Goal: Answer question/provide support: Answer question/provide support

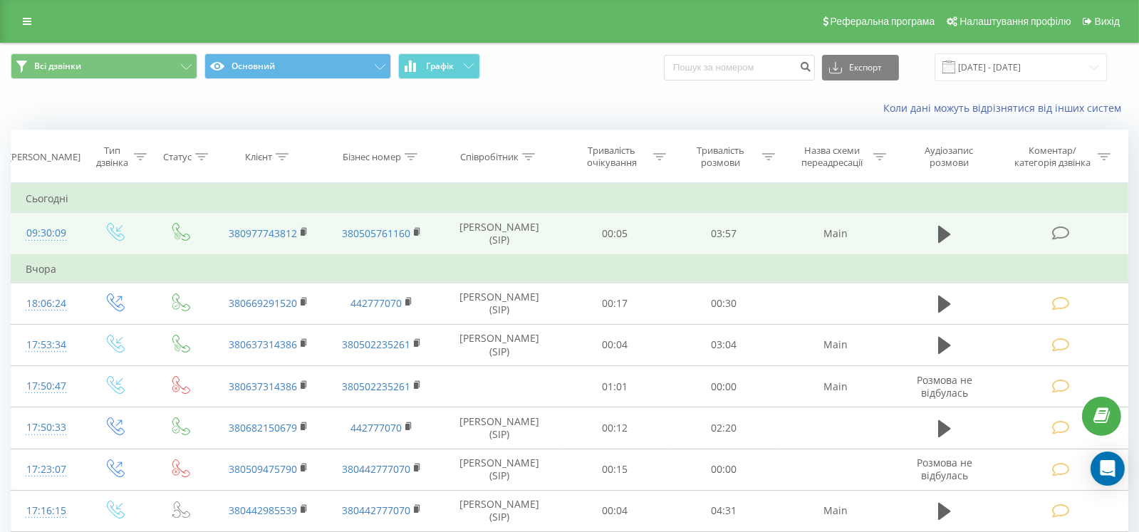
click at [1059, 237] on icon at bounding box center [1062, 233] width 18 height 15
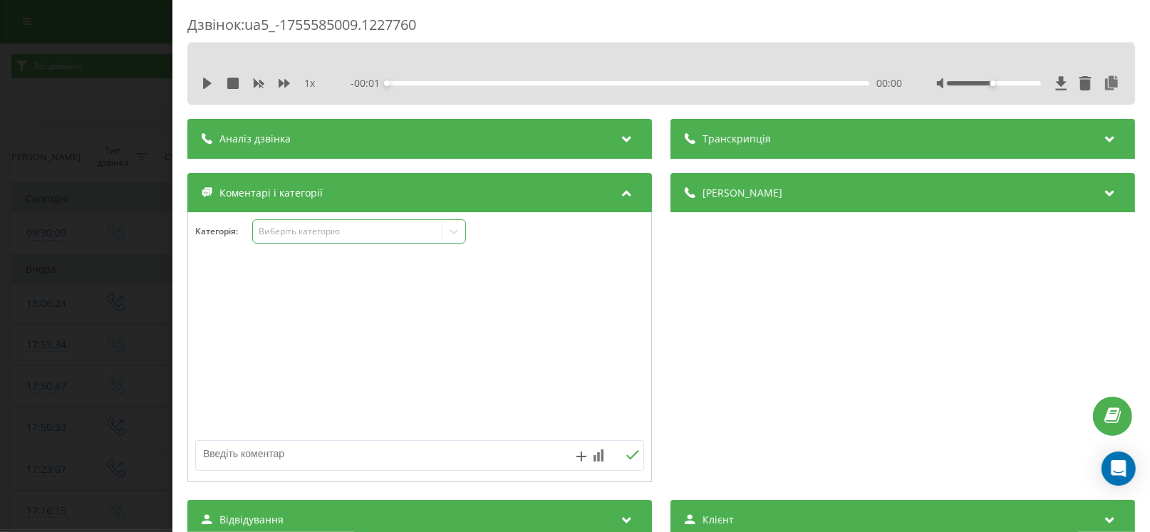
click at [285, 234] on div "Виберіть категорію" at bounding box center [348, 231] width 178 height 11
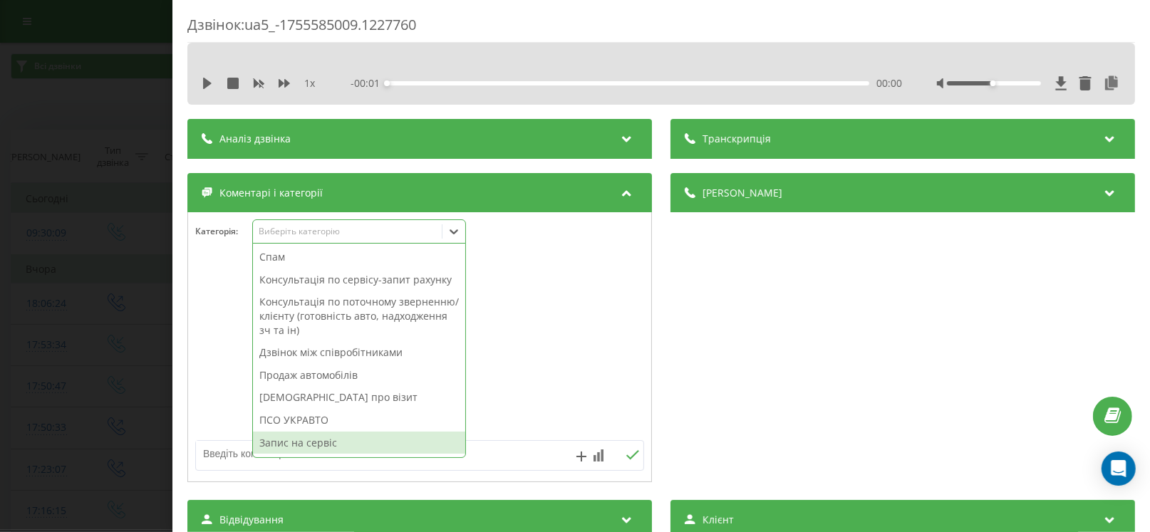
click at [308, 443] on div "Запис на сервіс" at bounding box center [359, 443] width 212 height 23
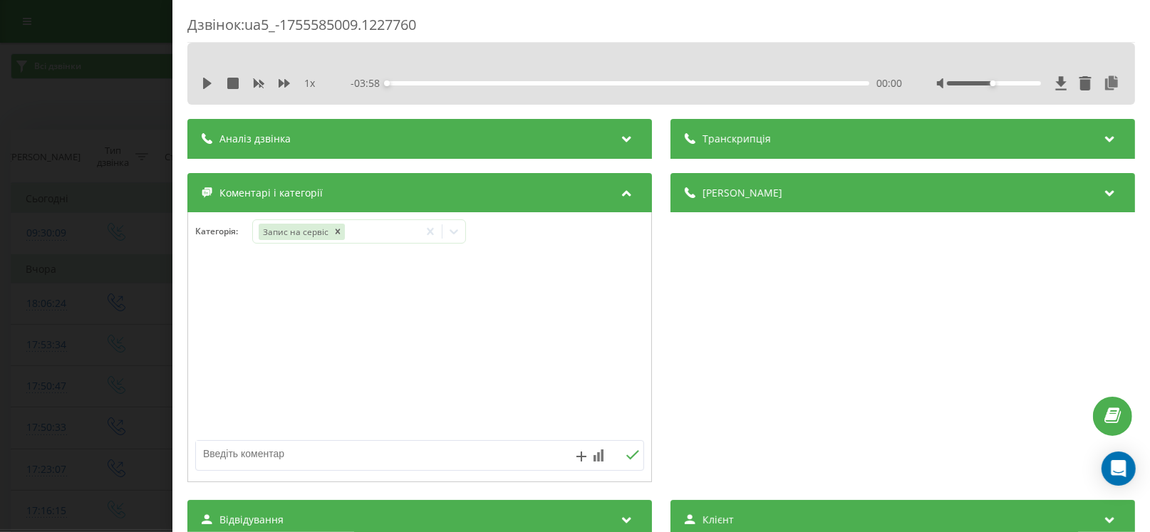
drag, startPoint x: 382, startPoint y: 465, endPoint x: 407, endPoint y: 459, distance: 25.8
click at [401, 460] on textarea at bounding box center [375, 454] width 358 height 26
paste textarea "21.08.2025"
paste textarea "10:00:00"
paste textarea "Logan MCV Zen 1,5D (90hp) MT5 Коричневый пепел № КА3897АТ VIN VF17SRKL465025791"
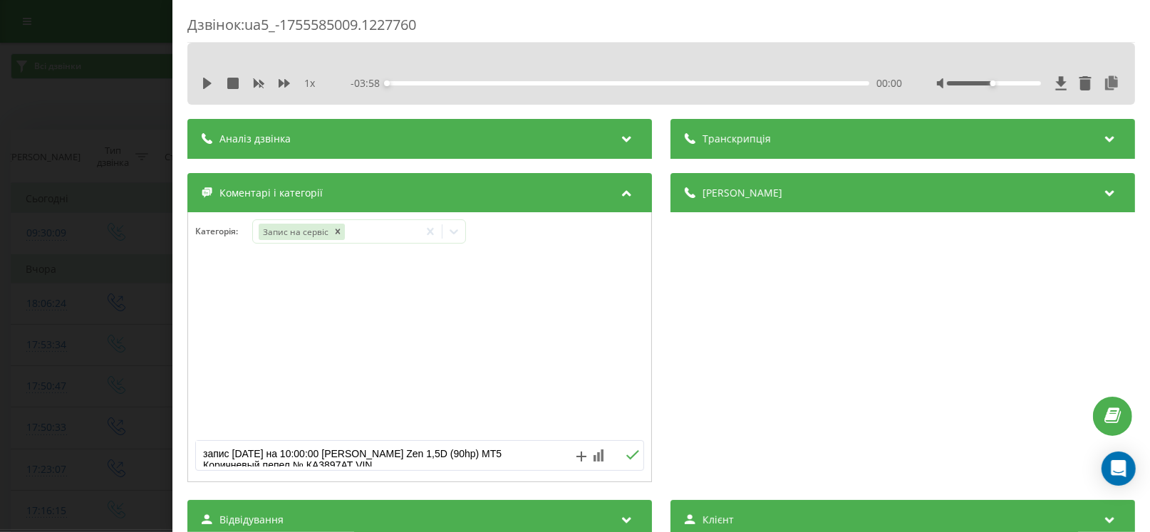
scroll to position [4, 0]
paste textarea "пробіг 51500км. ТО"
type textarea "запис 21.08.2025 на 10:00:00 Logan MCV Zen 1,5D (90hp) MT5 Коричневый пепел № К…"
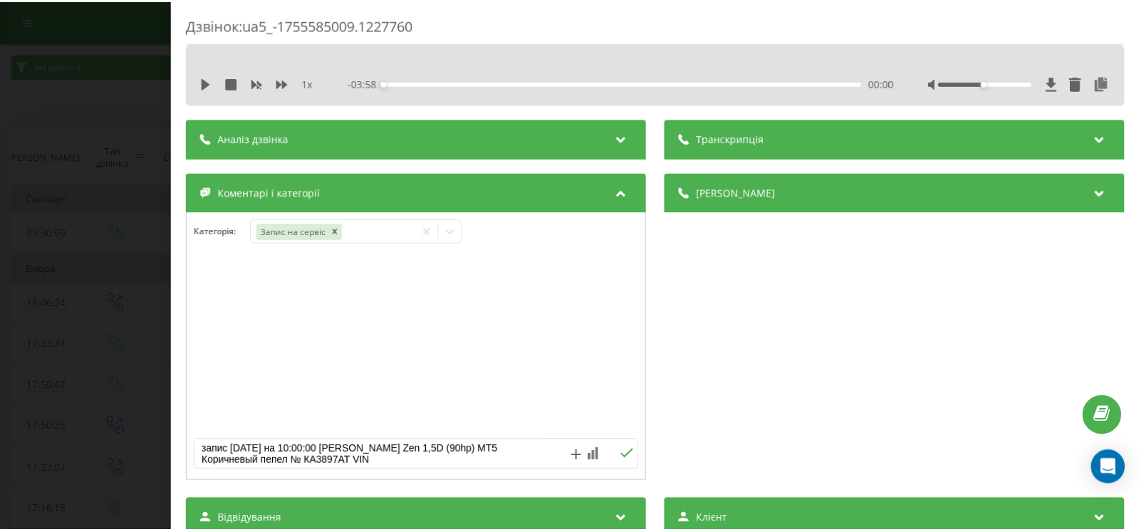
scroll to position [15, 0]
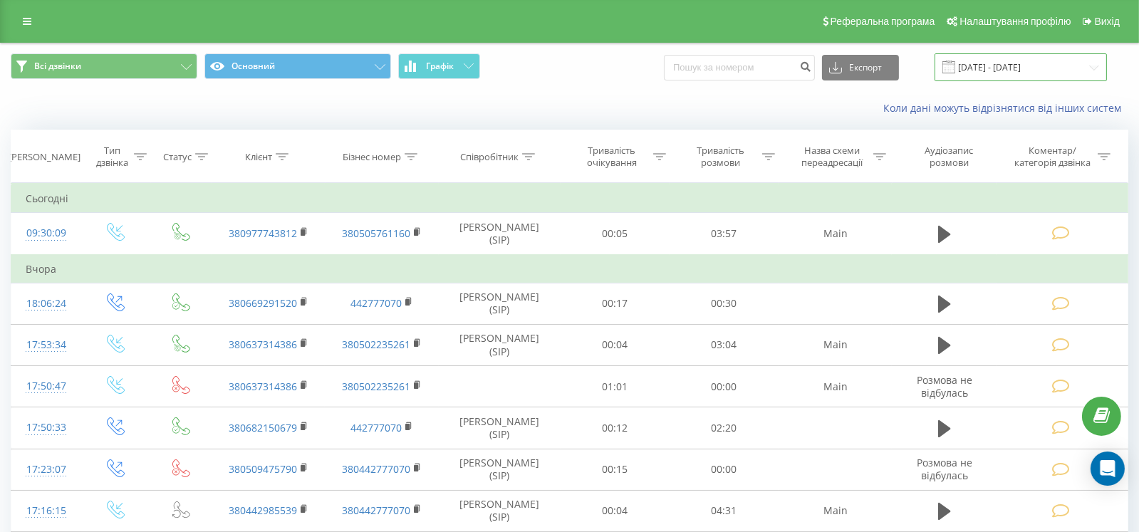
click at [1018, 67] on input "[DATE] - [DATE]" at bounding box center [1021, 67] width 172 height 28
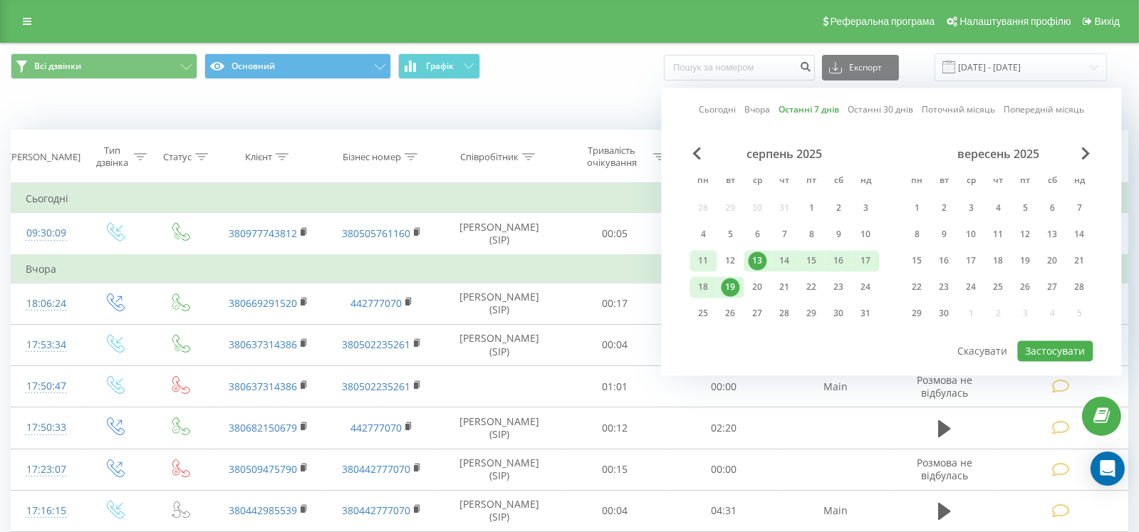
click at [703, 257] on div "11" at bounding box center [703, 261] width 19 height 19
click at [1043, 345] on button "Застосувати" at bounding box center [1056, 351] width 76 height 21
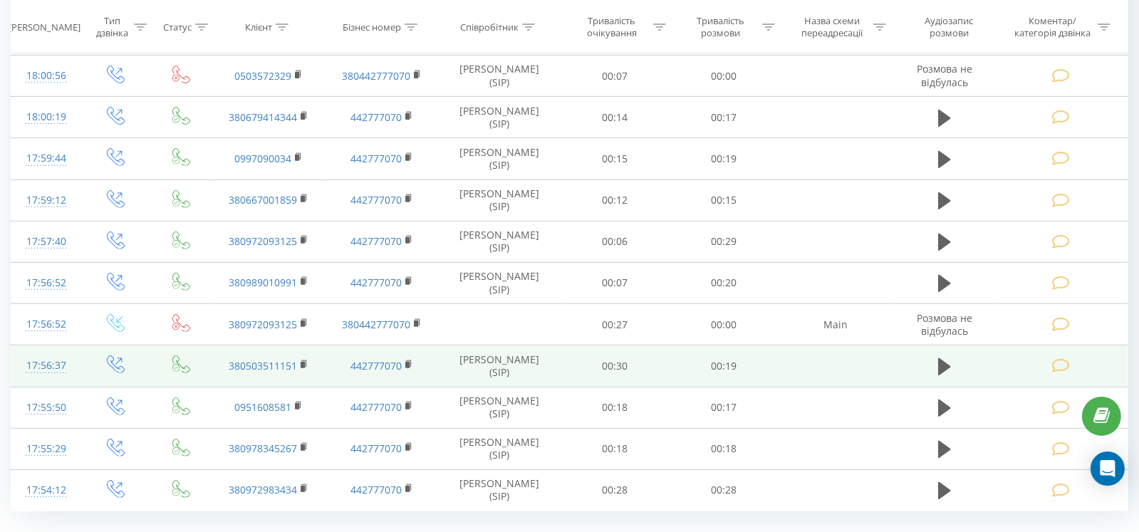
scroll to position [767, 0]
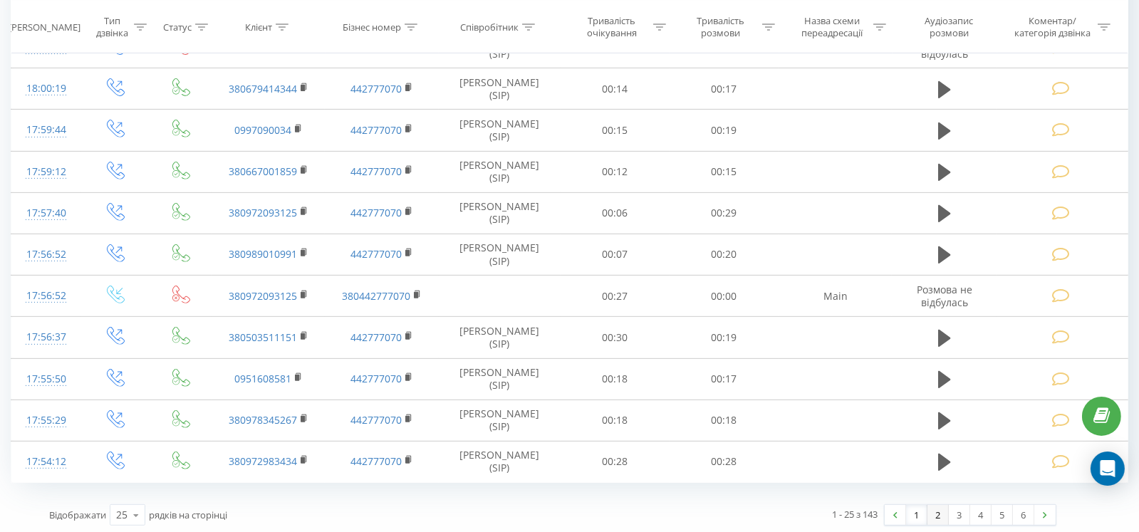
click at [939, 510] on link "2" at bounding box center [938, 515] width 21 height 20
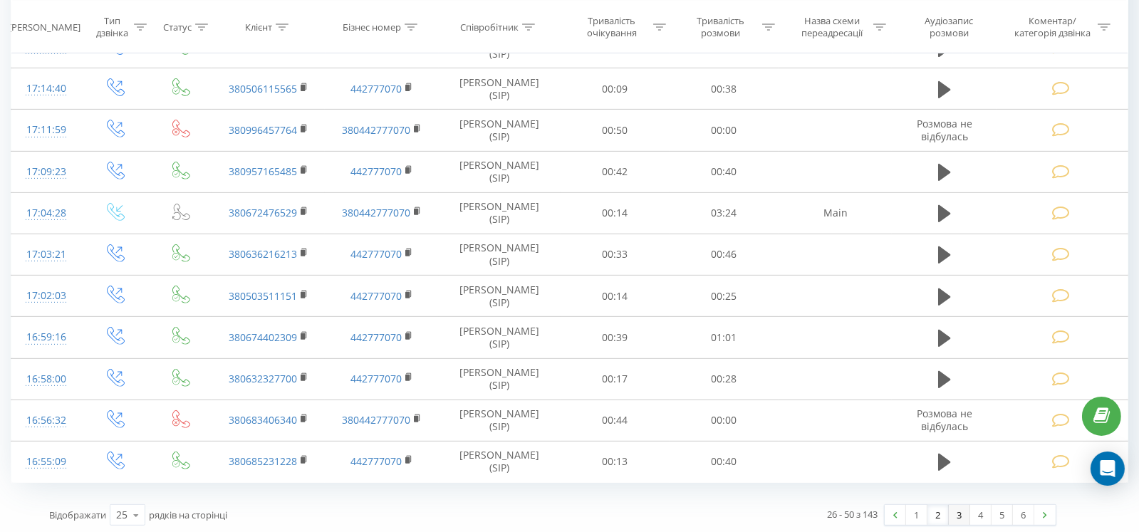
click at [963, 505] on link "3" at bounding box center [959, 515] width 21 height 20
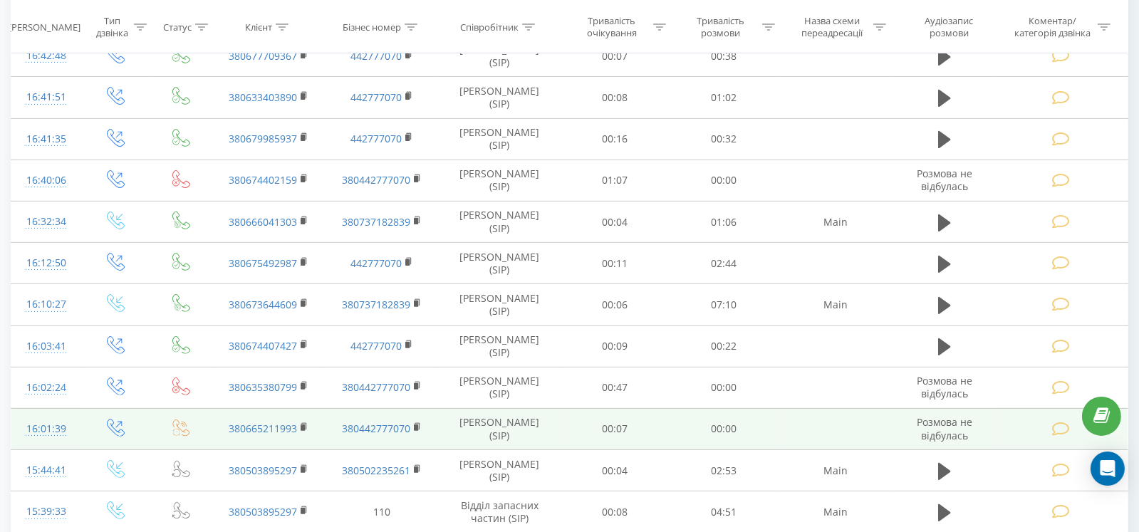
scroll to position [767, 0]
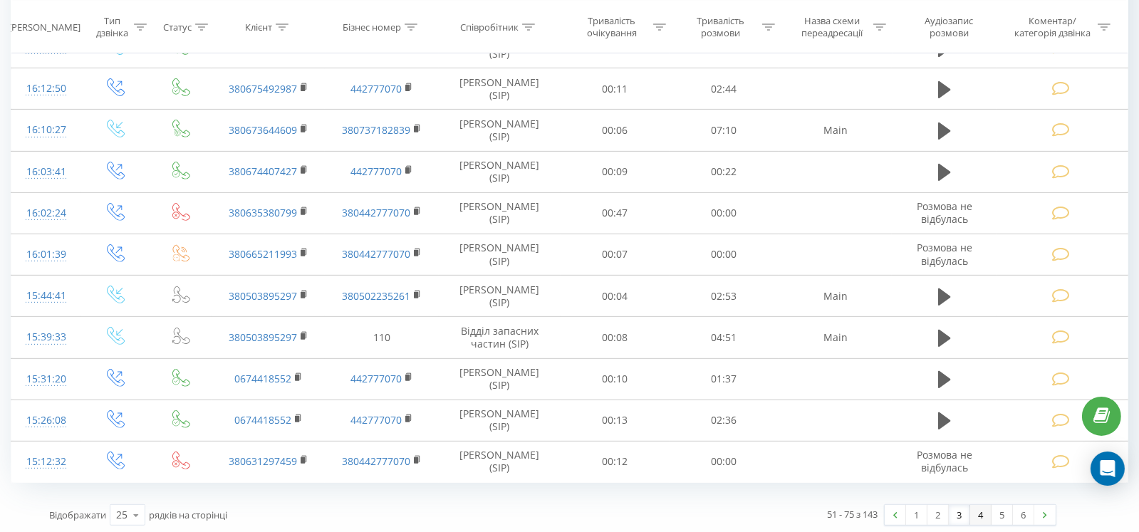
click at [977, 509] on link "4" at bounding box center [981, 515] width 21 height 20
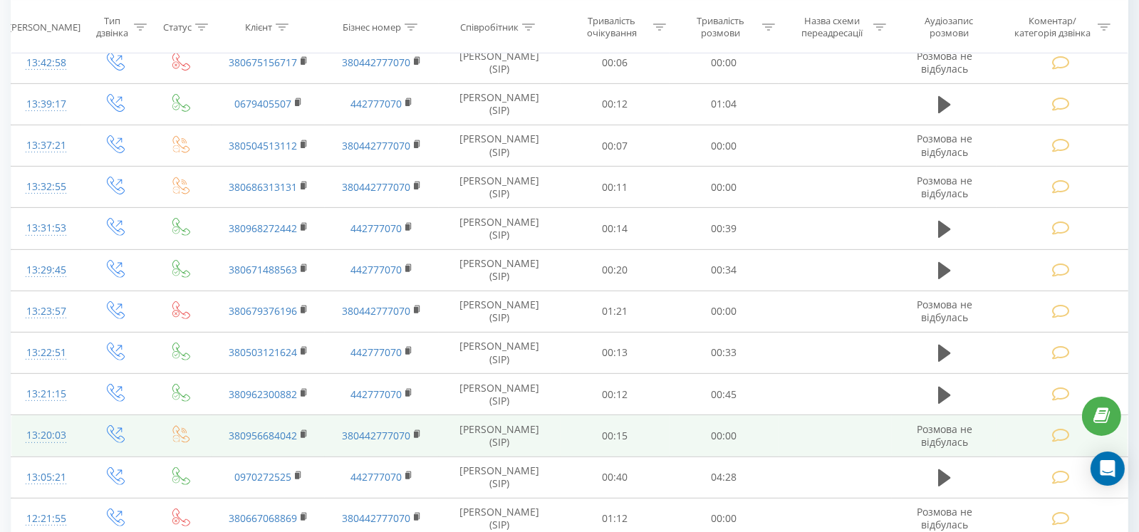
scroll to position [767, 0]
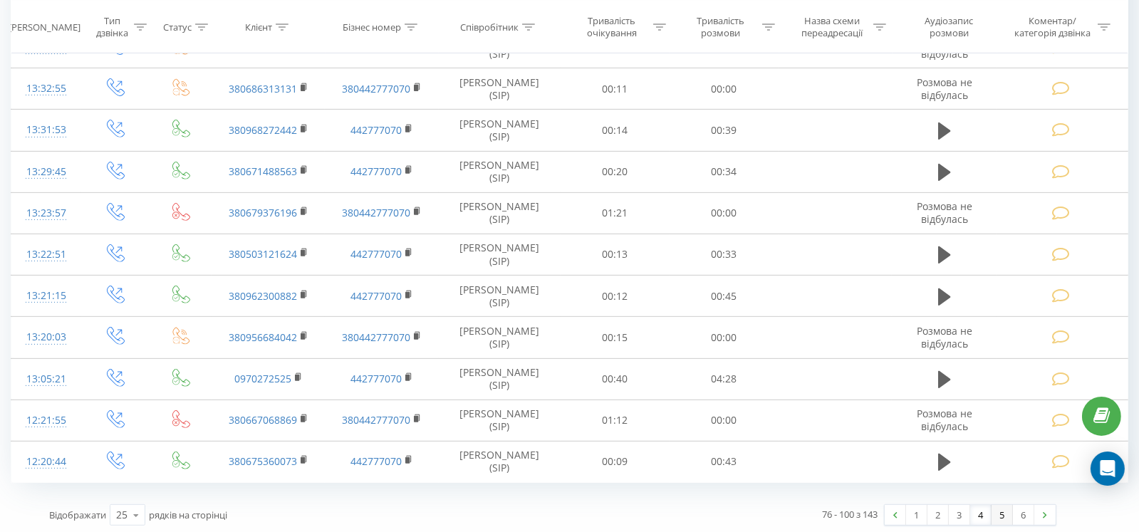
click at [1005, 510] on link "5" at bounding box center [1002, 515] width 21 height 20
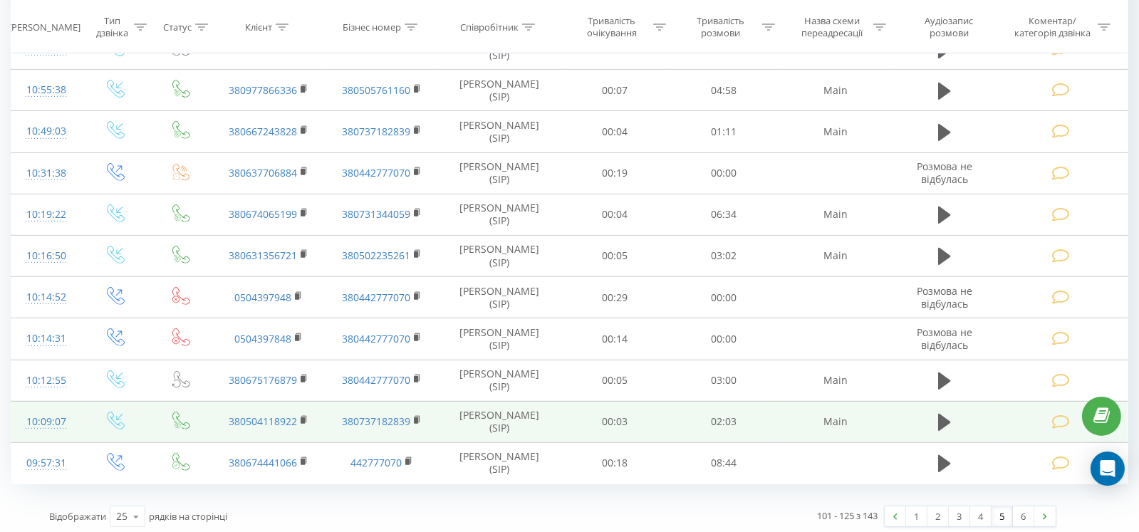
scroll to position [767, 0]
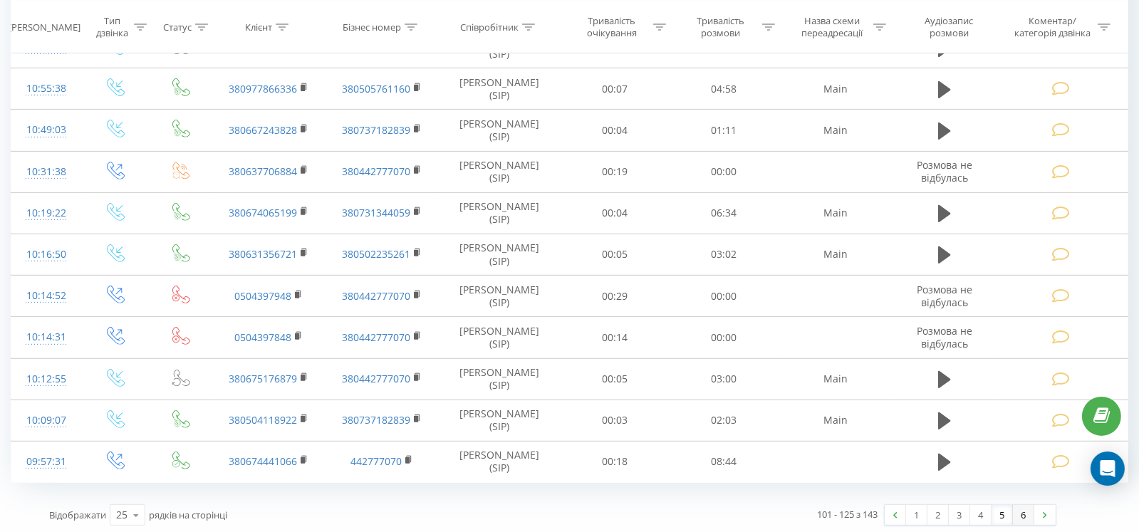
click at [1025, 505] on link "6" at bounding box center [1023, 515] width 21 height 20
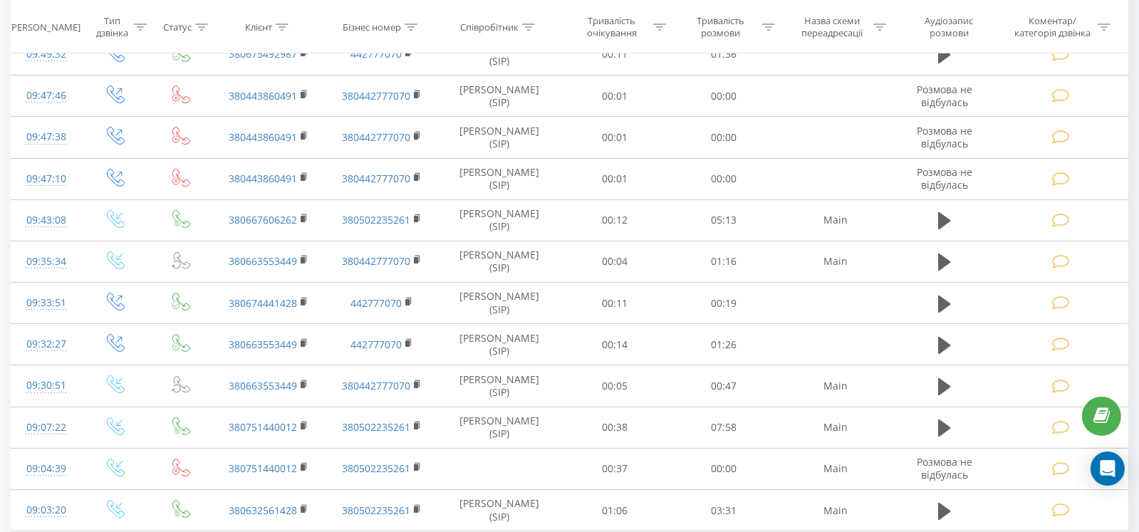
scroll to position [477, 0]
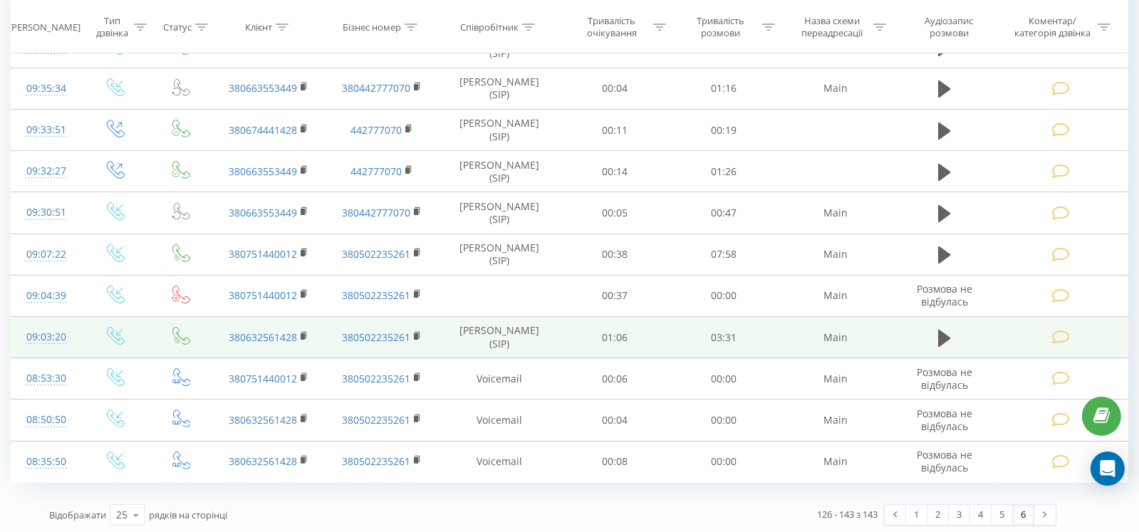
click at [1058, 335] on icon at bounding box center [1062, 337] width 18 height 15
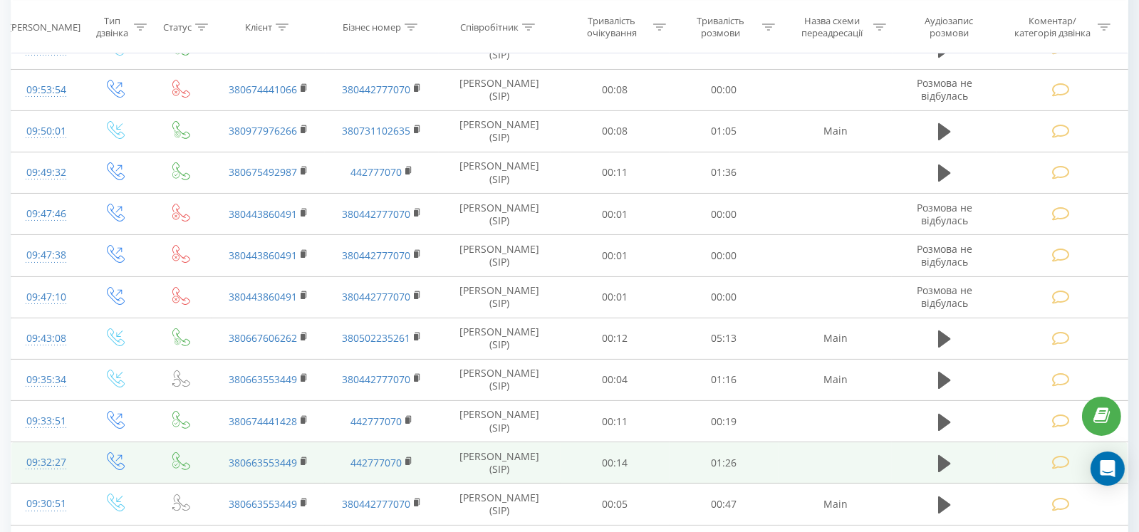
scroll to position [356, 0]
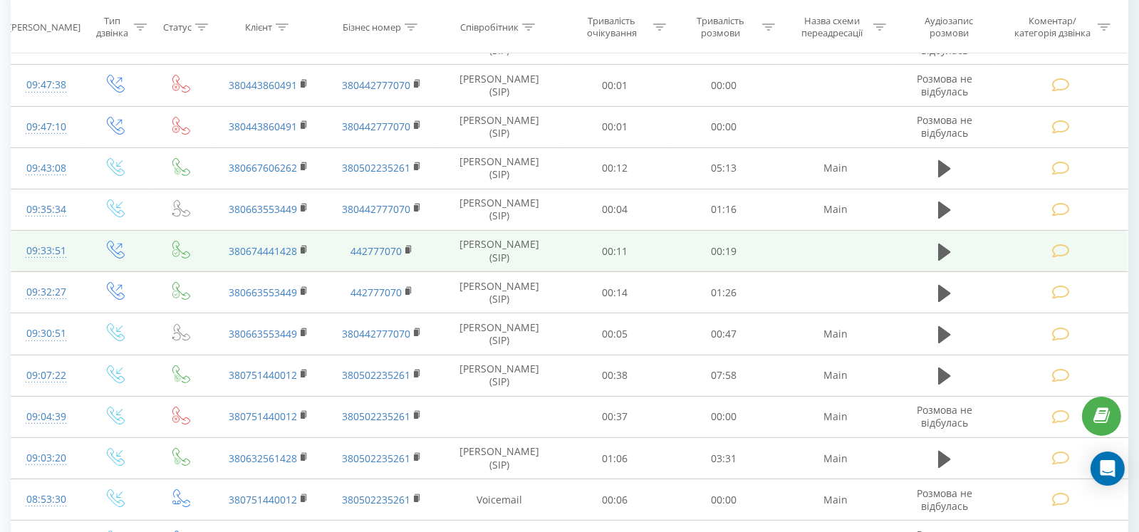
click at [1072, 249] on td at bounding box center [1062, 251] width 131 height 41
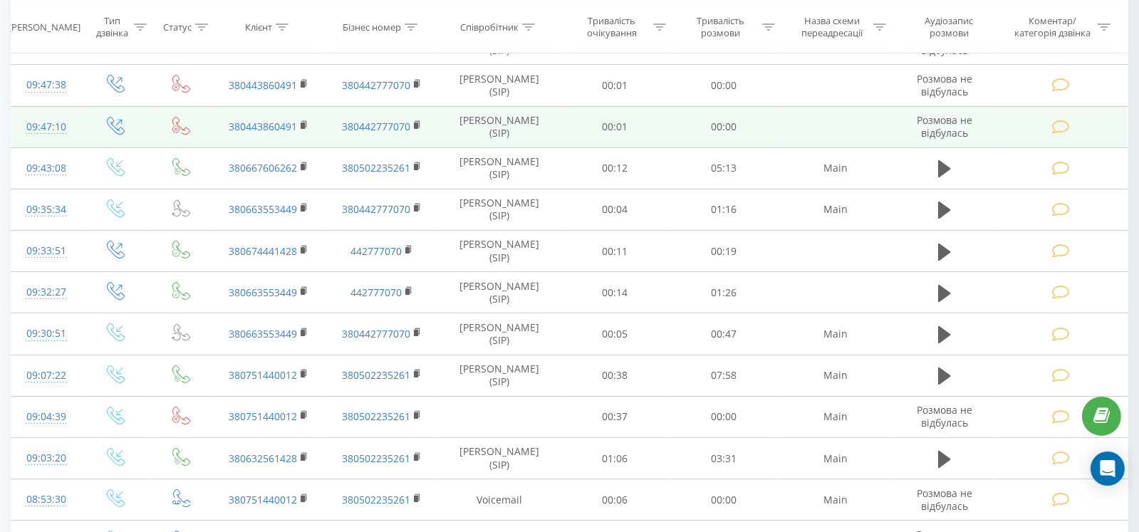
click at [1065, 123] on icon at bounding box center [1062, 127] width 18 height 15
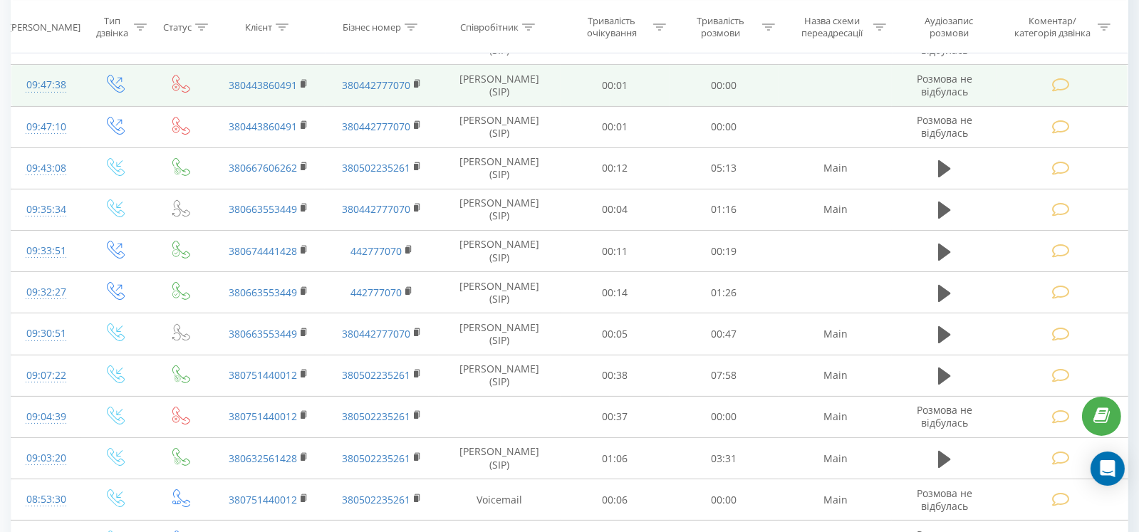
click at [1058, 78] on icon at bounding box center [1062, 85] width 18 height 15
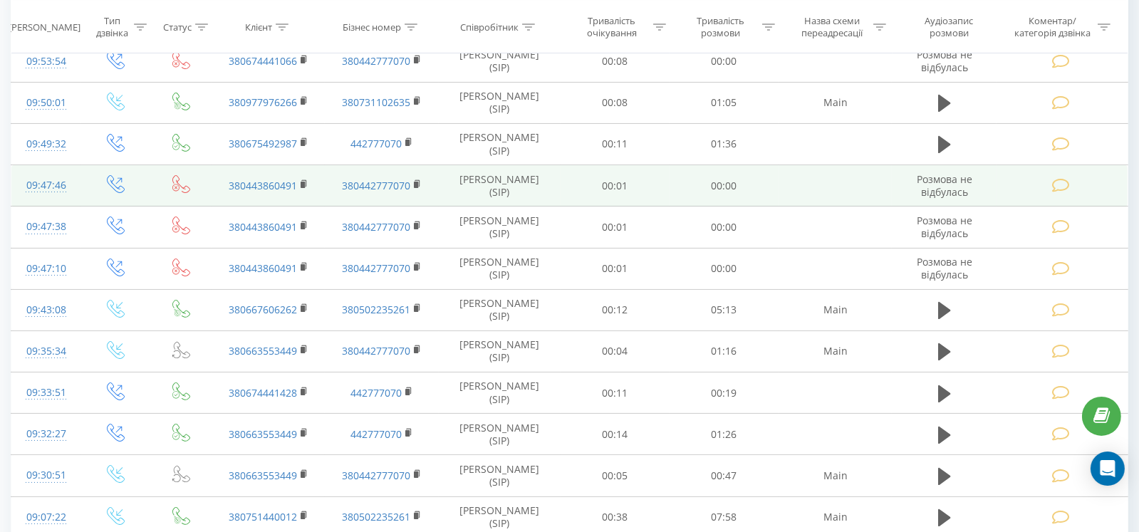
scroll to position [214, 0]
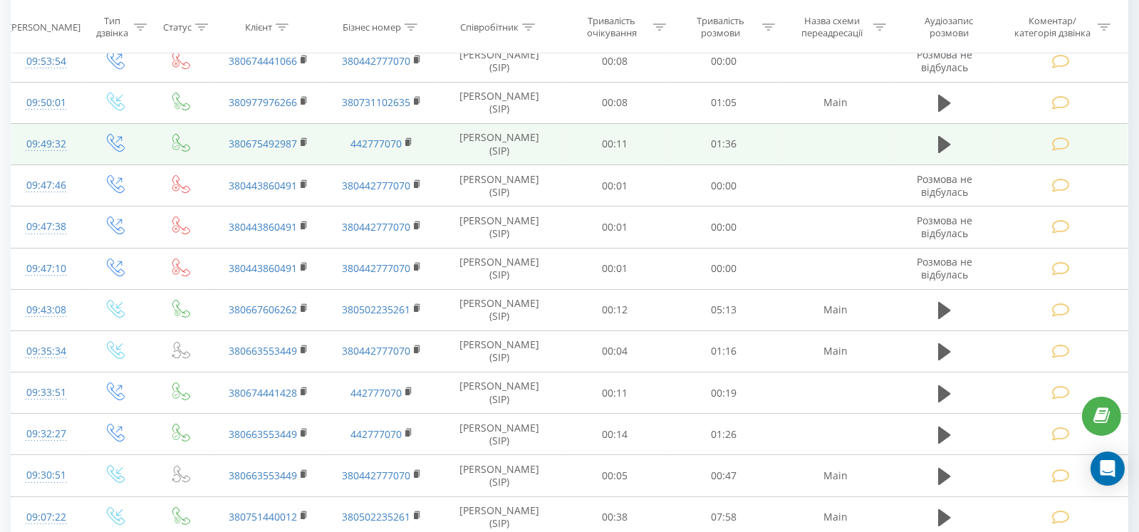
click at [1056, 141] on icon at bounding box center [1062, 144] width 18 height 15
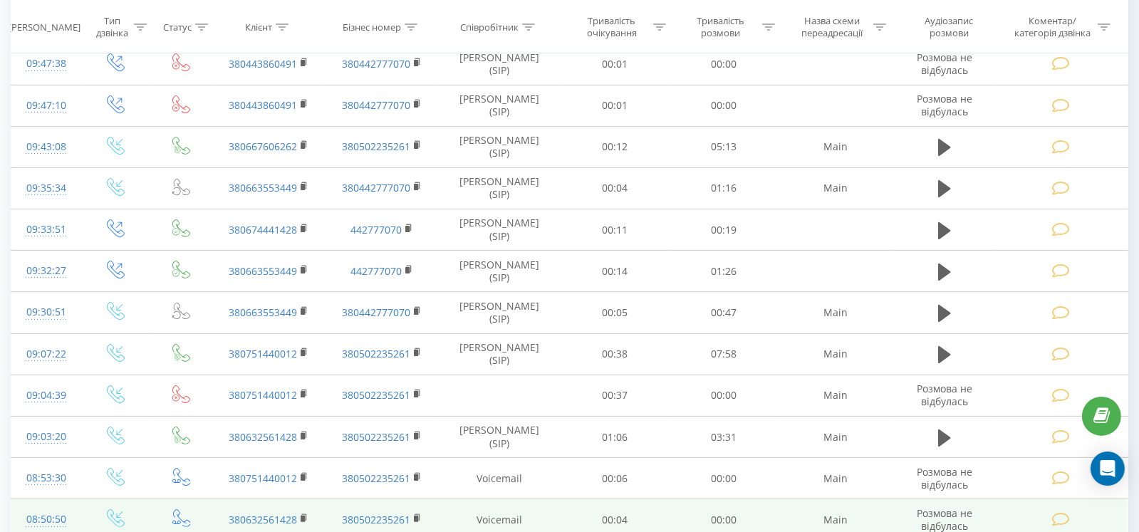
scroll to position [477, 0]
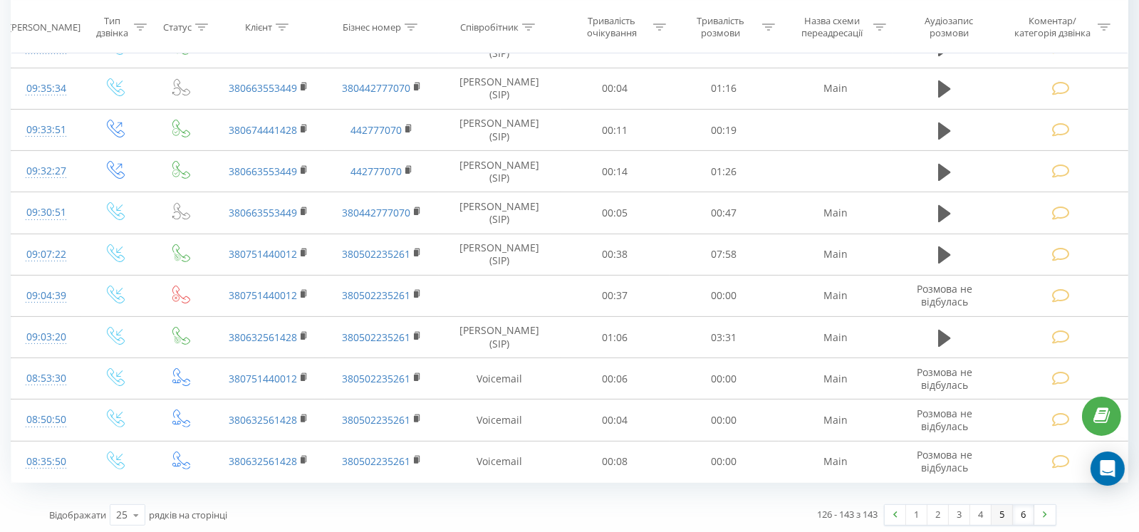
click at [1005, 510] on link "5" at bounding box center [1002, 515] width 21 height 20
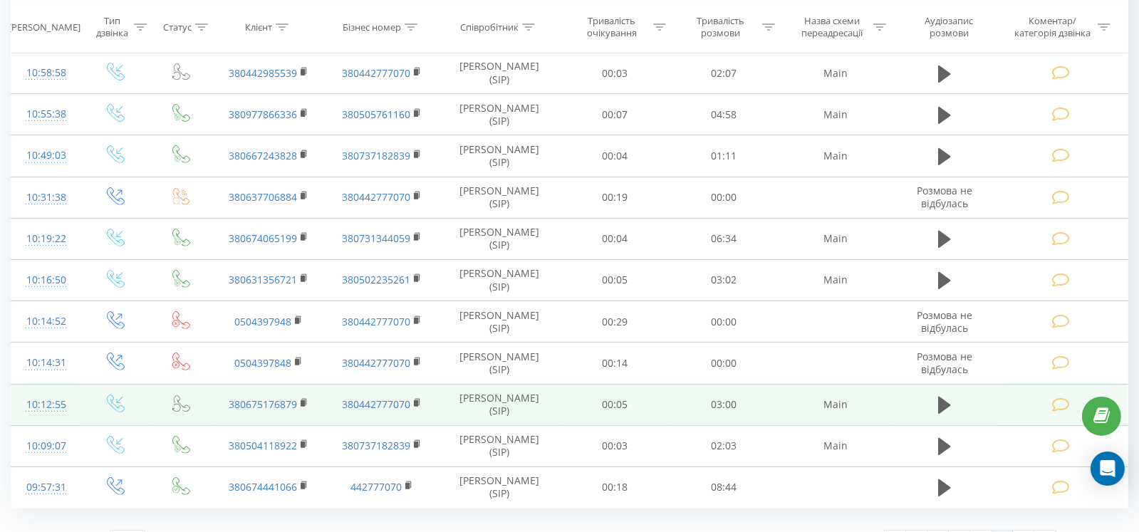
scroll to position [767, 0]
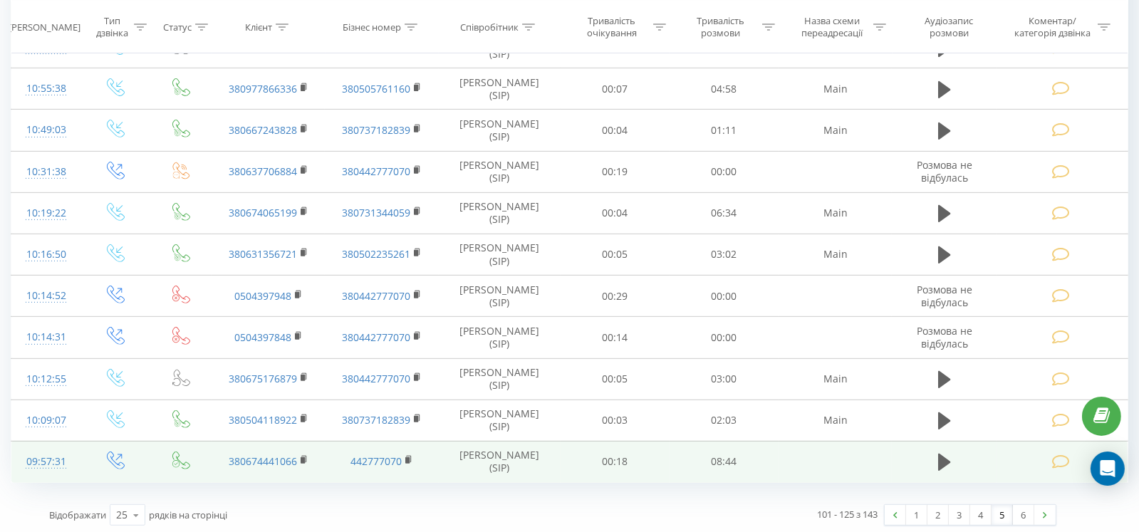
click at [1069, 457] on icon at bounding box center [1062, 462] width 18 height 15
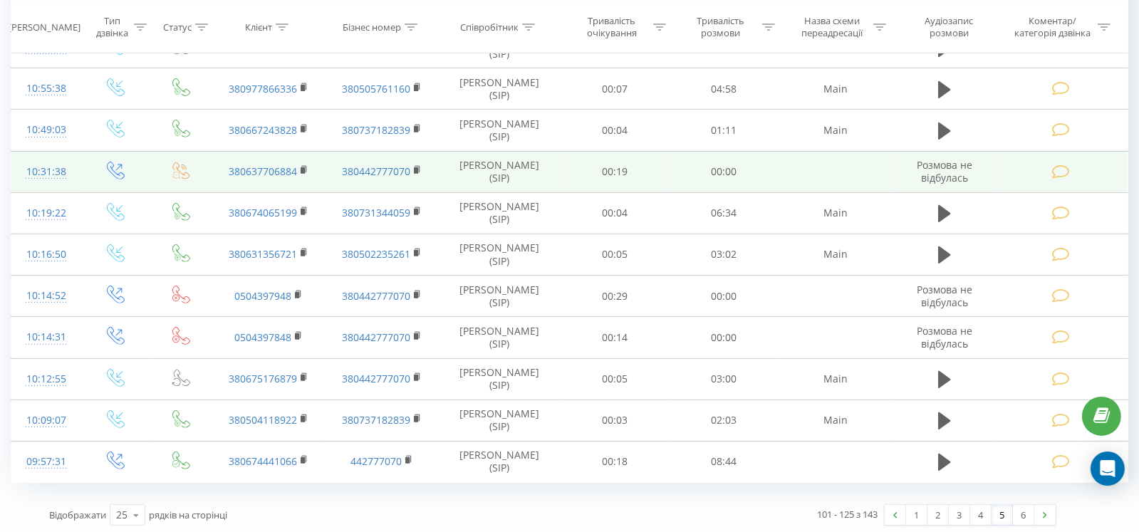
click at [1057, 166] on icon at bounding box center [1062, 172] width 18 height 15
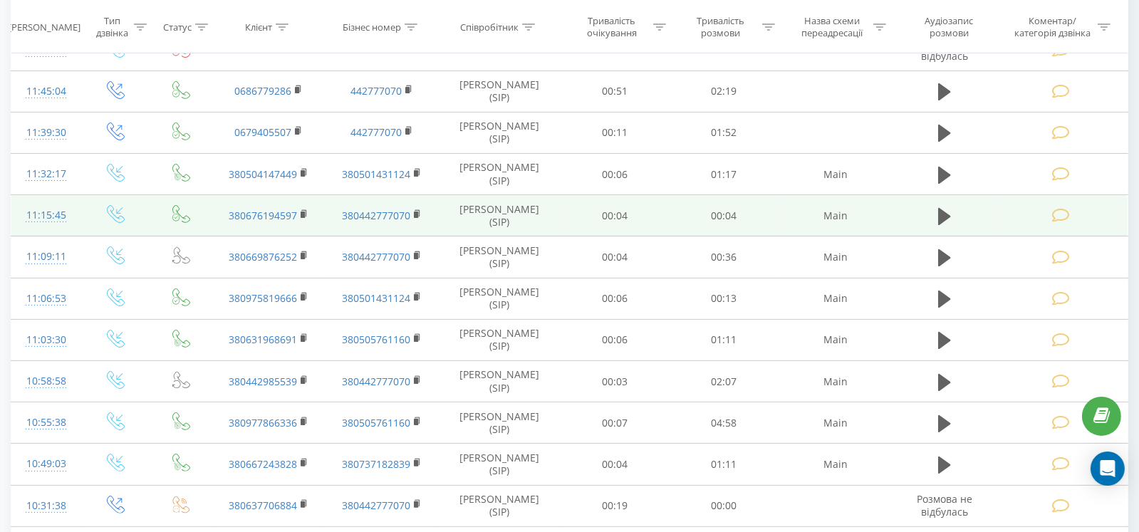
scroll to position [410, 0]
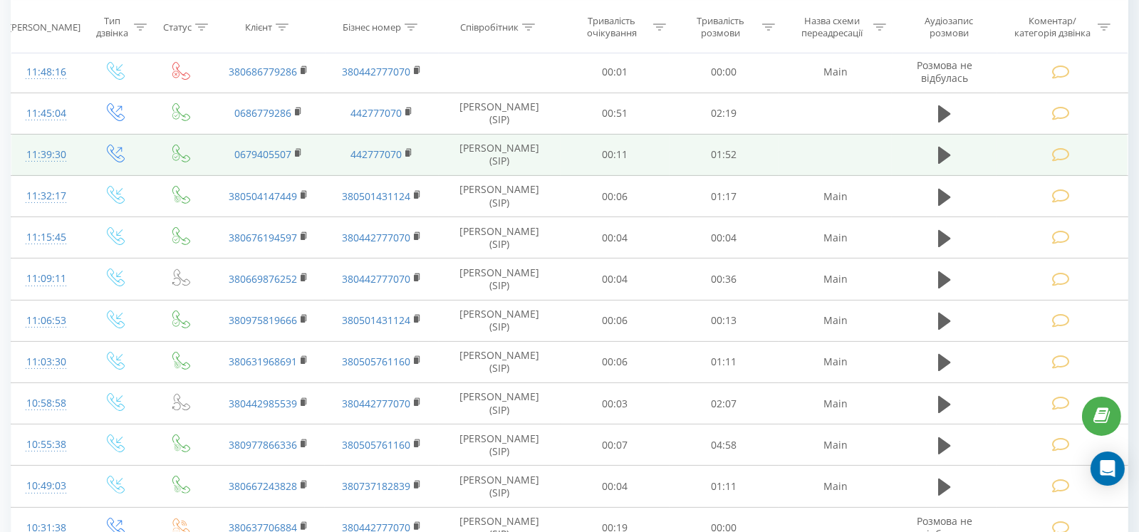
click at [1055, 153] on icon at bounding box center [1062, 155] width 18 height 15
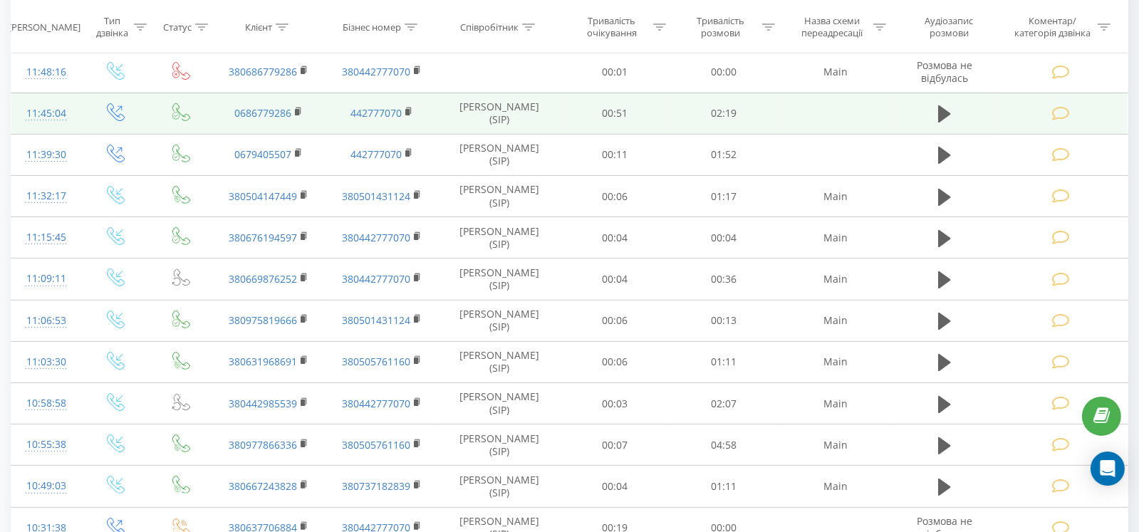
click at [1060, 111] on icon at bounding box center [1062, 113] width 18 height 15
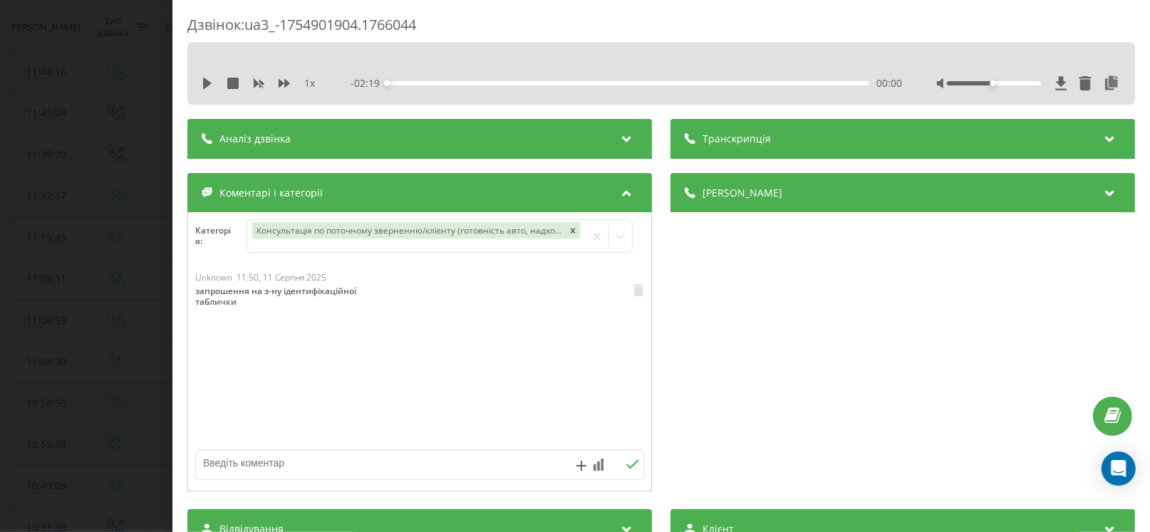
click at [205, 89] on div "1 x" at bounding box center [266, 83] width 128 height 14
click at [204, 76] on div "1 x" at bounding box center [266, 83] width 128 height 14
click at [207, 85] on icon at bounding box center [207, 83] width 9 height 11
click at [207, 83] on icon at bounding box center [207, 83] width 11 height 11
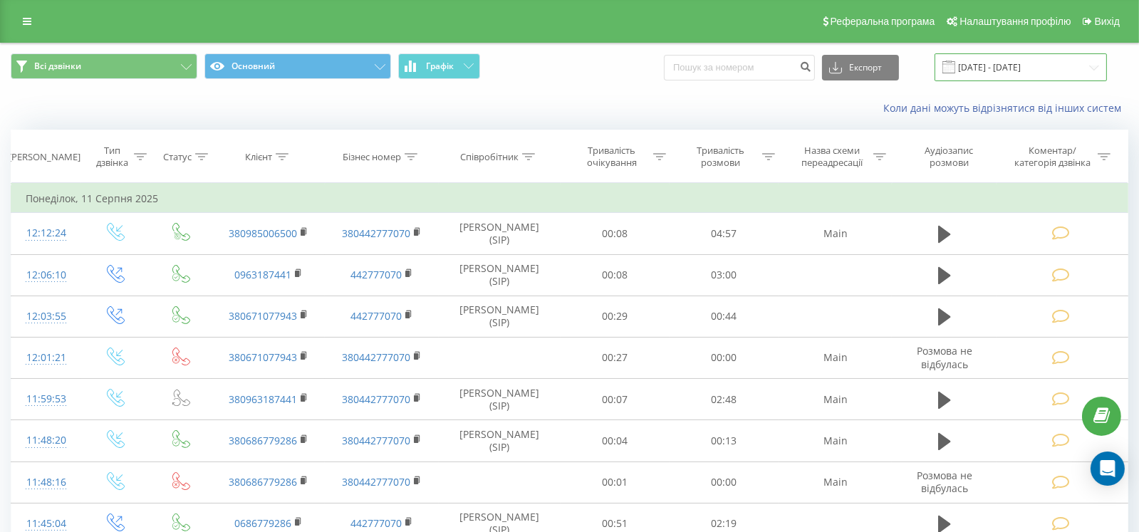
click at [1091, 66] on input "11.08.2025 - 11.08.2025" at bounding box center [1021, 67] width 172 height 28
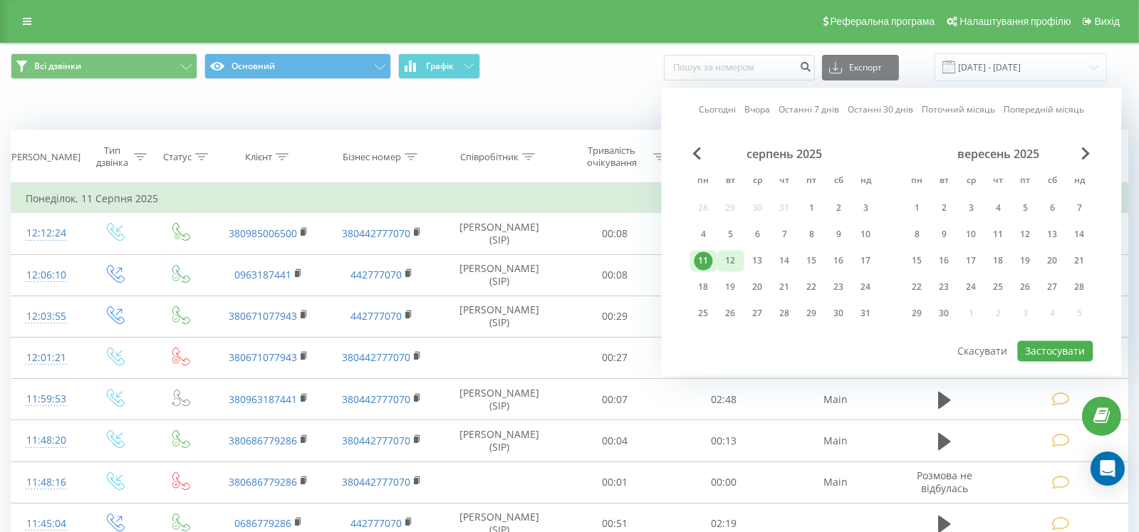
click at [731, 257] on div "12" at bounding box center [730, 261] width 19 height 19
click at [1046, 352] on button "Застосувати" at bounding box center [1056, 351] width 76 height 21
type input "12.08.2025 - 12.08.2025"
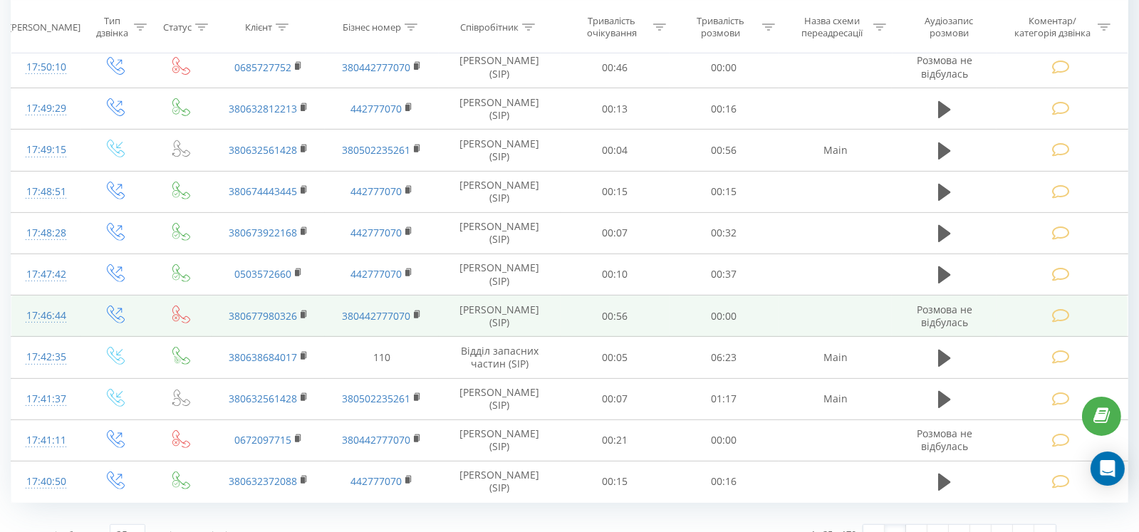
scroll to position [767, 0]
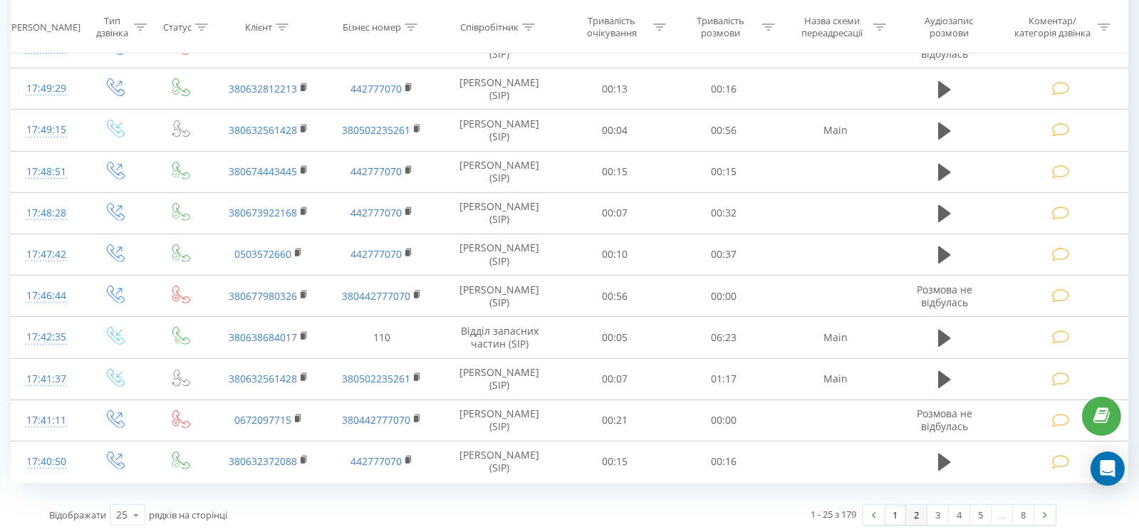
click at [919, 512] on link "2" at bounding box center [916, 515] width 21 height 20
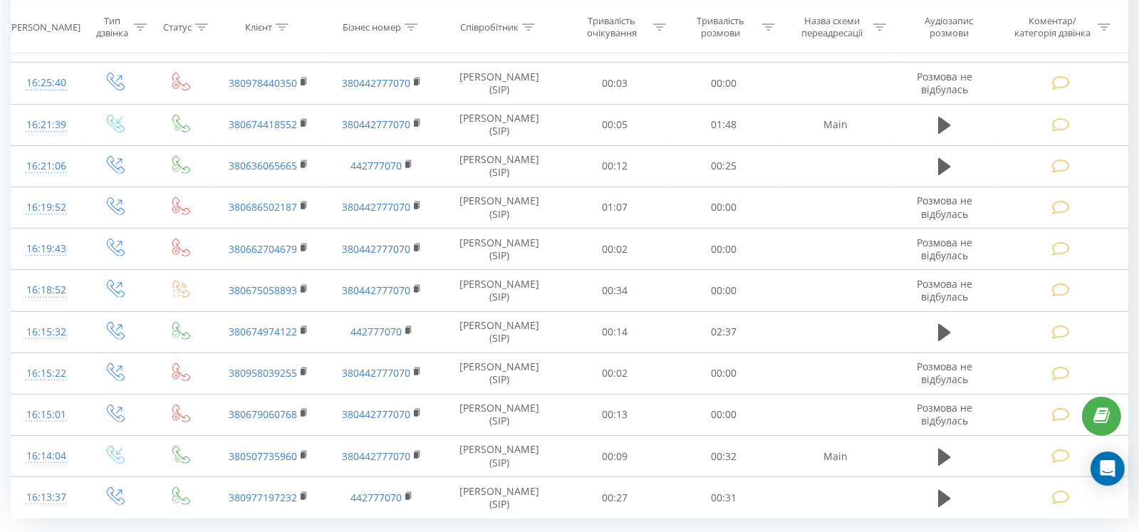
scroll to position [777, 0]
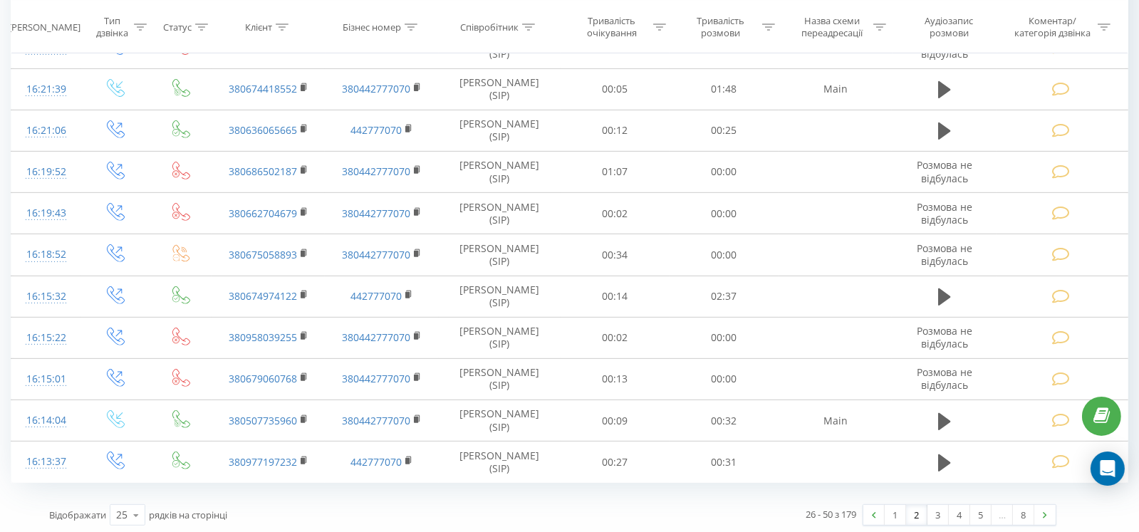
click at [922, 514] on link "2" at bounding box center [916, 515] width 21 height 20
click at [943, 518] on link "3" at bounding box center [938, 515] width 21 height 20
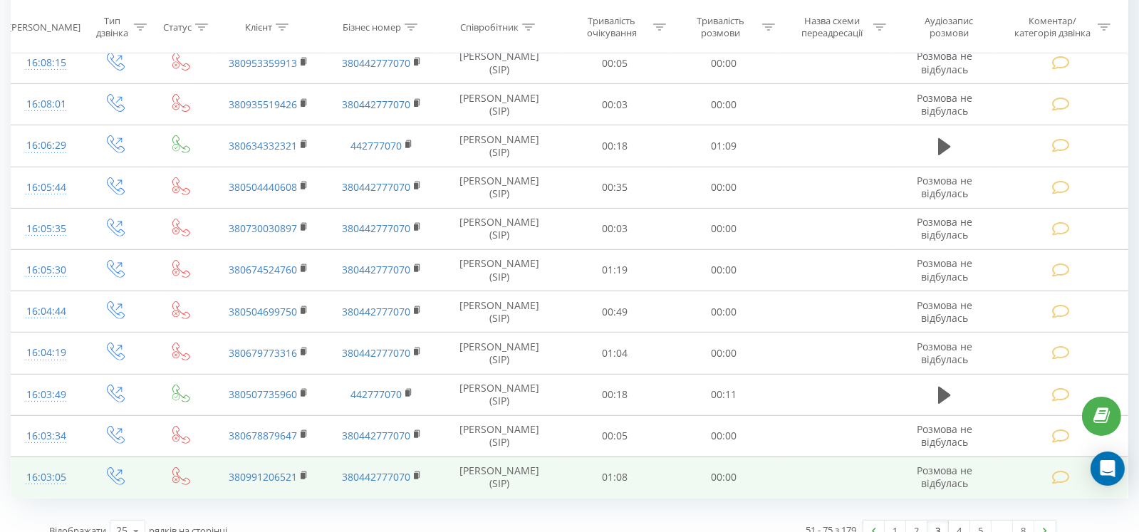
scroll to position [767, 0]
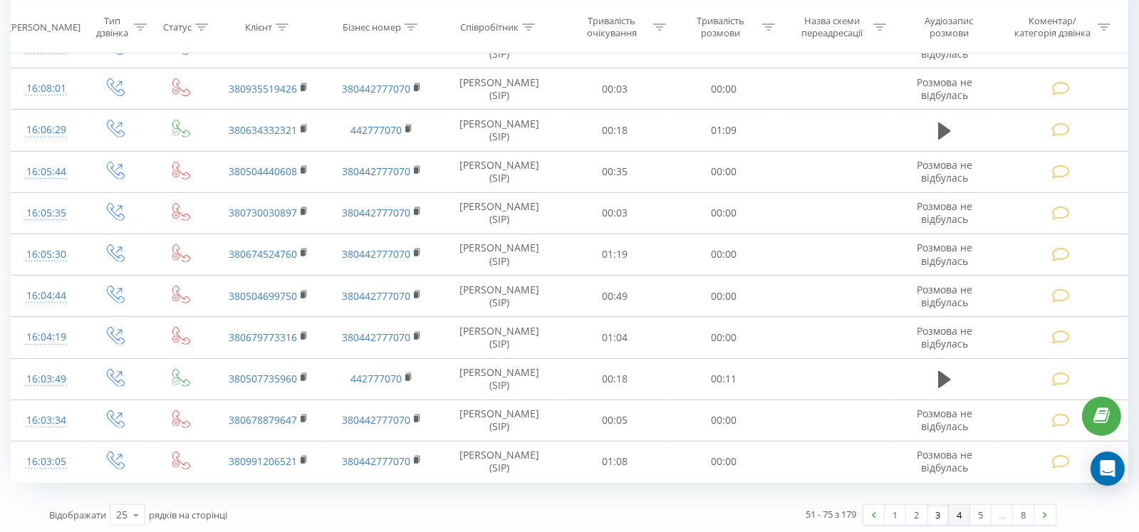
click at [958, 514] on link "4" at bounding box center [959, 515] width 21 height 20
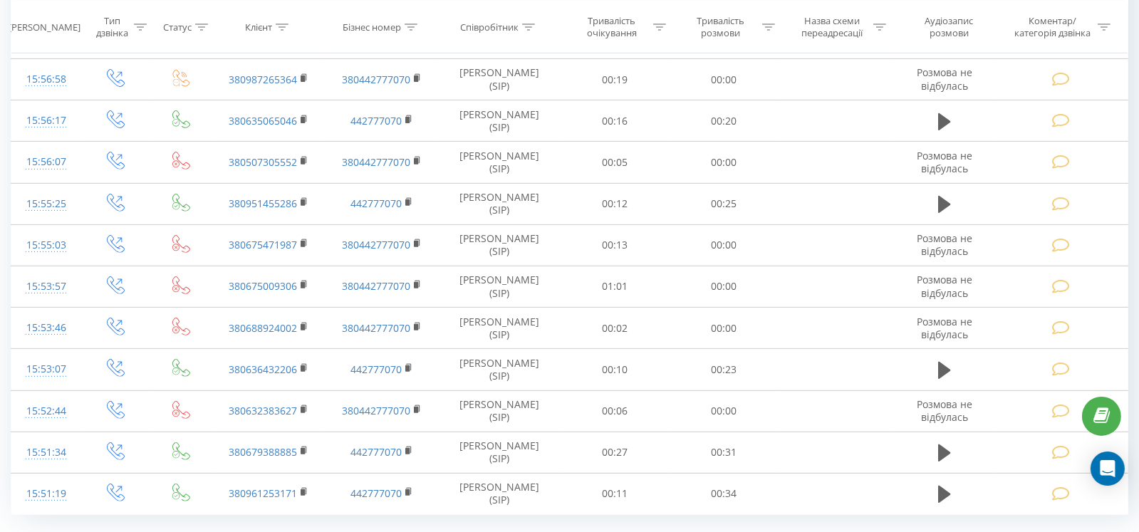
scroll to position [767, 0]
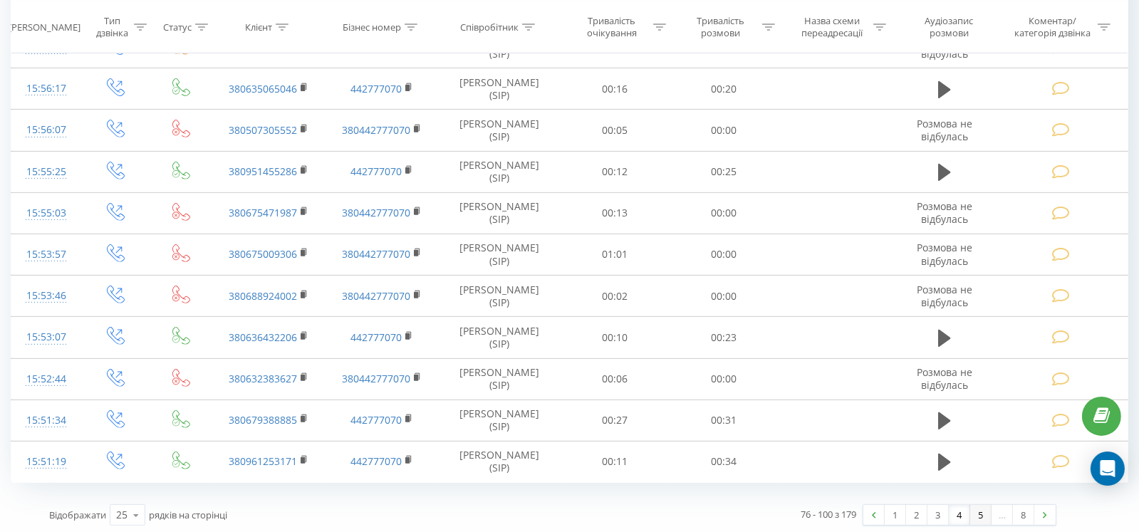
click at [972, 510] on link "5" at bounding box center [981, 515] width 21 height 20
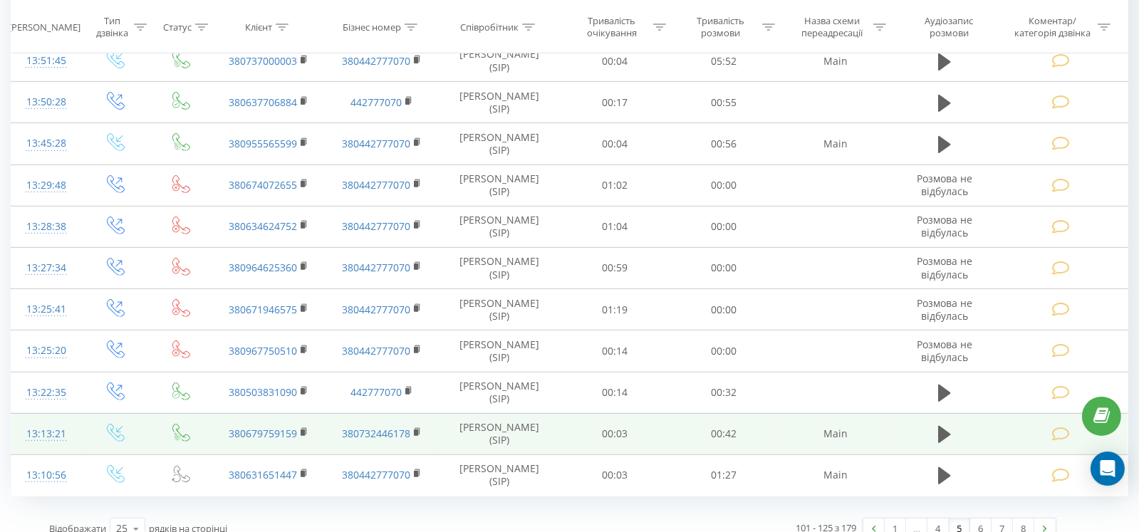
scroll to position [767, 0]
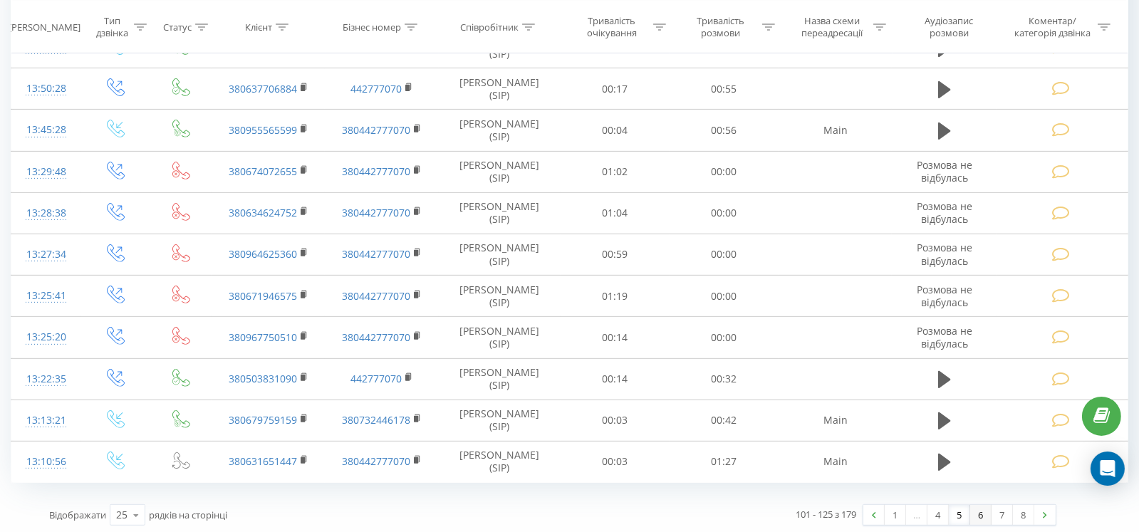
click at [980, 507] on link "6" at bounding box center [981, 515] width 21 height 20
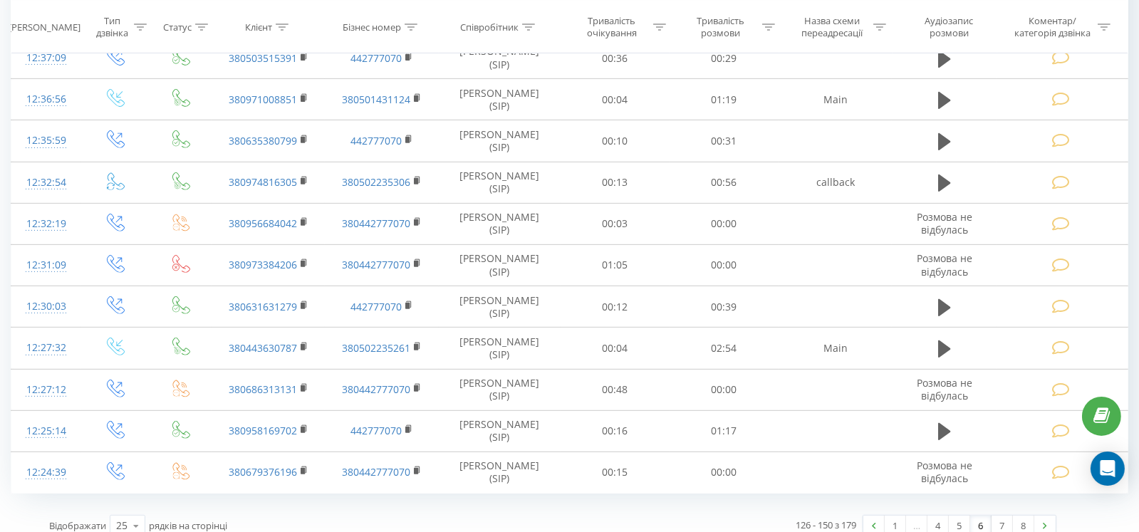
scroll to position [767, 0]
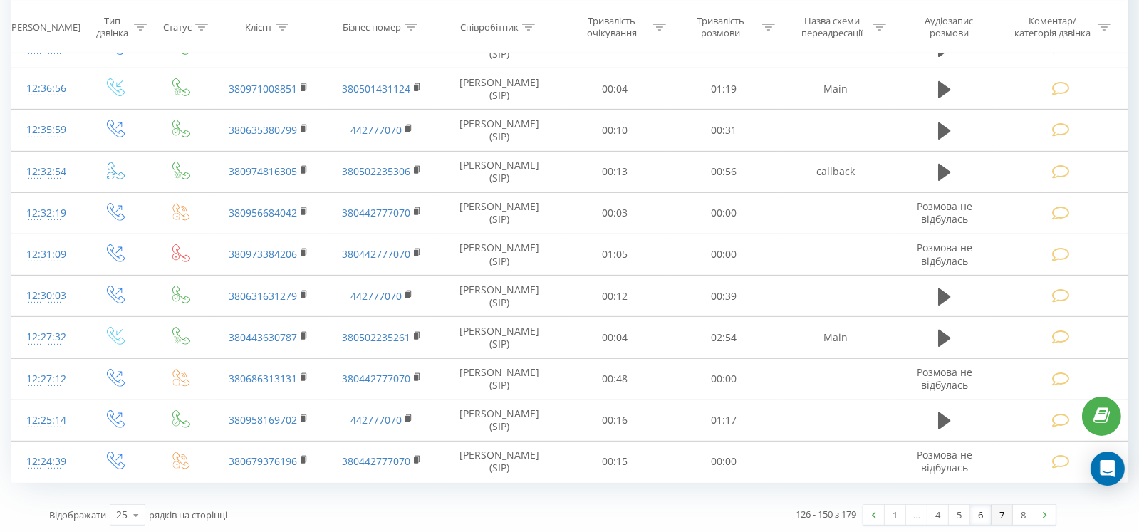
click at [1005, 509] on link "7" at bounding box center [1002, 515] width 21 height 20
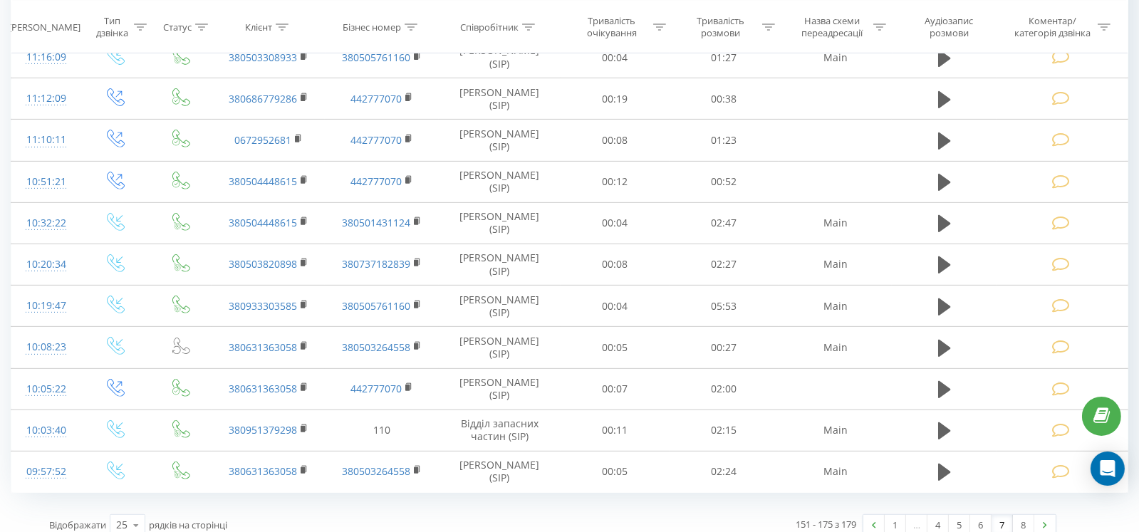
scroll to position [767, 0]
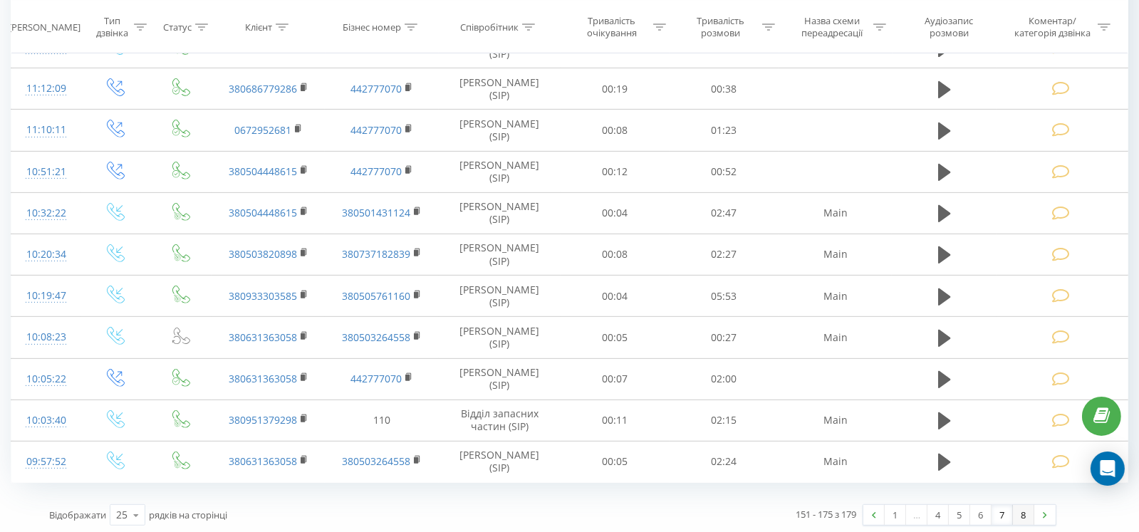
click at [1020, 507] on link "8" at bounding box center [1023, 515] width 21 height 20
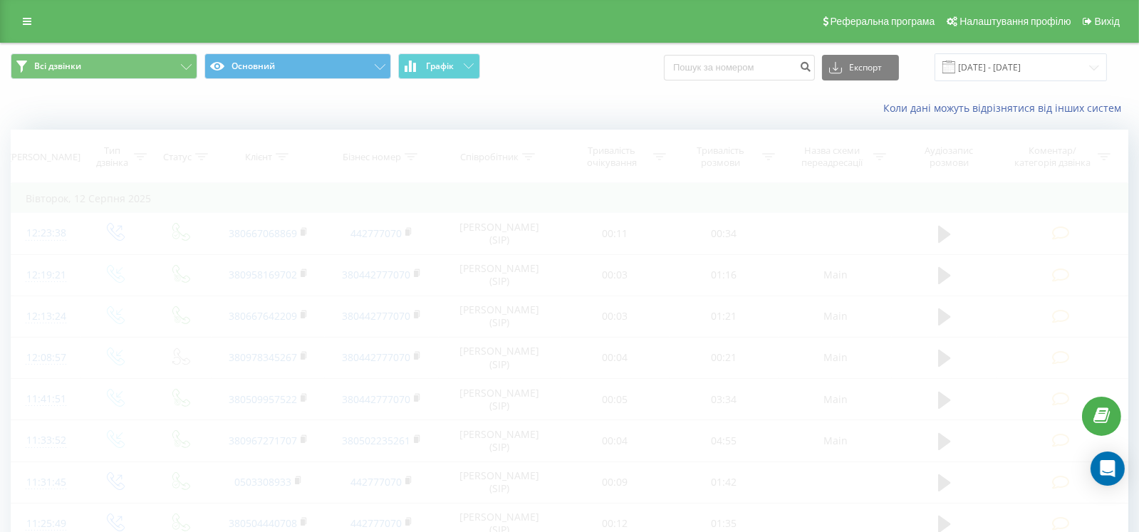
scroll to position [24, 0]
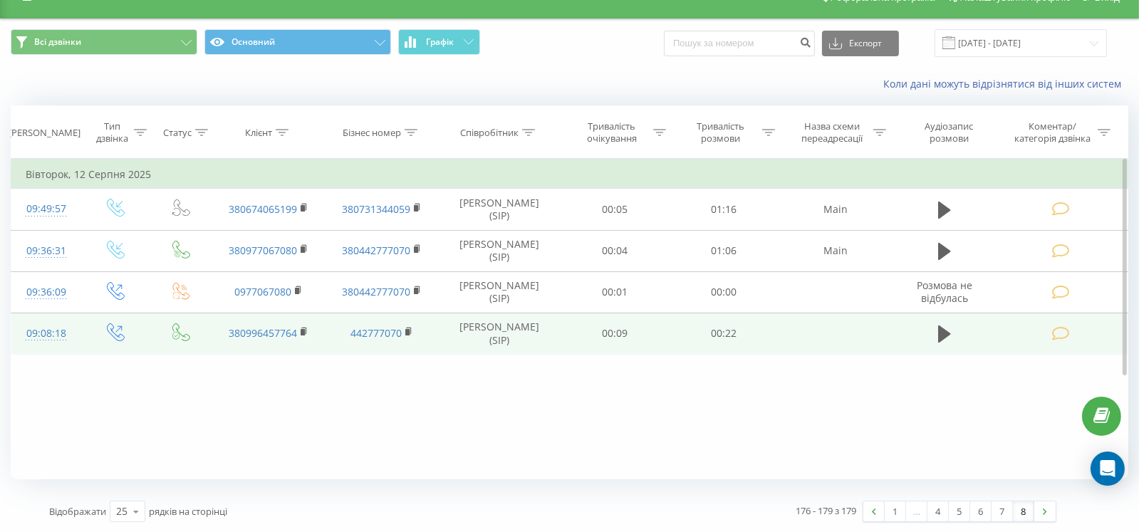
click at [1061, 333] on icon at bounding box center [1062, 333] width 18 height 15
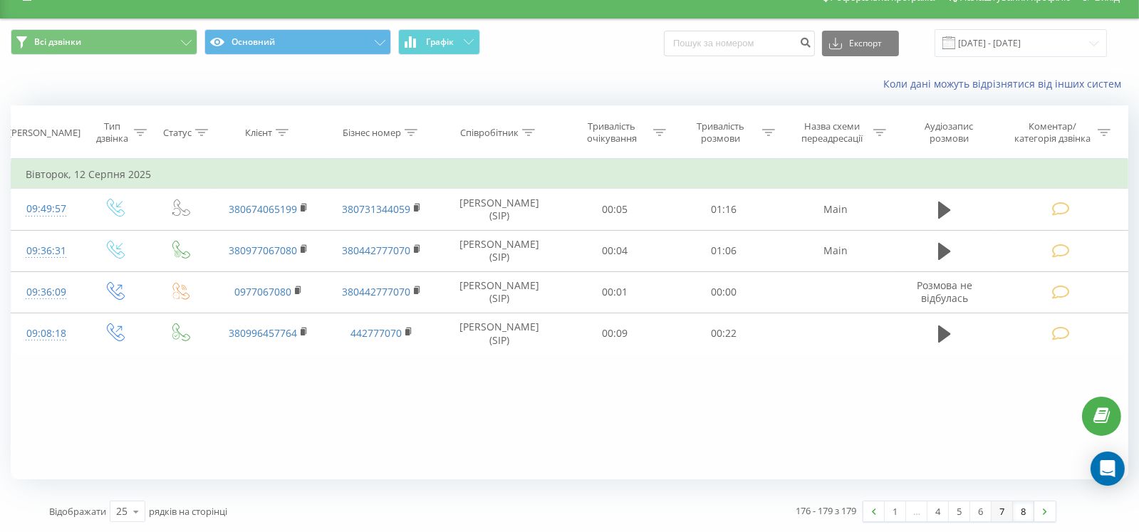
click at [1005, 510] on link "7" at bounding box center [1002, 512] width 21 height 20
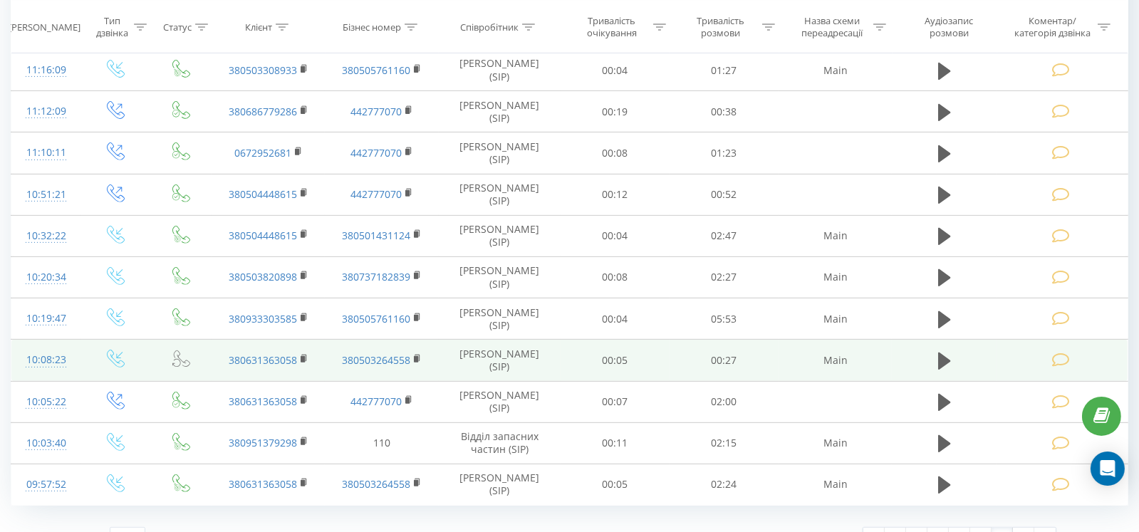
scroll to position [767, 0]
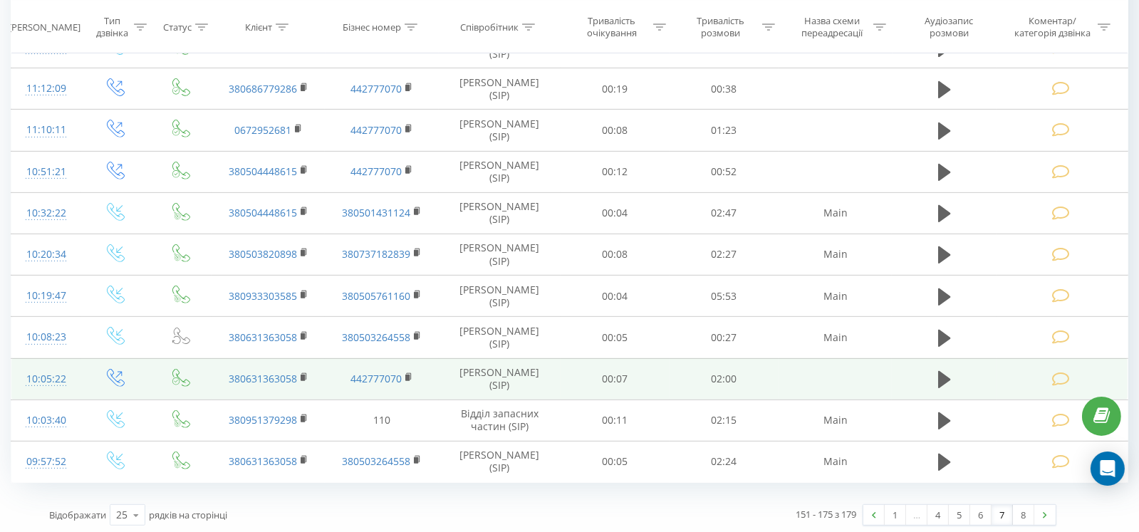
click at [1067, 375] on icon at bounding box center [1062, 379] width 18 height 15
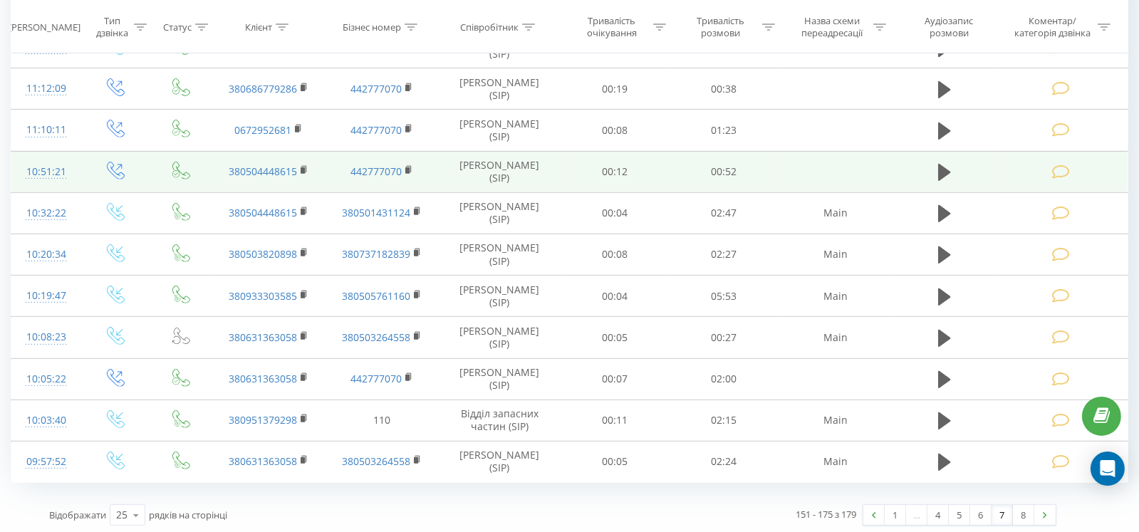
click at [1061, 168] on icon at bounding box center [1062, 172] width 18 height 15
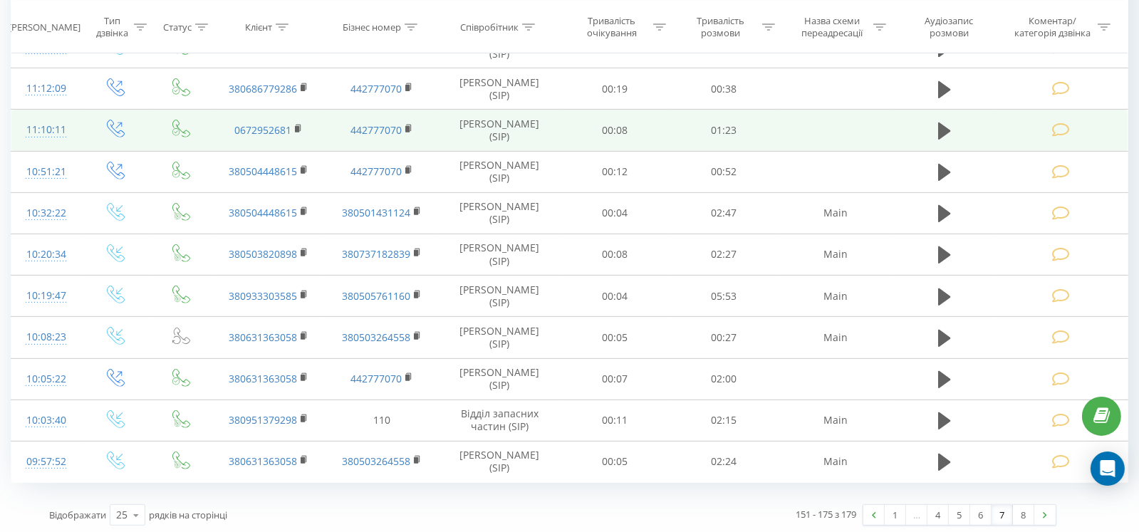
click at [1056, 131] on icon at bounding box center [1062, 130] width 18 height 15
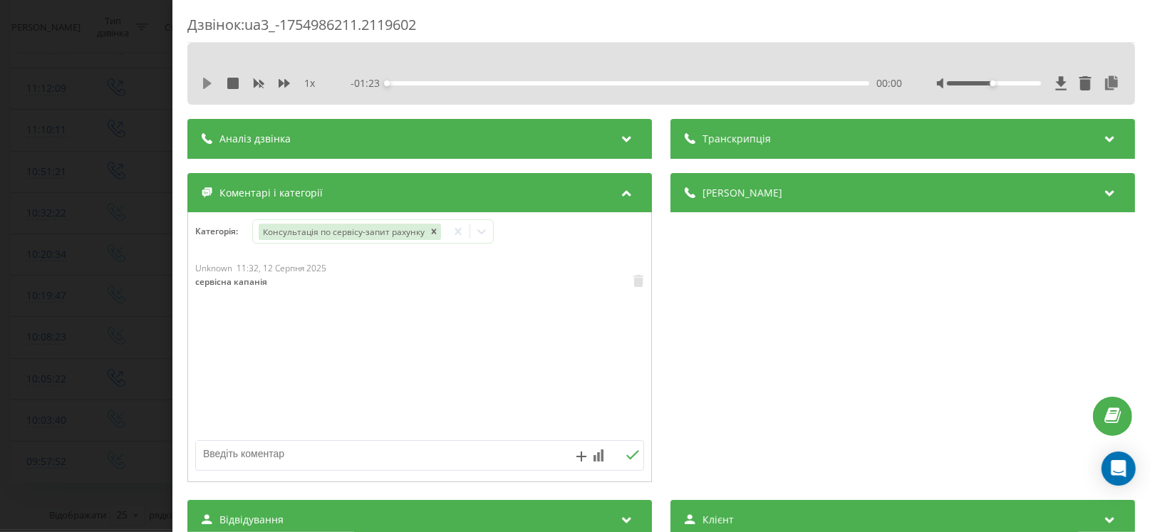
click at [205, 87] on icon at bounding box center [207, 83] width 9 height 11
click at [212, 82] on icon at bounding box center [207, 83] width 11 height 11
click at [206, 82] on icon at bounding box center [207, 83] width 9 height 11
click at [730, 180] on div "Деталі дзвінка" at bounding box center [903, 193] width 465 height 40
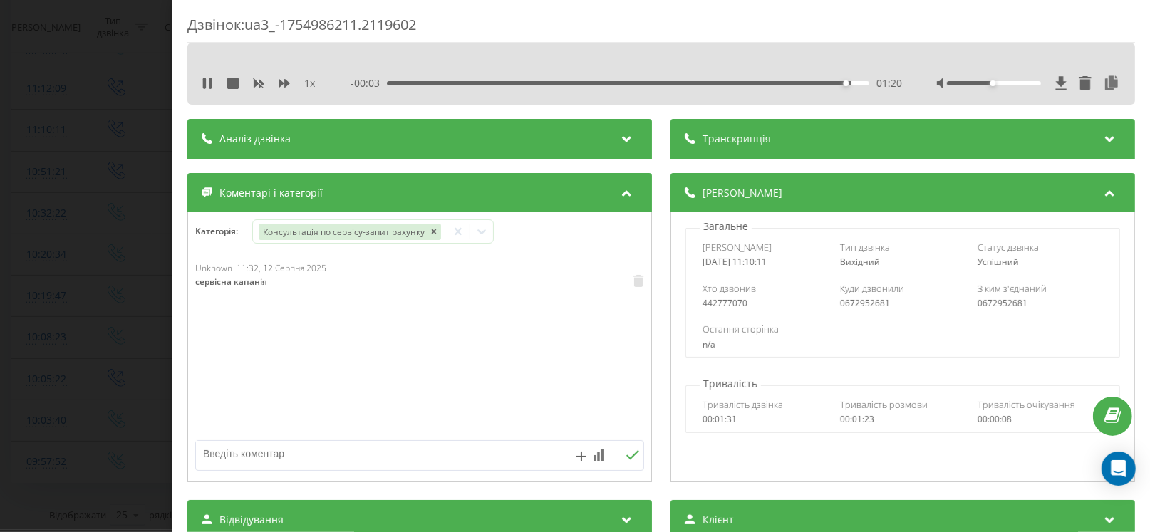
click at [863, 304] on div "0672952681" at bounding box center [902, 304] width 125 height 10
copy div "0672952681"
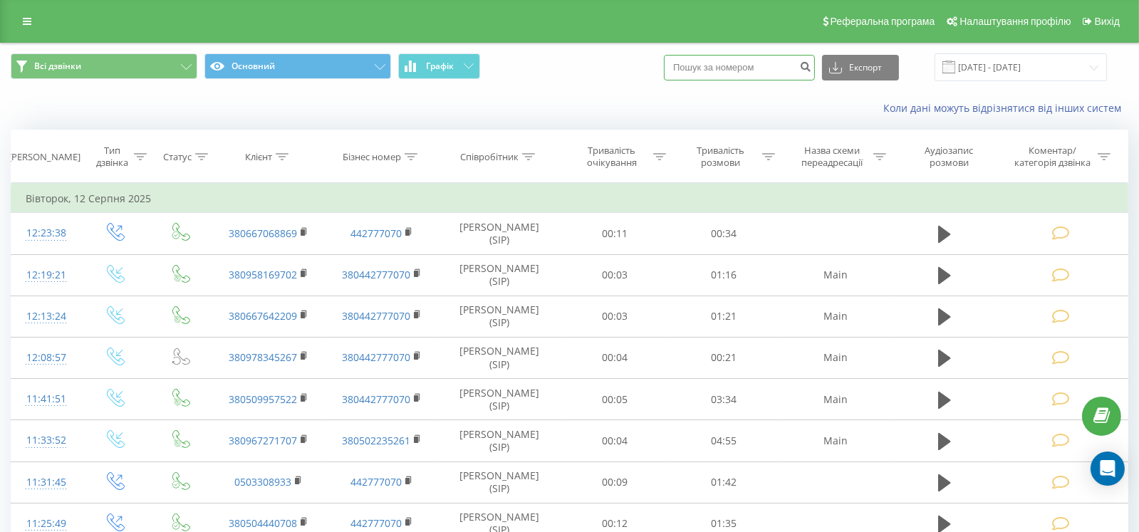
click at [741, 63] on input at bounding box center [739, 68] width 151 height 26
paste input "0672952681"
type input "0672952681"
click at [812, 63] on icon "submit" at bounding box center [806, 65] width 12 height 9
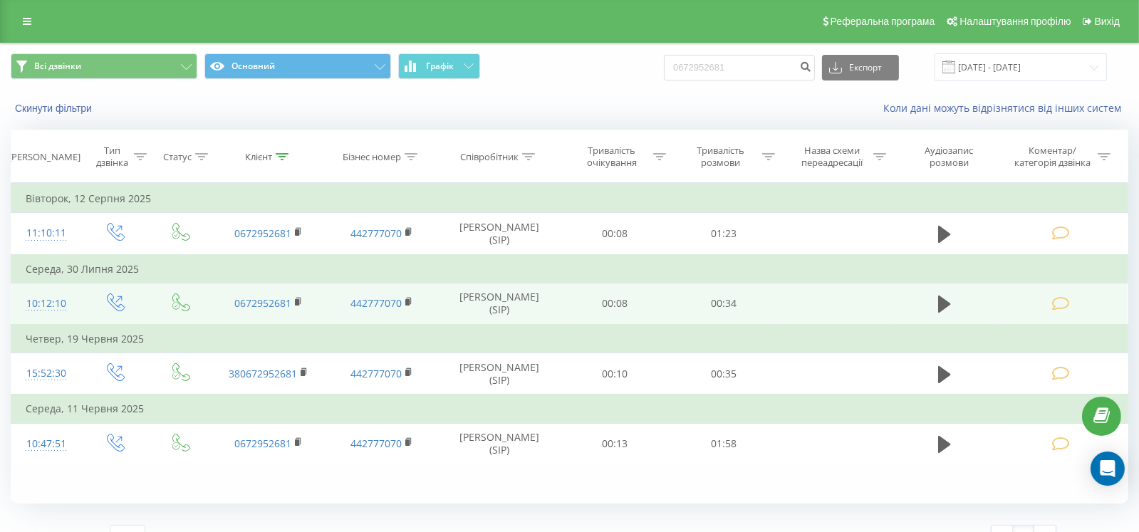
click at [1066, 298] on icon at bounding box center [1062, 303] width 18 height 15
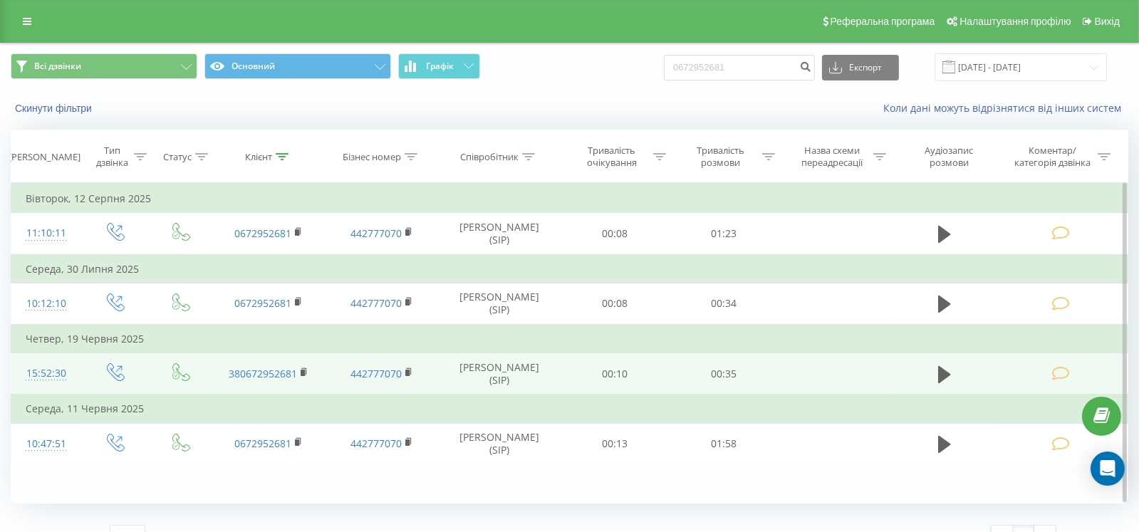
click at [1062, 371] on icon at bounding box center [1062, 373] width 18 height 15
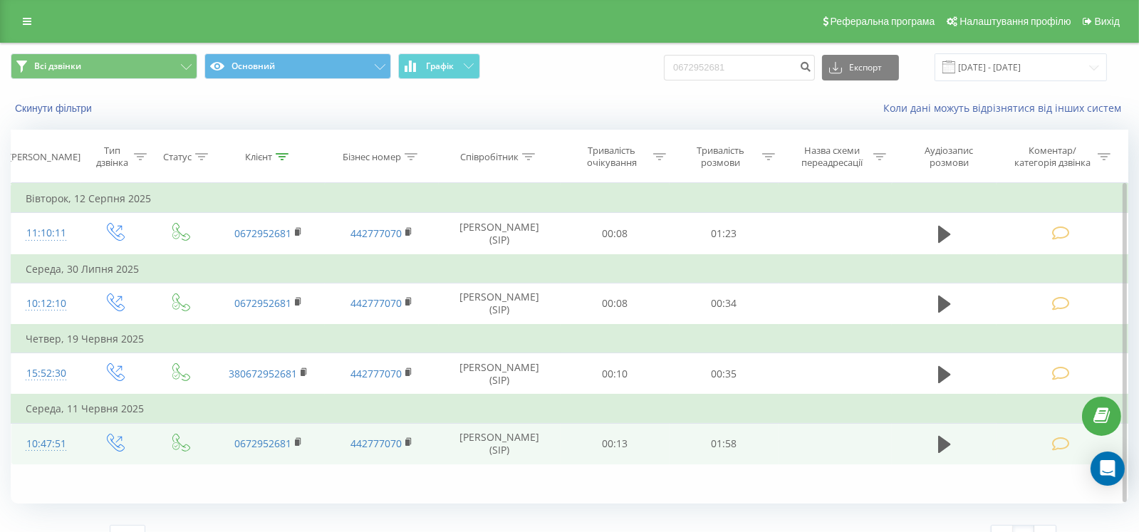
click at [1060, 448] on icon at bounding box center [1062, 444] width 18 height 15
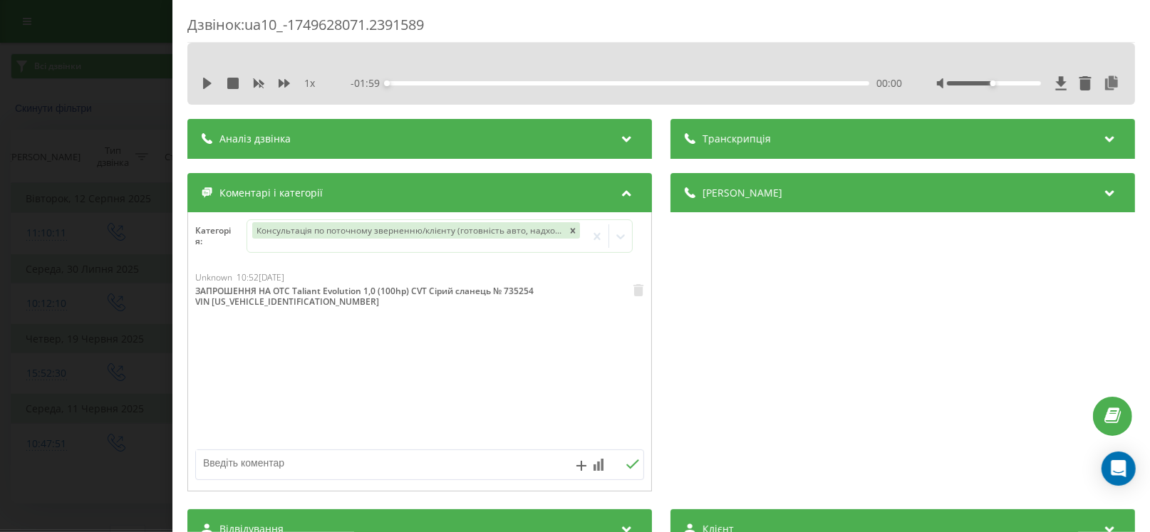
click at [306, 302] on div "ЗАПРОШЕННЯ НА ОТС Taliant Evolution 1,0 (100hp) CVT Сірий сланець № 735254 VIN …" at bounding box center [370, 297] width 350 height 22
click at [776, 187] on div "[PERSON_NAME]" at bounding box center [903, 193] width 465 height 40
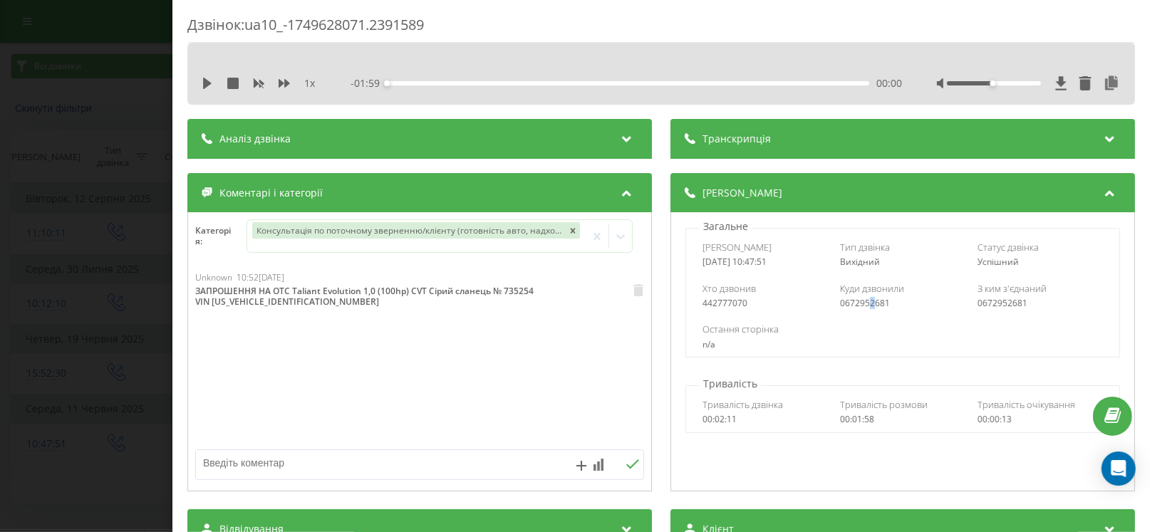
click at [864, 304] on div "0672952681" at bounding box center [902, 304] width 125 height 10
copy div "2"
click at [859, 303] on div "0672952681" at bounding box center [902, 304] width 125 height 10
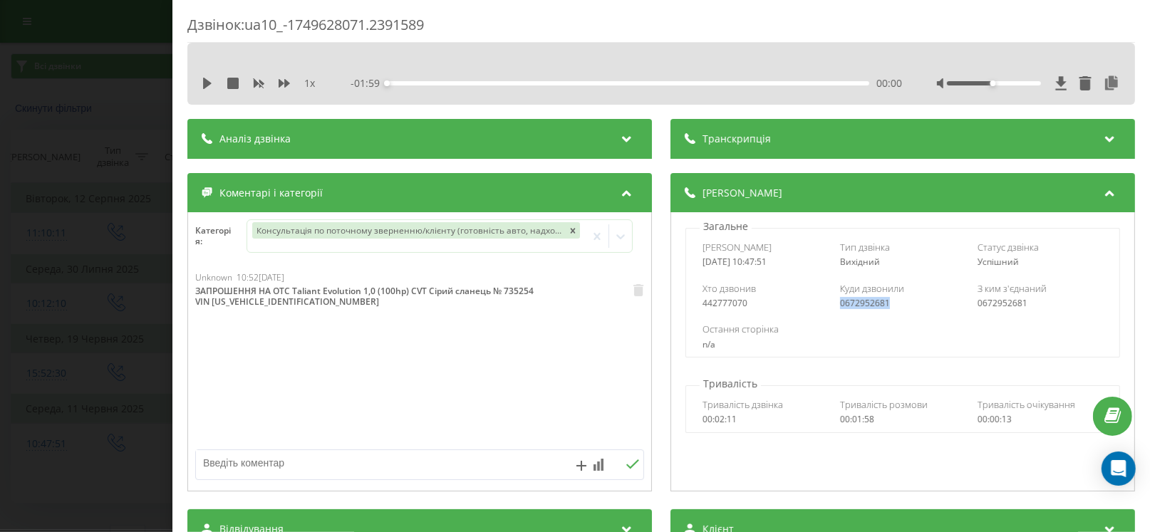
copy div "0672952681"
click at [393, 412] on div "Unknown 10:52, 11 Червня 2025 ЗАПРОШЕННЯ НА ОТС Taliant Evolution 1,0 (100hp) C…" at bounding box center [419, 356] width 463 height 171
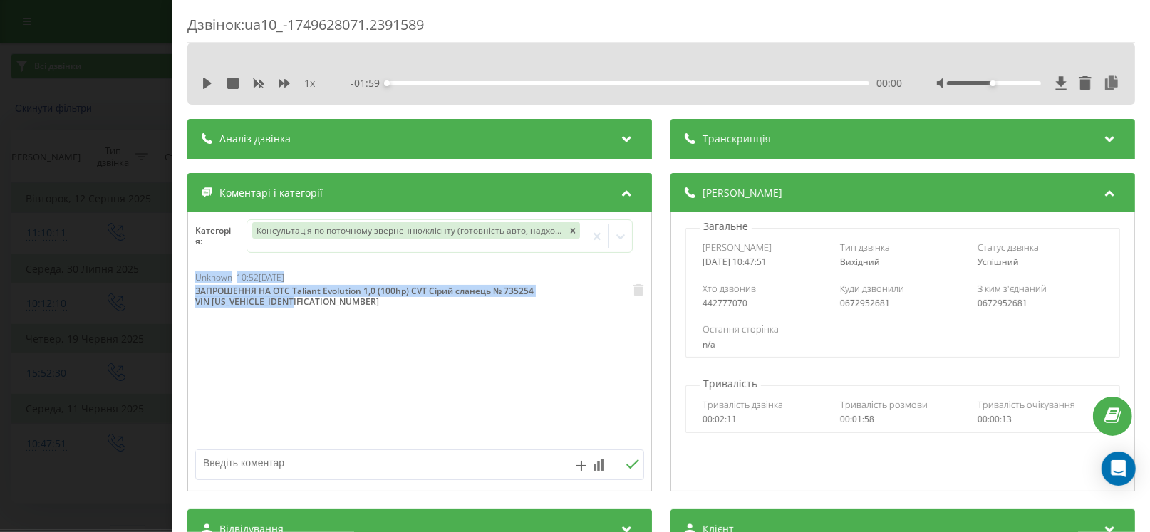
drag, startPoint x: 343, startPoint y: 300, endPoint x: 180, endPoint y: 282, distance: 164.9
click at [180, 282] on div "Дзвінок : ua10_-1749628071.2391589 1 x - 01:59 00:00 00:00 Транскрипція Для AI-…" at bounding box center [661, 266] width 978 height 532
click at [294, 324] on div "Unknown 10:52, 11 Червня 2025 ЗАПРОШЕННЯ НА ОТС Taliant Evolution 1,0 (100hp) C…" at bounding box center [419, 356] width 463 height 171
click at [327, 311] on div "Unknown 10:52, 11 Червня 2025 ЗАПРОШЕННЯ НА ОТС Taliant Evolution 1,0 (100hp) C…" at bounding box center [414, 291] width 438 height 41
click at [327, 304] on div "ЗАПРОШЕННЯ НА ОТС Taliant Evolution 1,0 (100hp) CVT Сірий сланець № 735254 VIN …" at bounding box center [370, 297] width 350 height 22
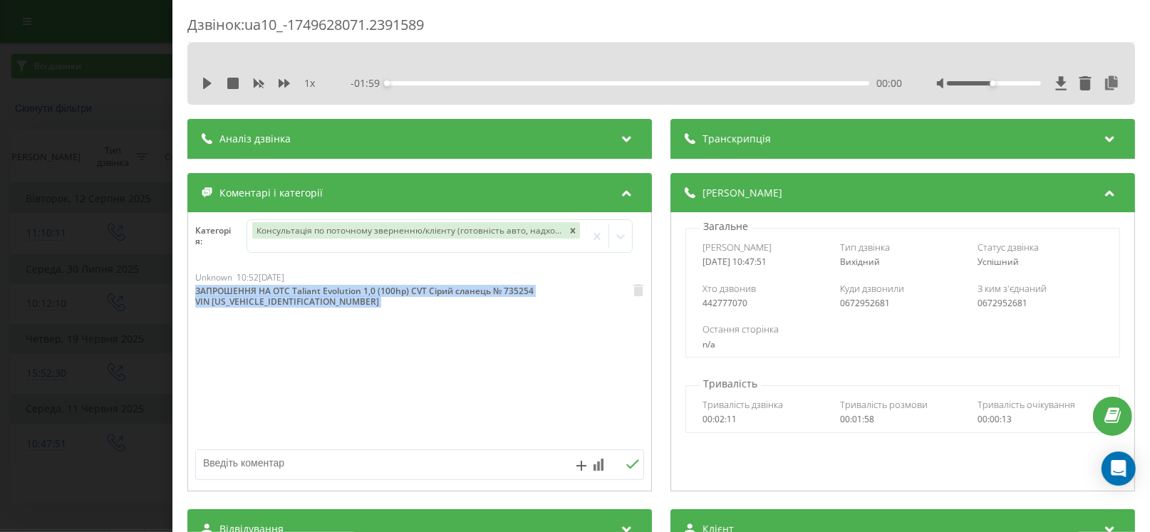
drag, startPoint x: 327, startPoint y: 304, endPoint x: 185, endPoint y: 292, distance: 143.0
click at [185, 292] on div "Дзвінок : ua10_-1749628071.2391589 1 x - 01:59 00:00 00:00 Транскрипція Для AI-…" at bounding box center [661, 266] width 978 height 532
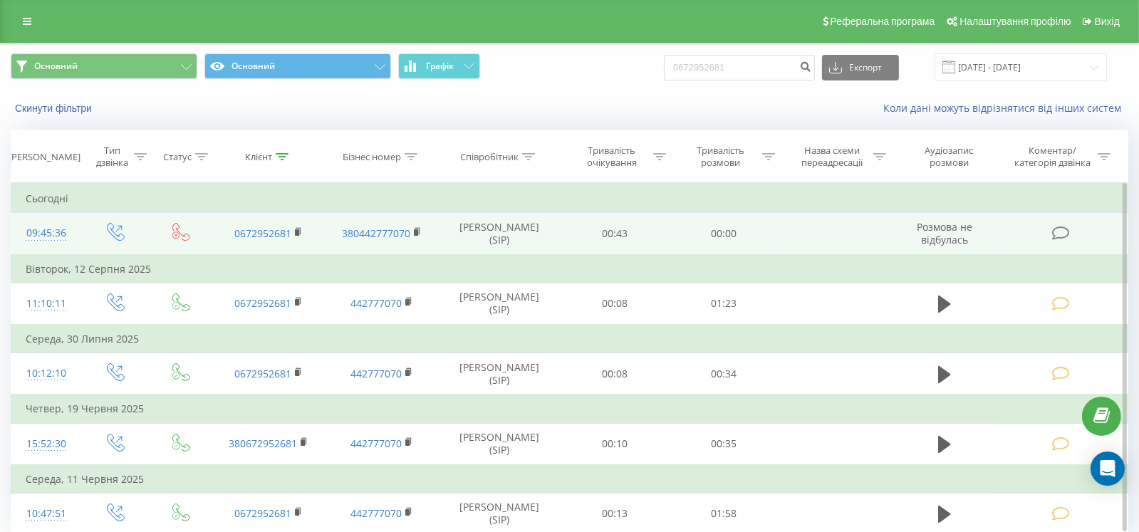
click at [1059, 239] on icon at bounding box center [1062, 233] width 18 height 15
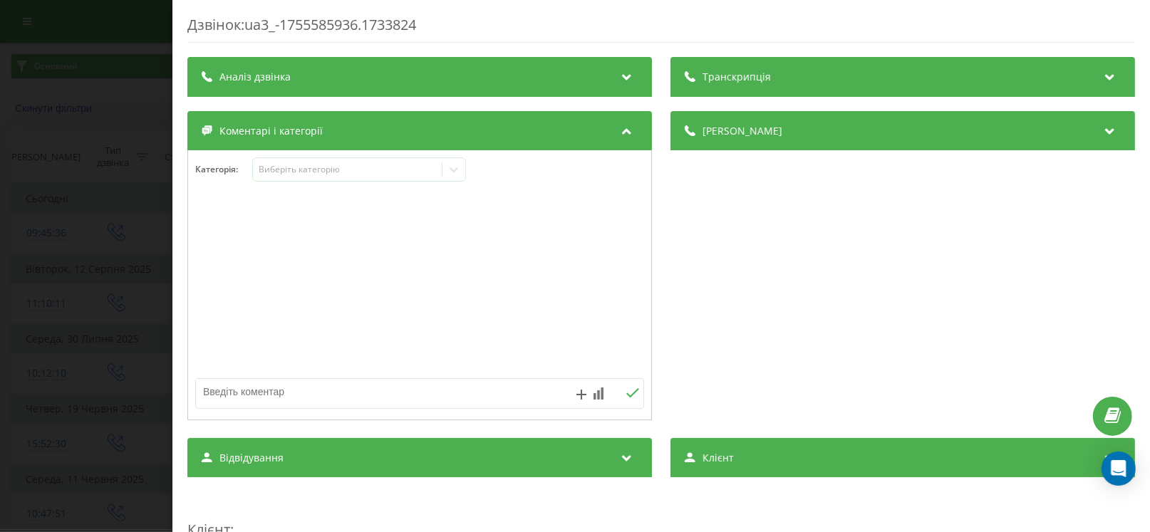
click at [282, 395] on textarea at bounding box center [375, 392] width 358 height 26
paste textarea "ЗАПРОШЕННЯ НА ОТС Taliant Evolution 1,0 (100hp) CVT Сірий сланець № 735254 VIN …"
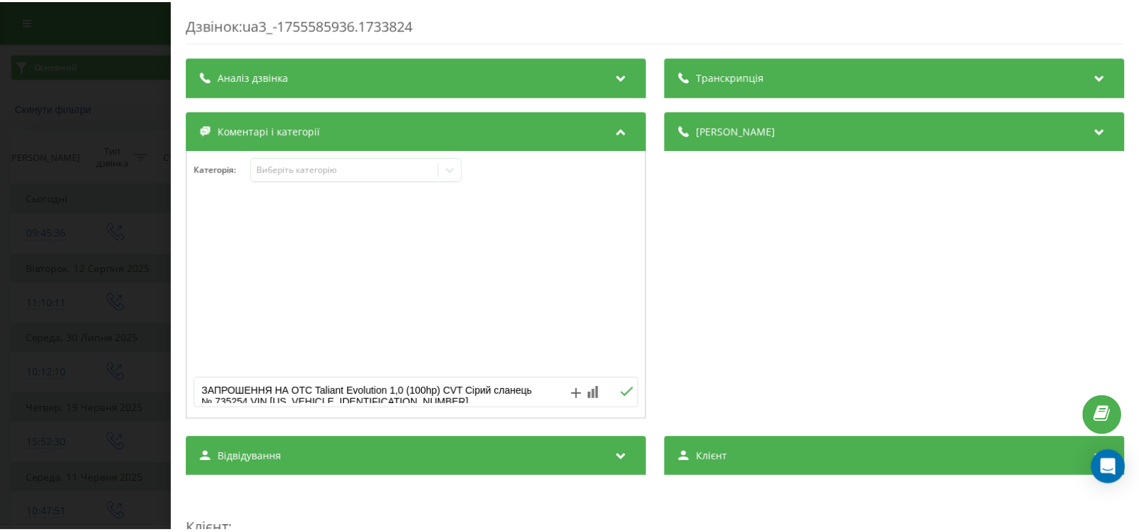
scroll to position [27, 0]
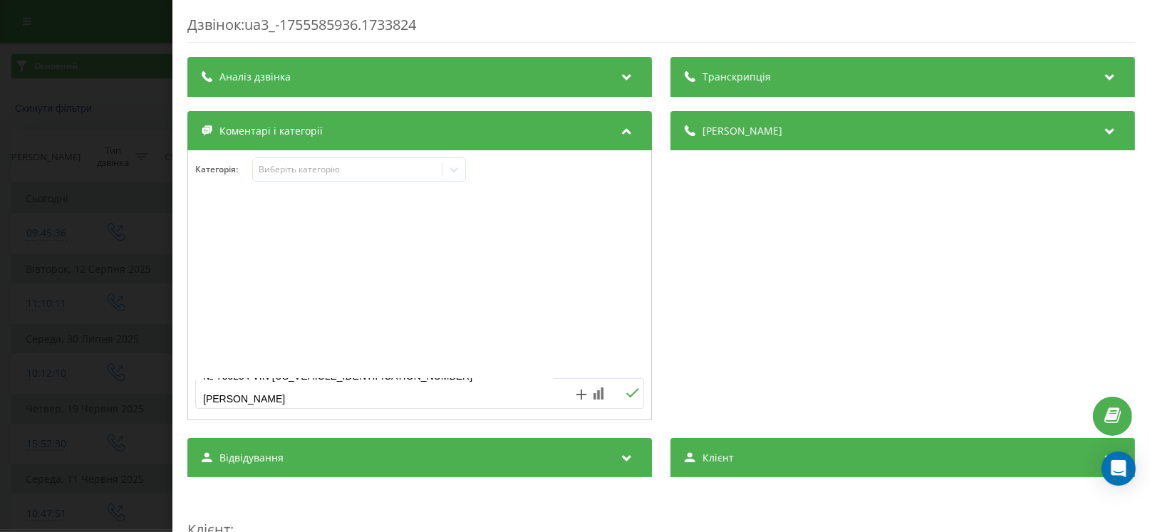
type textarea "ЗАПРОШЕННЯ НА ОТС Taliant Evolution 1,0 (100hp) CVT Сірий сланець № 735254 VIN …"
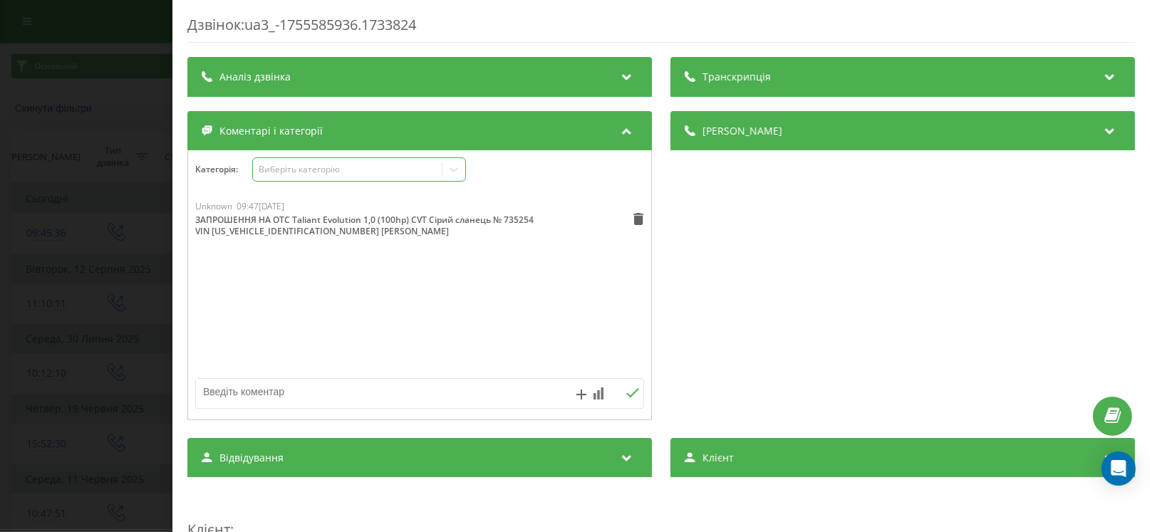
click at [310, 164] on div "Виберіть категорію" at bounding box center [348, 169] width 178 height 11
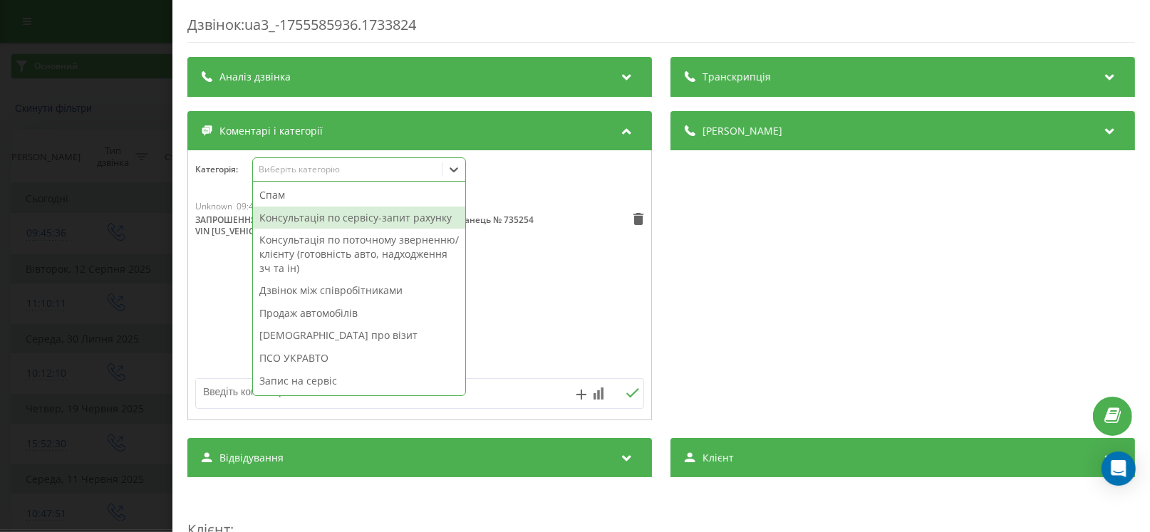
click at [322, 215] on div "Консультація по сервісу-запит рахунку" at bounding box center [359, 218] width 212 height 23
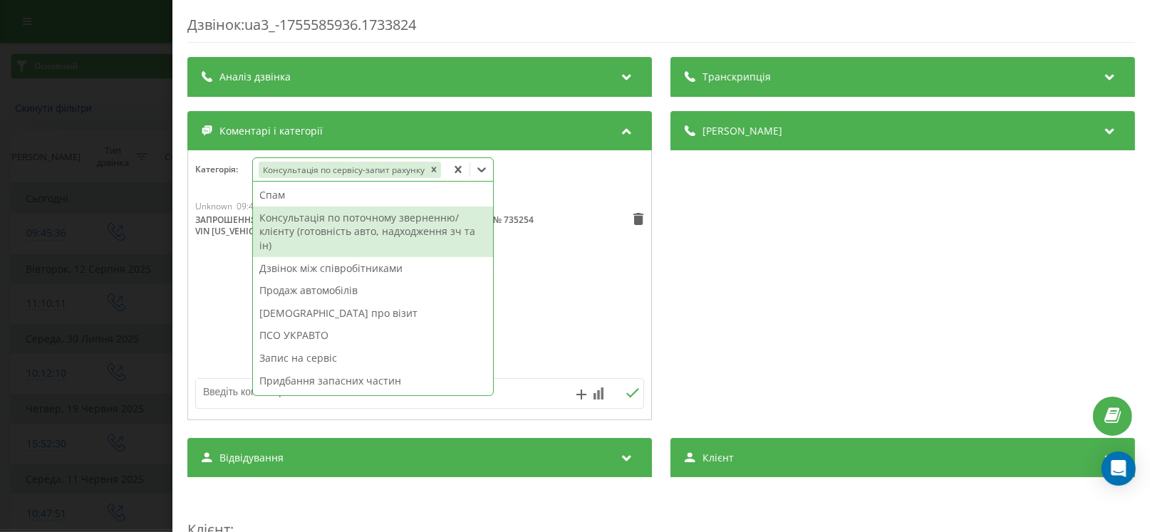
click at [426, 235] on div "Консультація по поточному зверненню/клієнту (готовність авто, надходження зч та…" at bounding box center [373, 232] width 240 height 51
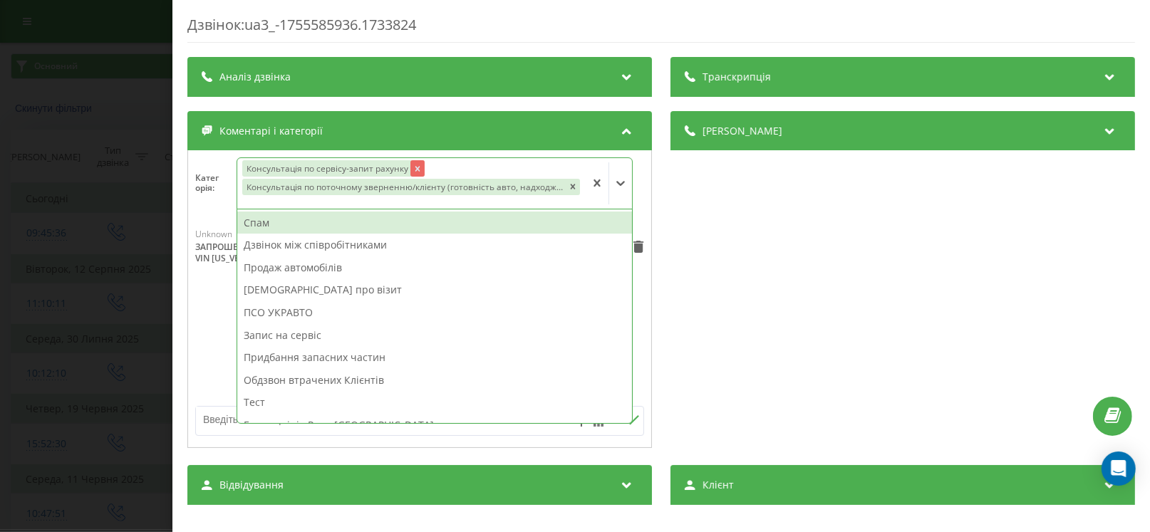
click at [420, 167] on icon "Remove Консультація по сервісу-запит рахунку" at bounding box center [418, 169] width 10 height 10
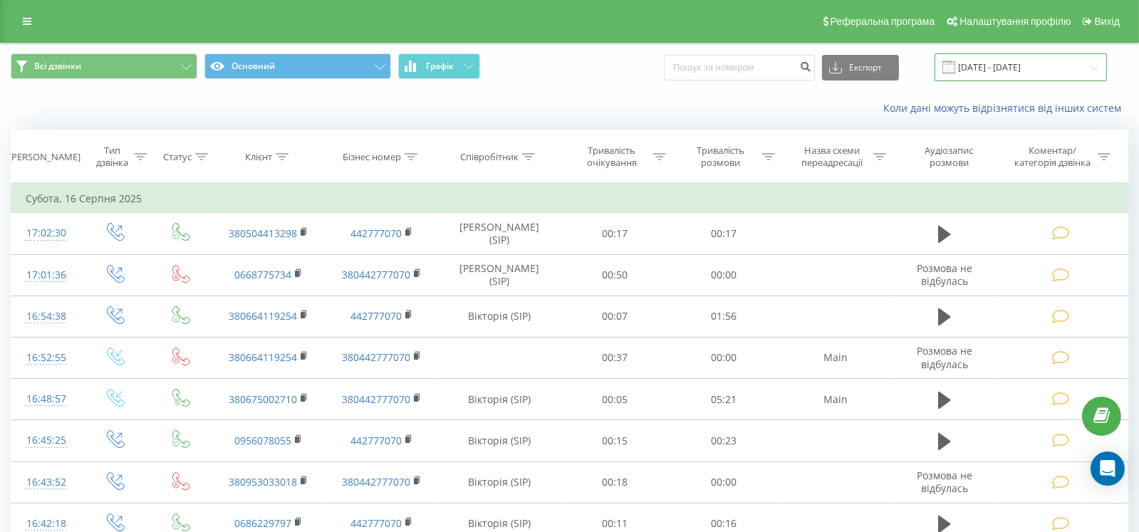
click at [969, 58] on input "[DATE] - [DATE]" at bounding box center [1021, 67] width 172 height 28
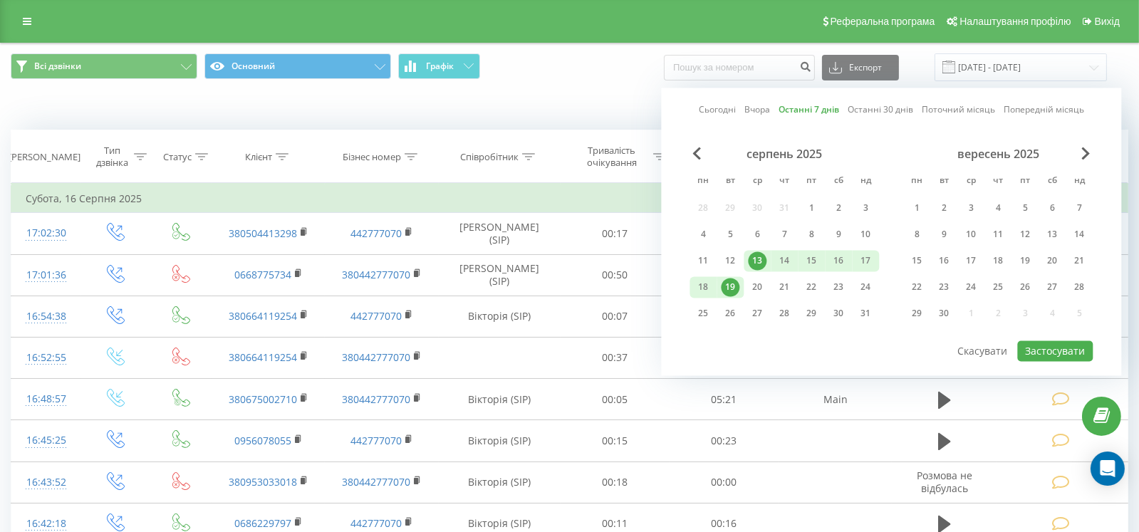
click at [791, 112] on link "Останні 7 днів" at bounding box center [809, 110] width 61 height 14
click at [734, 286] on div "19" at bounding box center [730, 287] width 19 height 19
click at [1043, 333] on div "серпень 2025 пн вт ср чт пт сб нд 28 29 30 31 1 2 3 4 5 6 7 8 9 10 11 12 13 14 …" at bounding box center [891, 243] width 403 height 192
click at [1043, 341] on button "Застосувати" at bounding box center [1056, 351] width 76 height 21
type input "[DATE] - [DATE]"
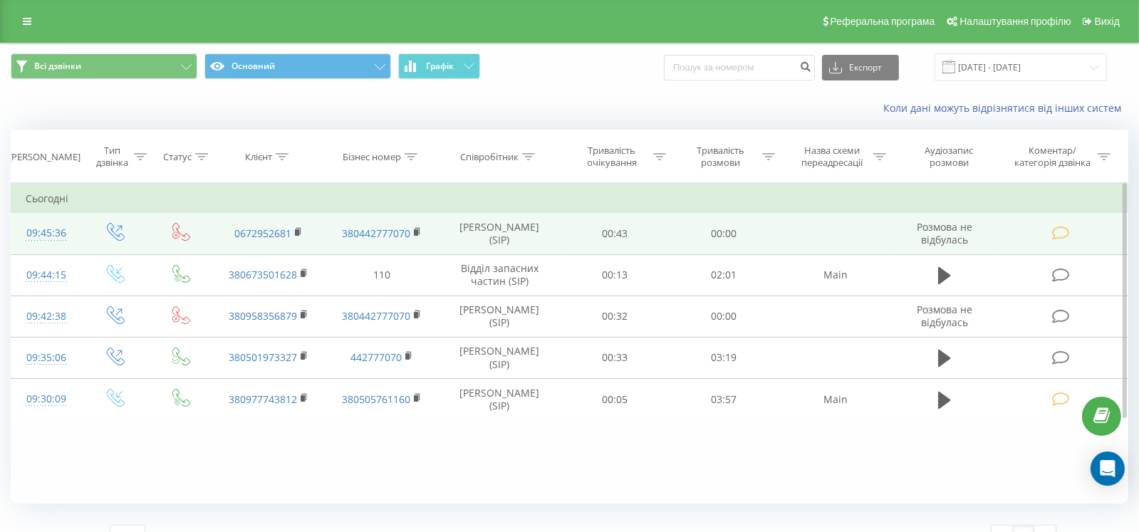
click at [292, 234] on td "0672952681" at bounding box center [268, 233] width 113 height 41
click at [295, 234] on icon at bounding box center [299, 232] width 8 height 10
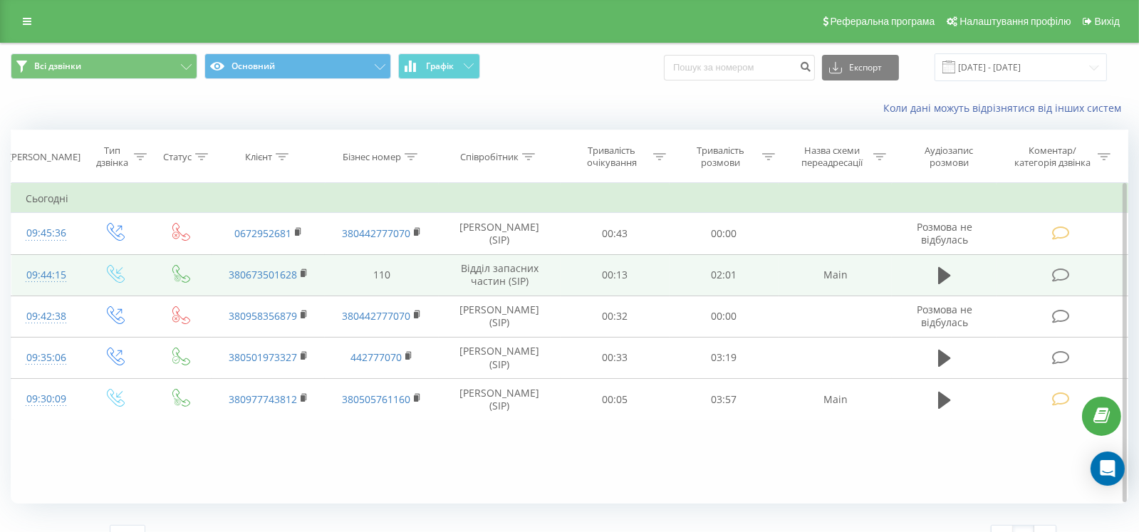
click at [1062, 274] on icon at bounding box center [1062, 275] width 18 height 15
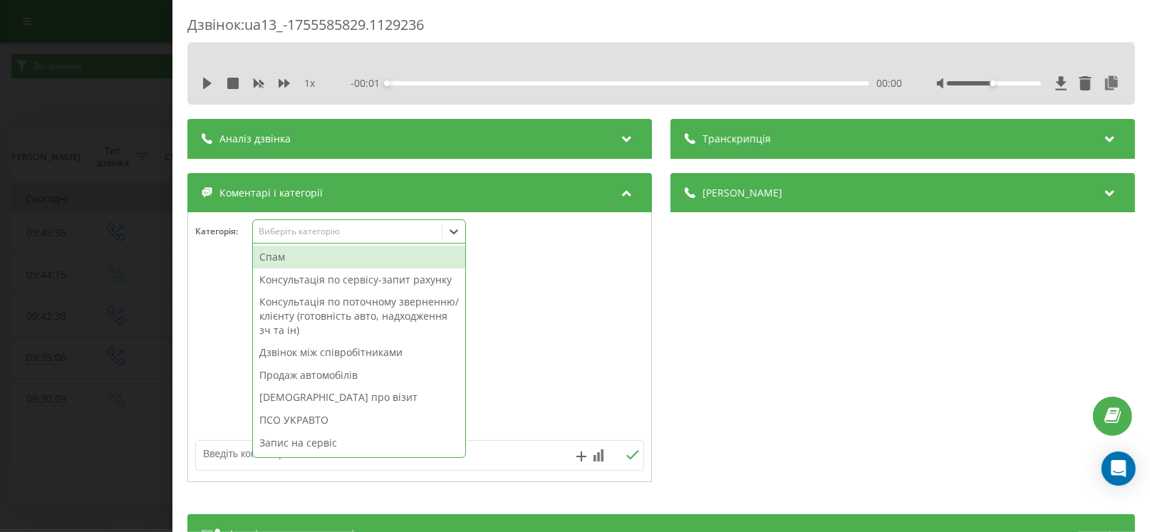
click at [311, 229] on div "Виберіть категорію" at bounding box center [348, 231] width 178 height 11
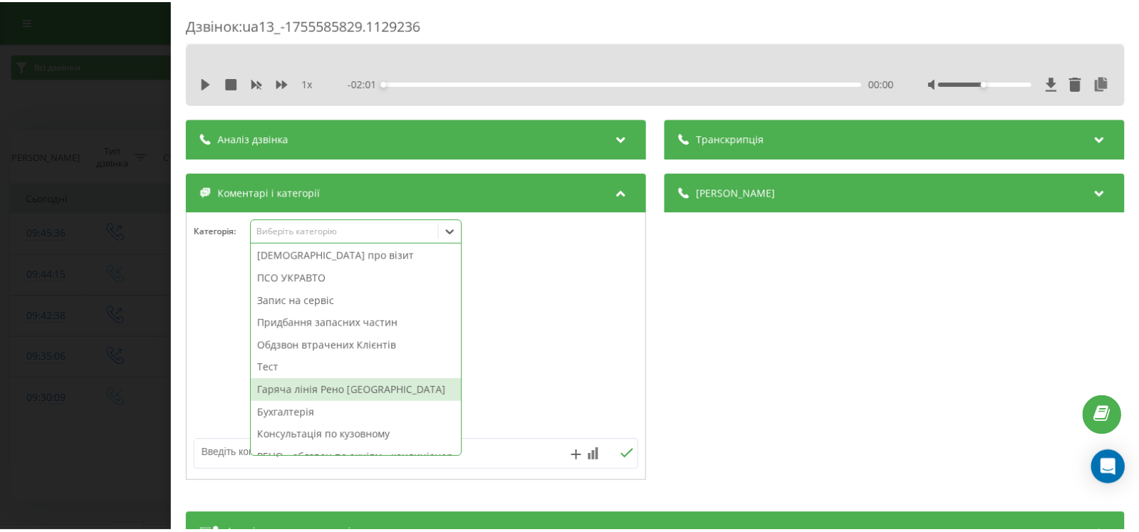
scroll to position [142, 0]
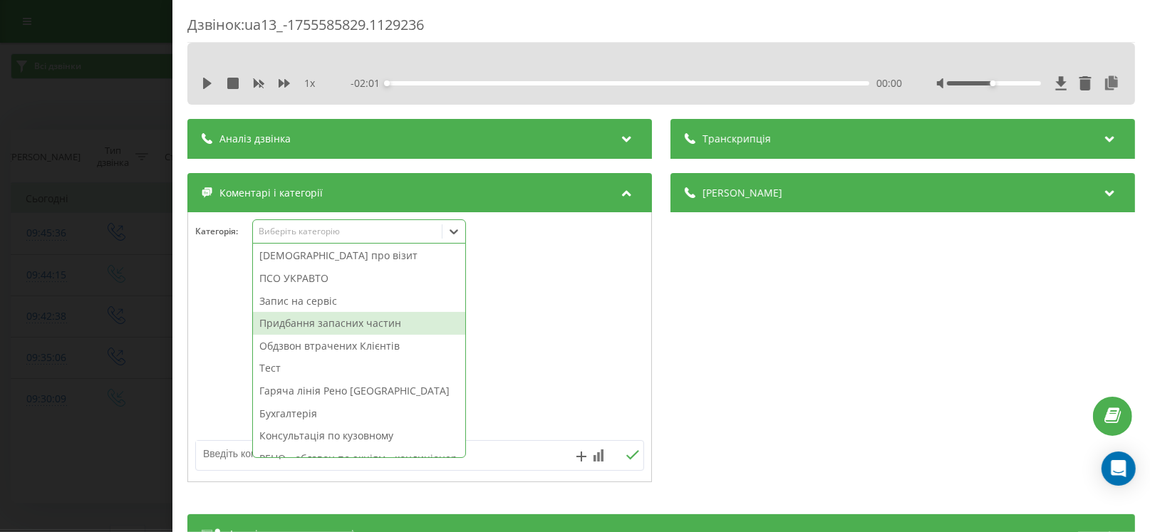
click at [317, 323] on div "Придбання запасних частин" at bounding box center [359, 323] width 212 height 23
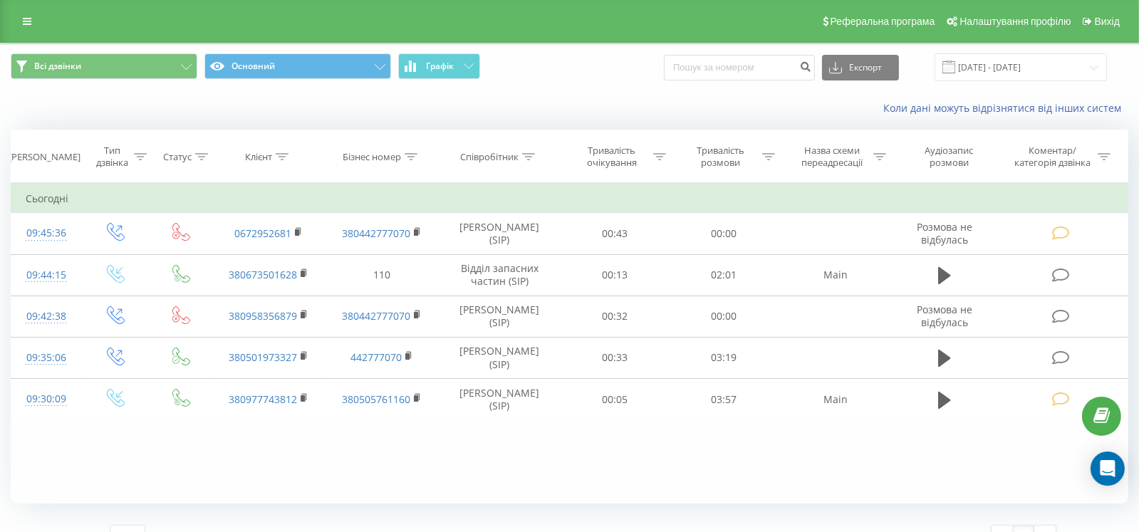
scroll to position [24, 0]
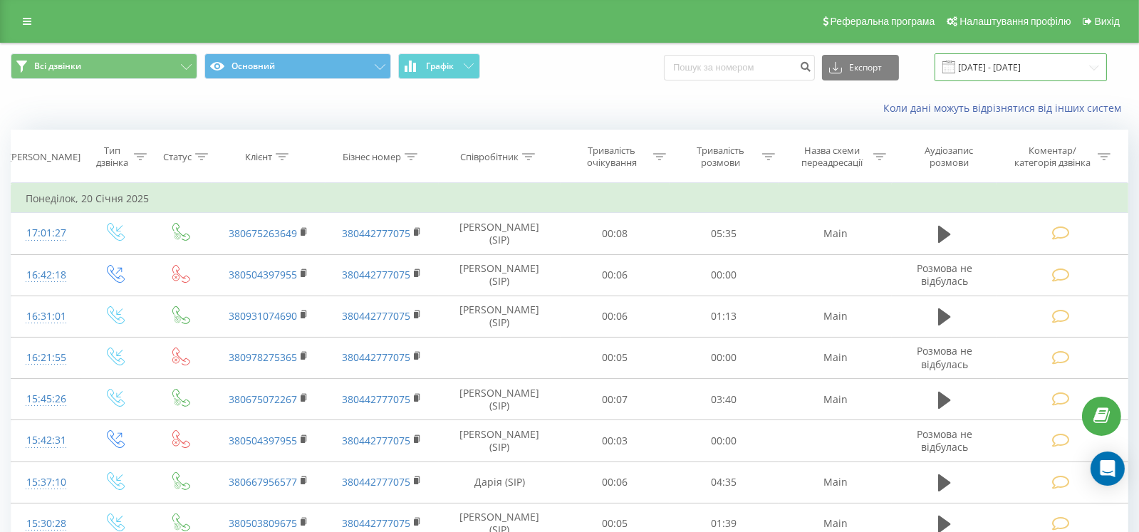
click at [1020, 67] on input "20.12.2024 - 20.01.2025" at bounding box center [1021, 67] width 172 height 28
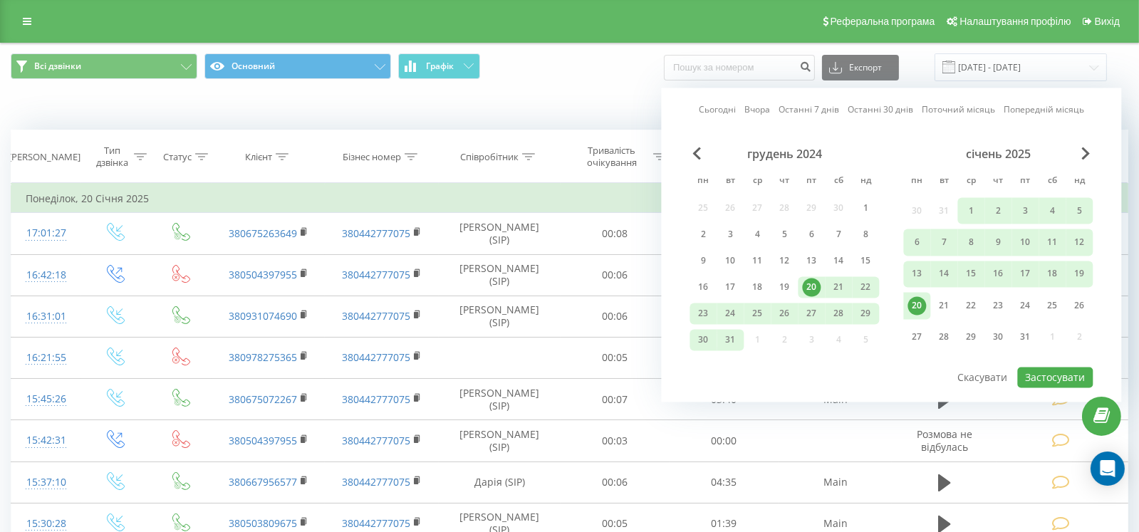
click at [805, 112] on link "Останні 7 днів" at bounding box center [809, 110] width 61 height 14
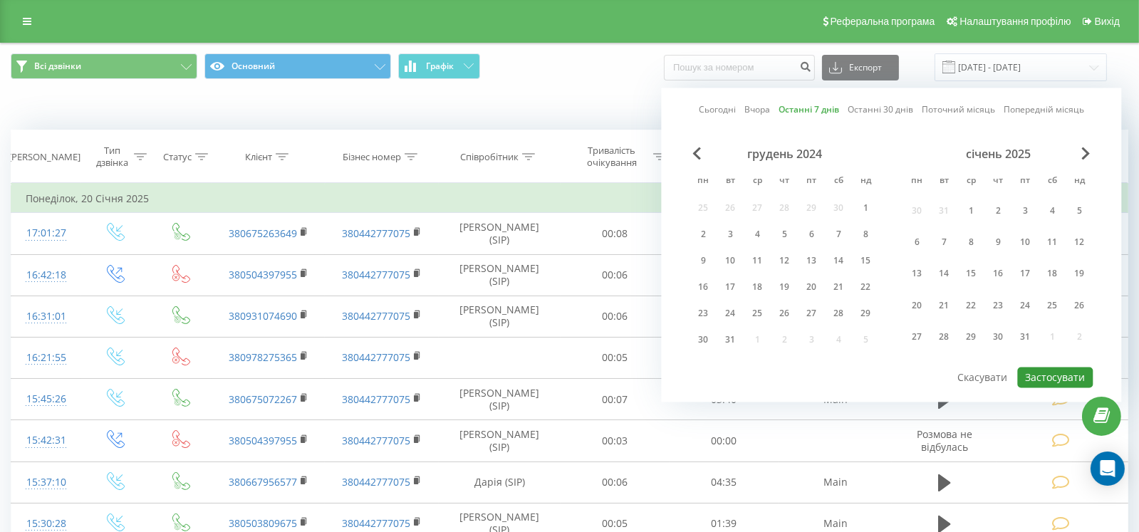
click at [1075, 373] on button "Застосувати" at bounding box center [1056, 377] width 76 height 21
type input "[DATE] - [DATE]"
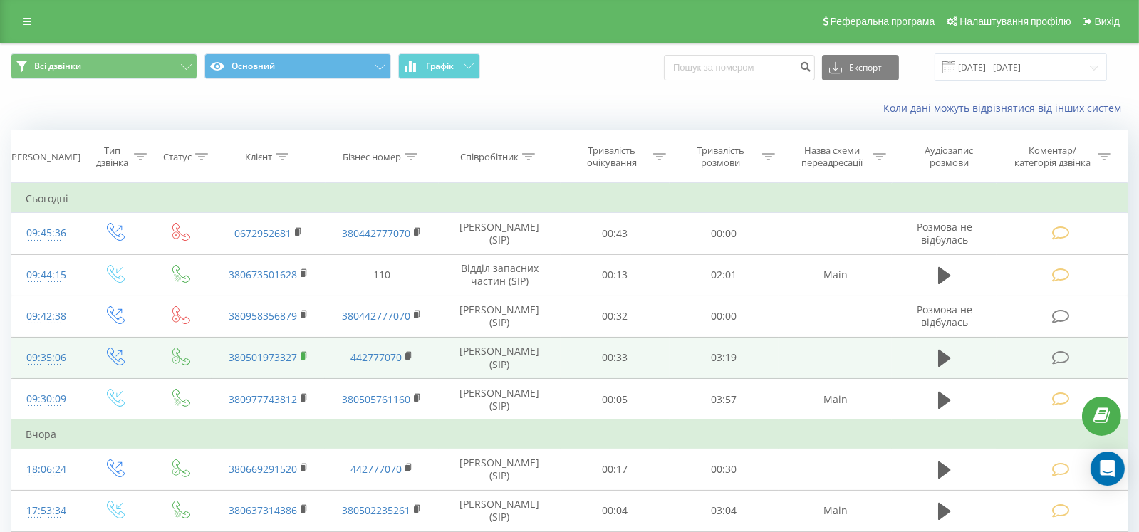
click at [302, 352] on icon at bounding box center [305, 356] width 8 height 10
click at [943, 355] on icon at bounding box center [944, 358] width 13 height 17
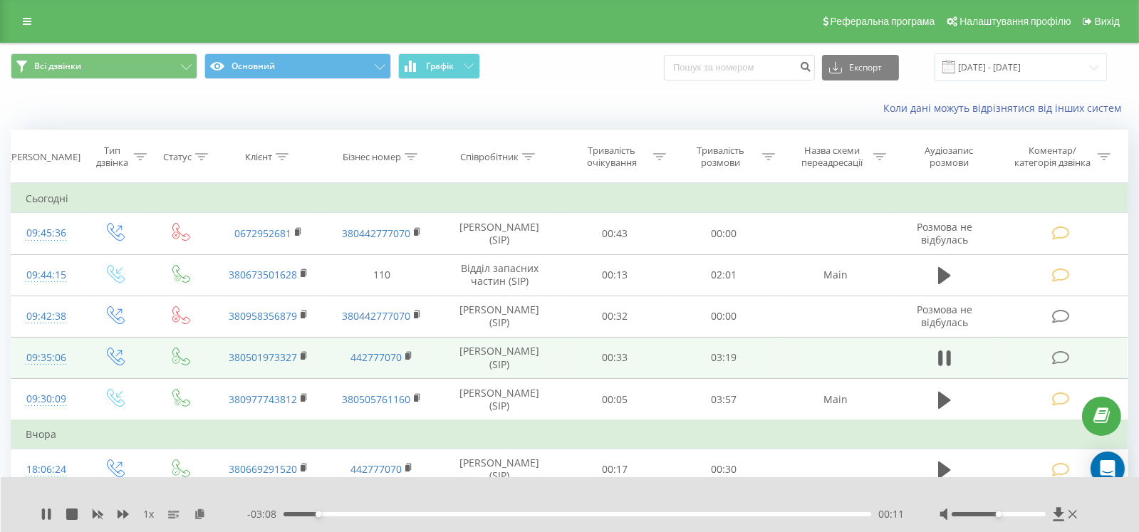
click at [1053, 356] on icon at bounding box center [1062, 358] width 18 height 15
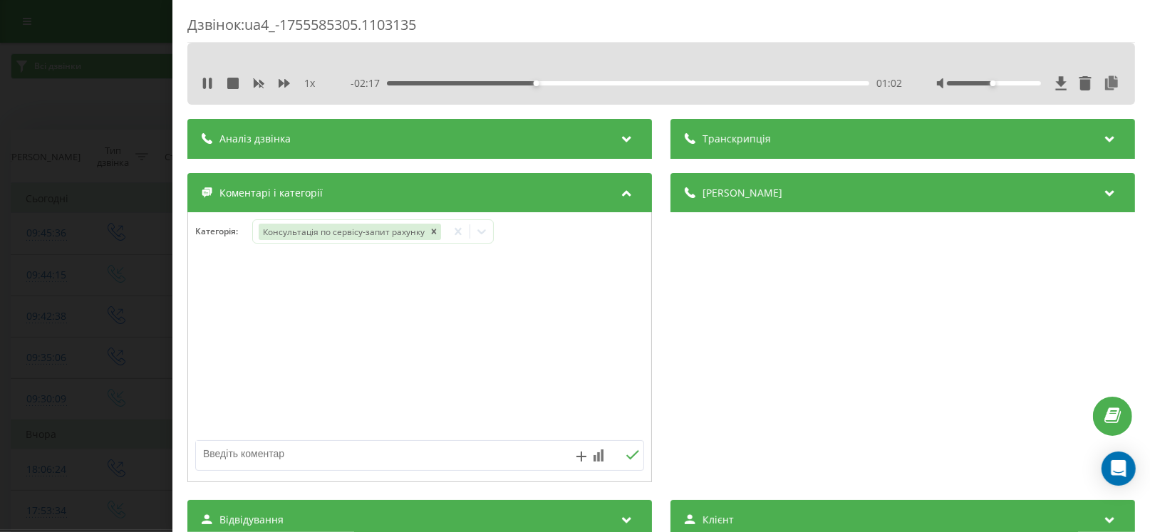
click at [403, 457] on textarea at bounding box center [375, 454] width 358 height 26
click at [476, 452] on textarea "запис" at bounding box center [375, 454] width 358 height 26
type textarea "запис 22/08/25 на 9:00 комп. діагностика нісан ліф"
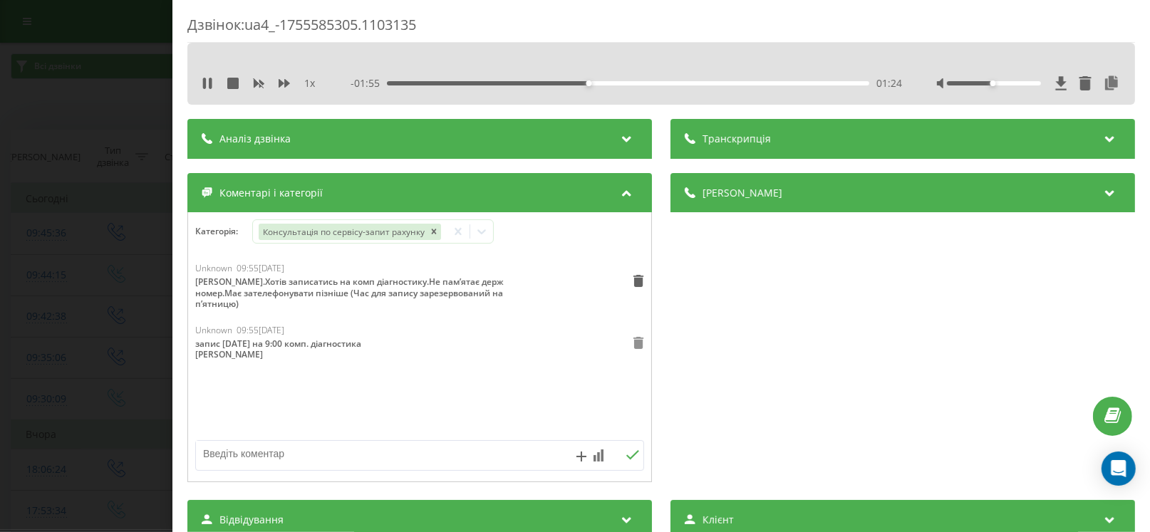
click at [633, 341] on icon at bounding box center [638, 343] width 11 height 12
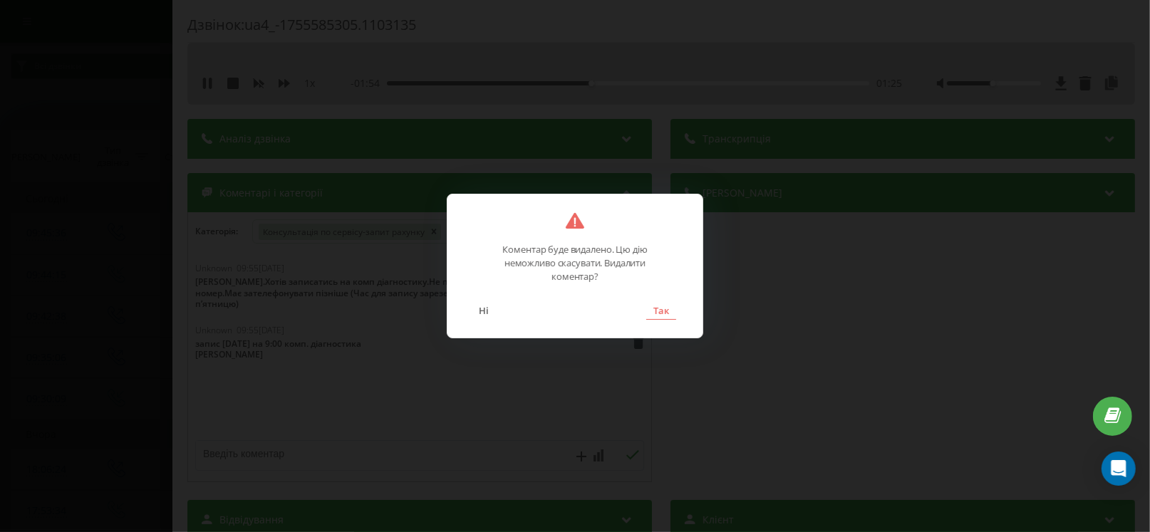
drag, startPoint x: 666, startPoint y: 312, endPoint x: 626, endPoint y: 304, distance: 40.8
click at [666, 313] on button "Так" at bounding box center [661, 310] width 30 height 19
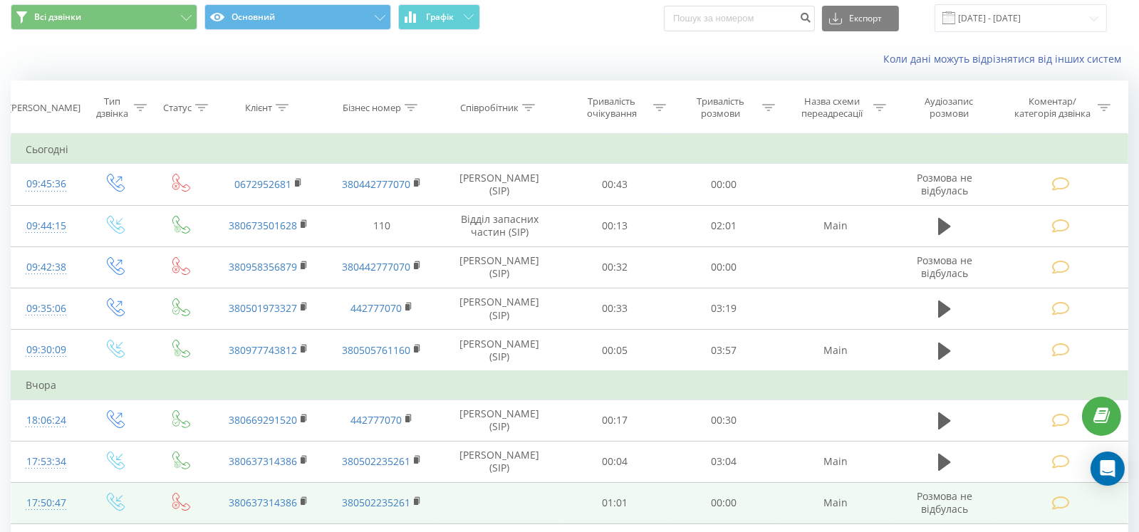
scroll to position [71, 0]
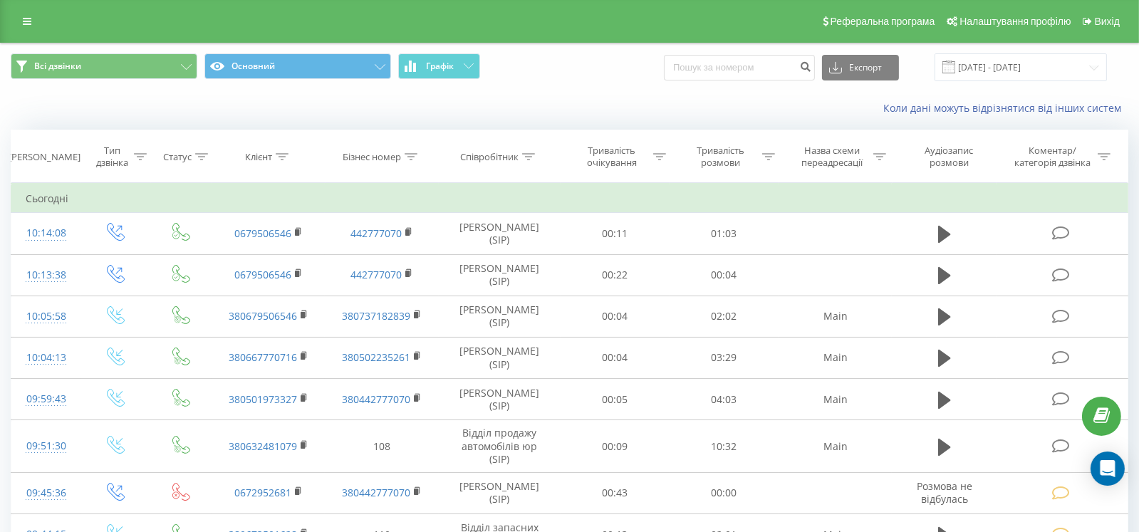
drag, startPoint x: 184, startPoint y: 114, endPoint x: 196, endPoint y: 118, distance: 12.8
click at [191, 118] on div "Коли дані можуть відрізнятися вiд інших систем" at bounding box center [570, 108] width 1138 height 34
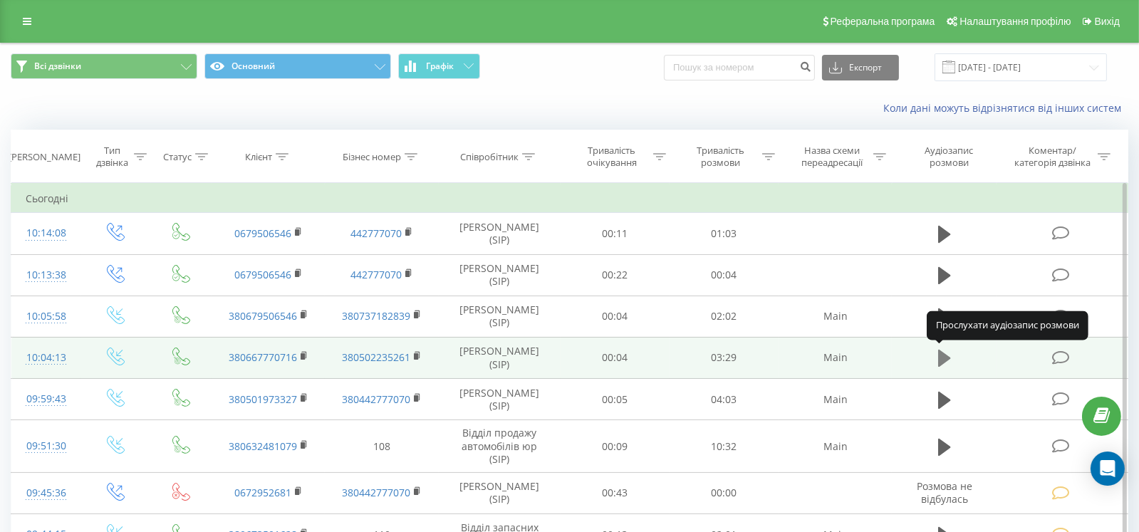
click at [948, 358] on icon at bounding box center [944, 358] width 13 height 17
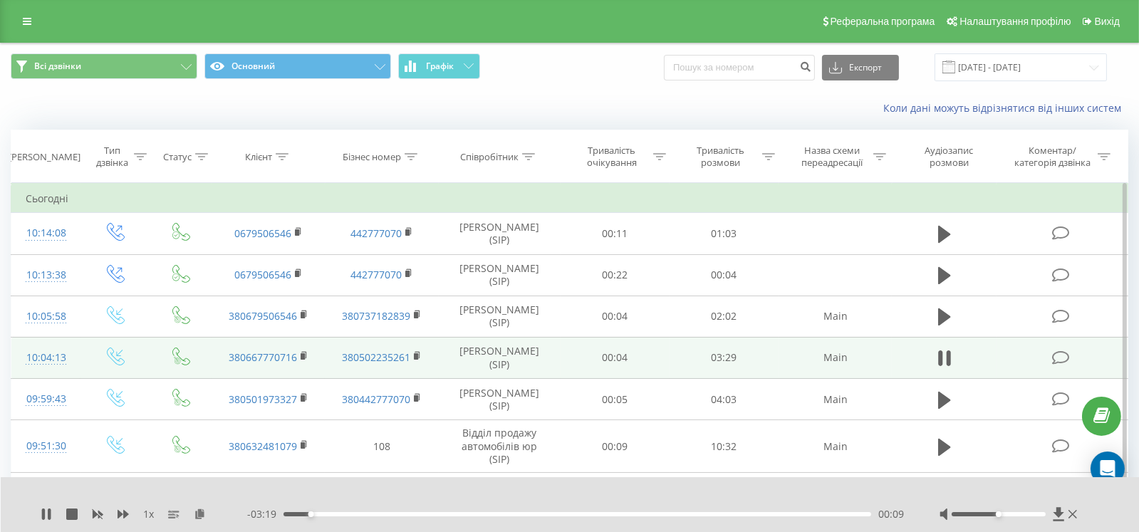
click at [1057, 358] on icon at bounding box center [1062, 358] width 18 height 15
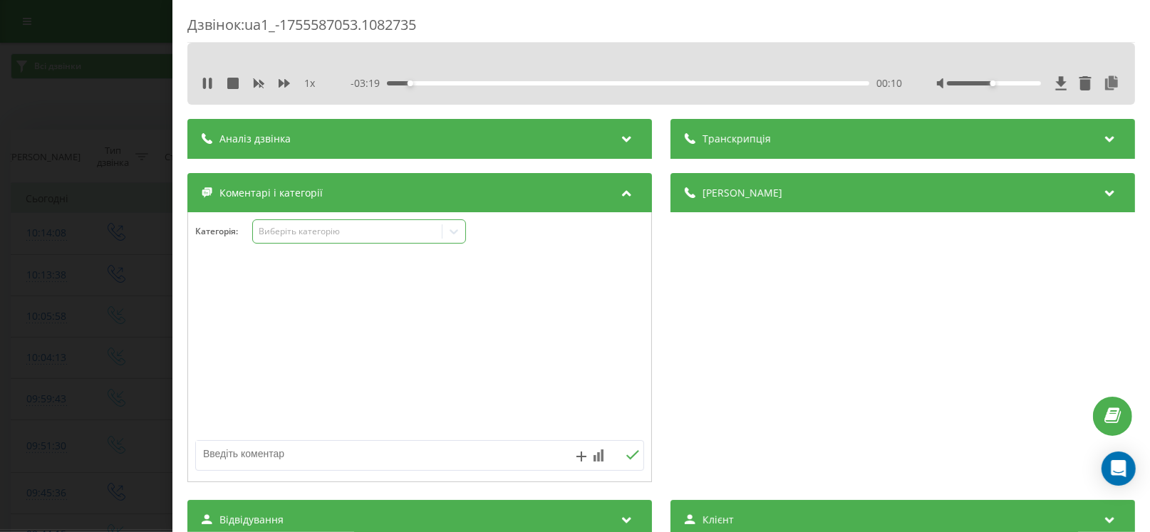
click at [323, 227] on div "Виберіть категорію" at bounding box center [348, 231] width 178 height 11
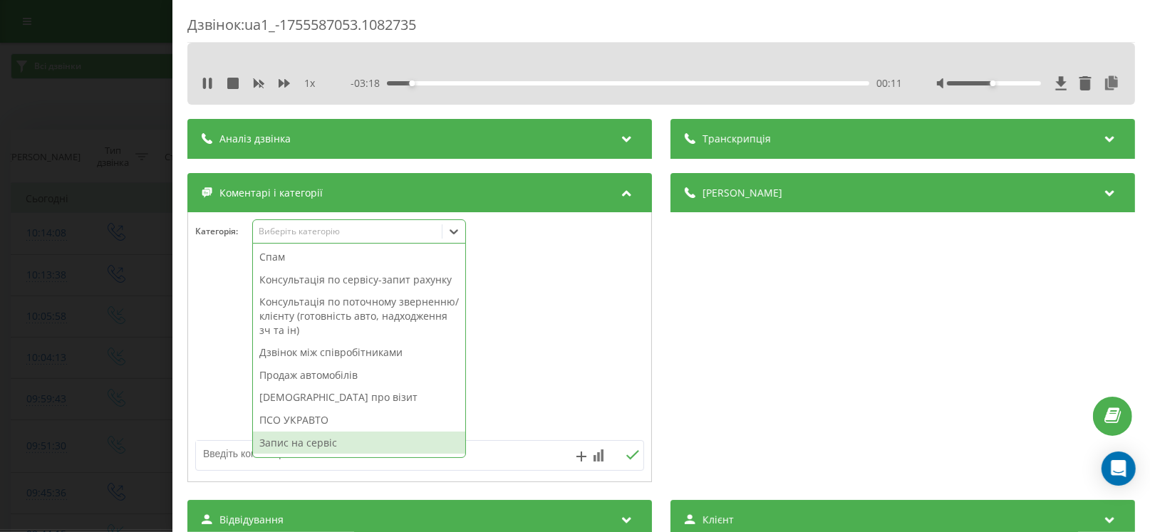
click at [326, 432] on div "Запис на сервіс" at bounding box center [359, 443] width 212 height 23
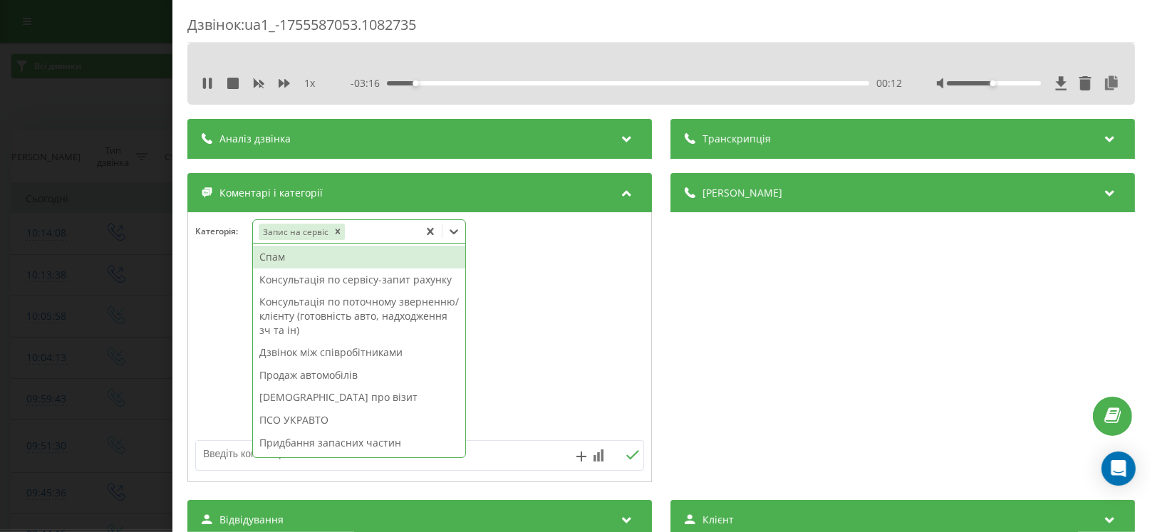
click at [508, 457] on textarea at bounding box center [375, 454] width 358 height 26
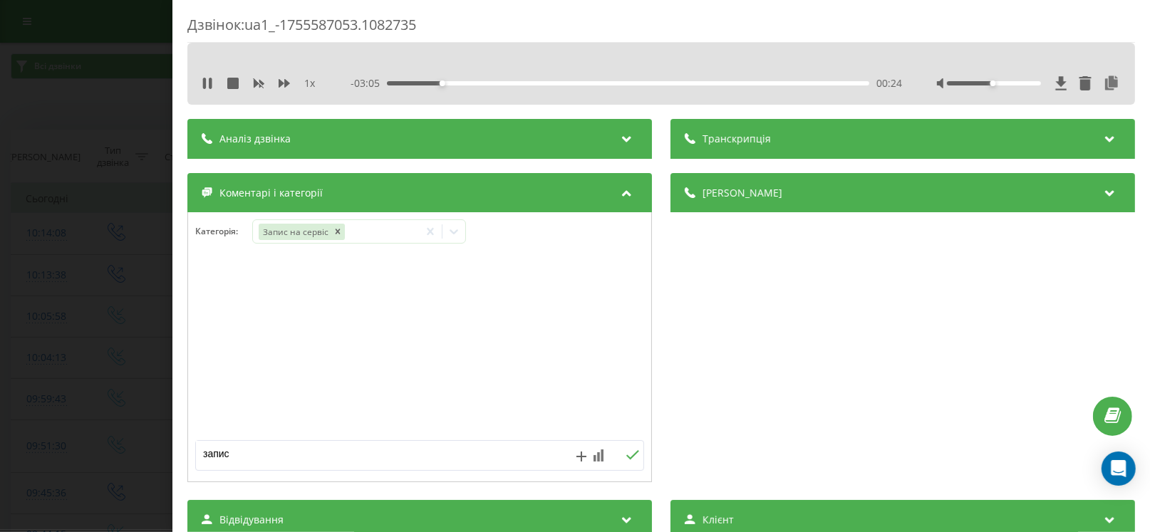
paste textarea "25.08.2025"
paste textarea "13:00:00"
paste textarea "Оператор газотранспортної системи України ТОВ Тендер"
paste textarea "EXPRESS № КА8409КР VIN VF1RJK00670476729"
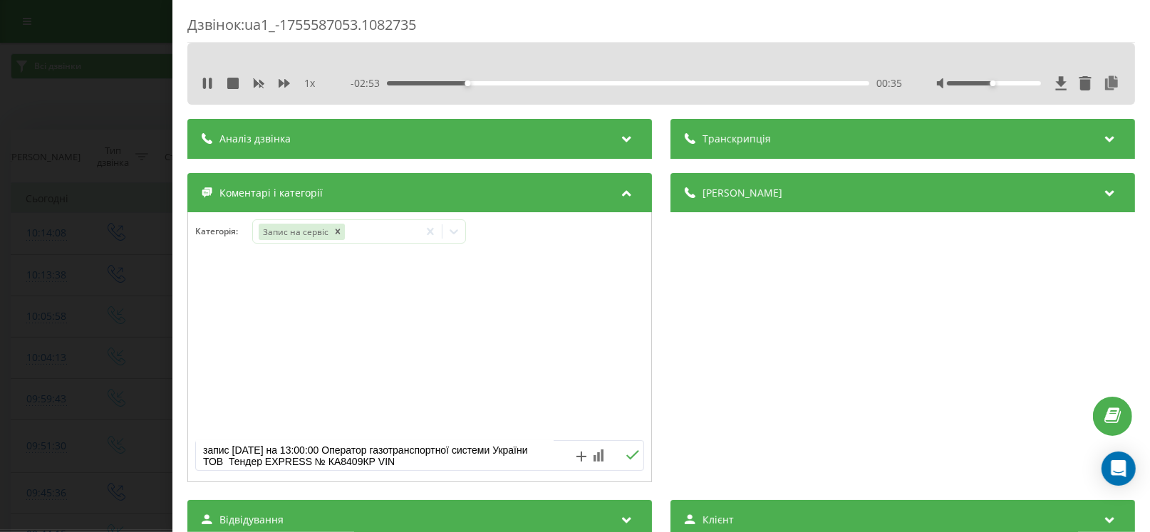
scroll to position [15, 0]
paste textarea "пробіг 75 000км. ТО-75 + ремонт (Заміна лобового скла (тріщина) /Заміна передні…"
type textarea "запис 25.08.2025 на 13:00:00 Оператор газотранспортної системи України ТОВ Тенд…"
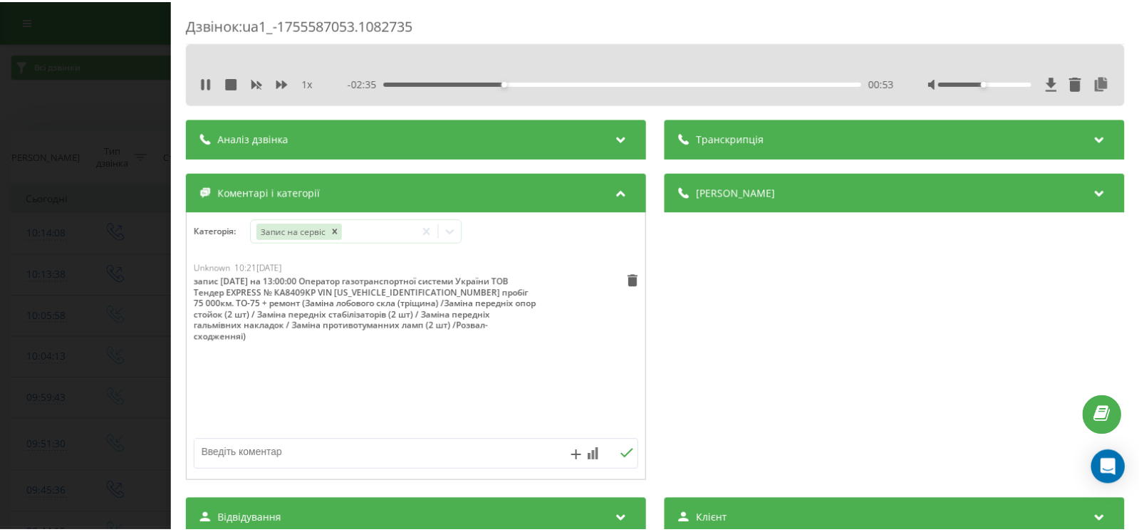
scroll to position [71, 0]
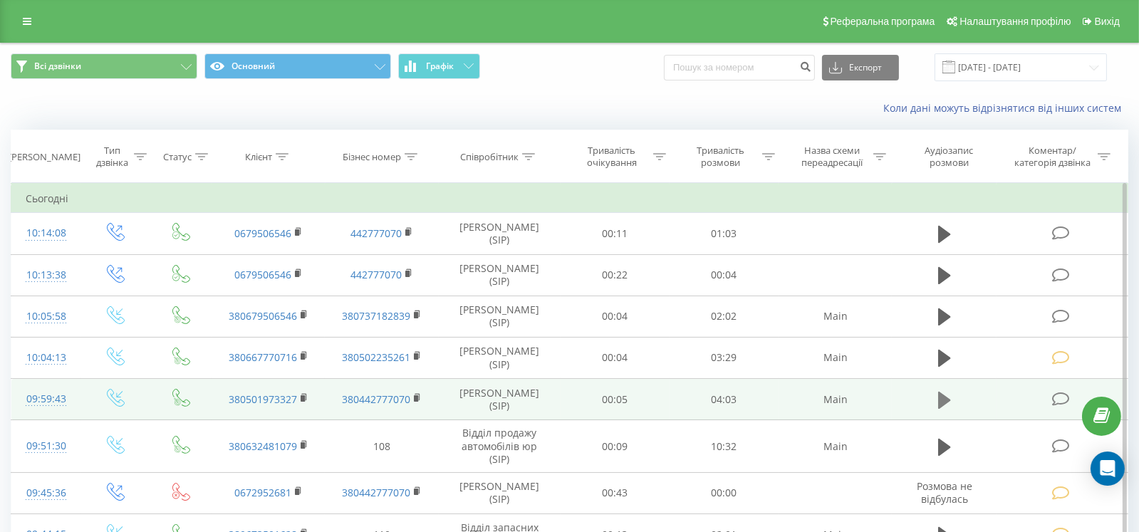
click at [948, 400] on icon at bounding box center [944, 399] width 13 height 17
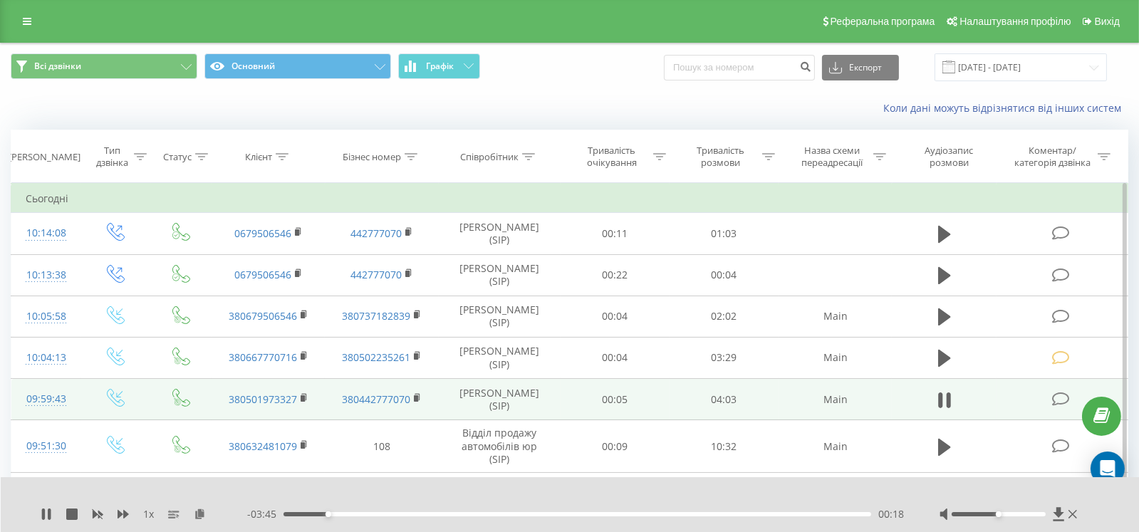
click at [1061, 393] on icon at bounding box center [1062, 399] width 18 height 15
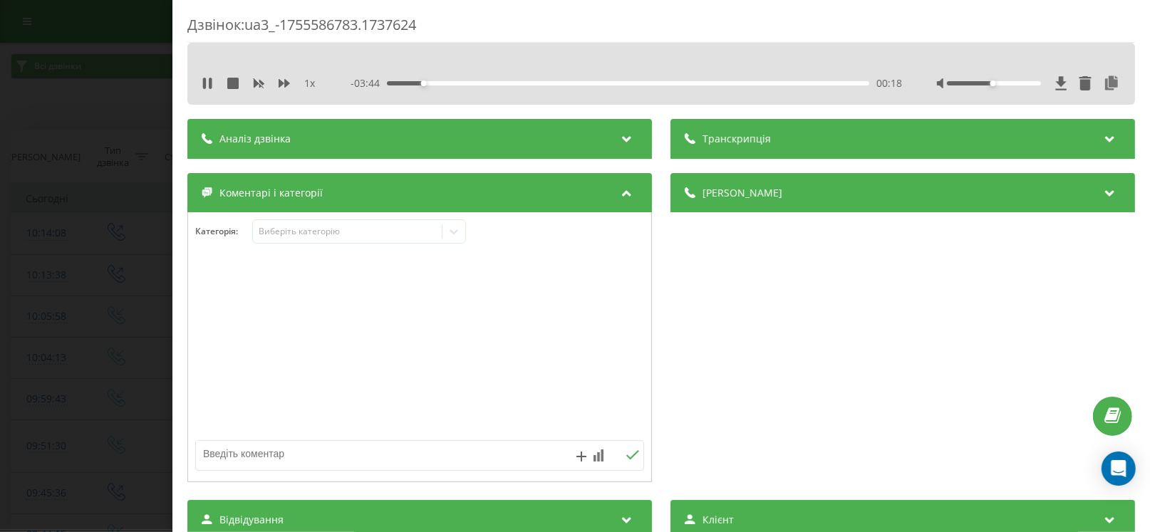
drag, startPoint x: 314, startPoint y: 454, endPoint x: 321, endPoint y: 456, distance: 7.4
click at [318, 455] on textarea at bounding box center [375, 454] width 358 height 26
paste textarea "[DATE]"
paste textarea "10:00:00"
paste textarea "LEAF № АА3823IH VIN [US_VEHICLE_IDENTIFICATION_NUMBER]"
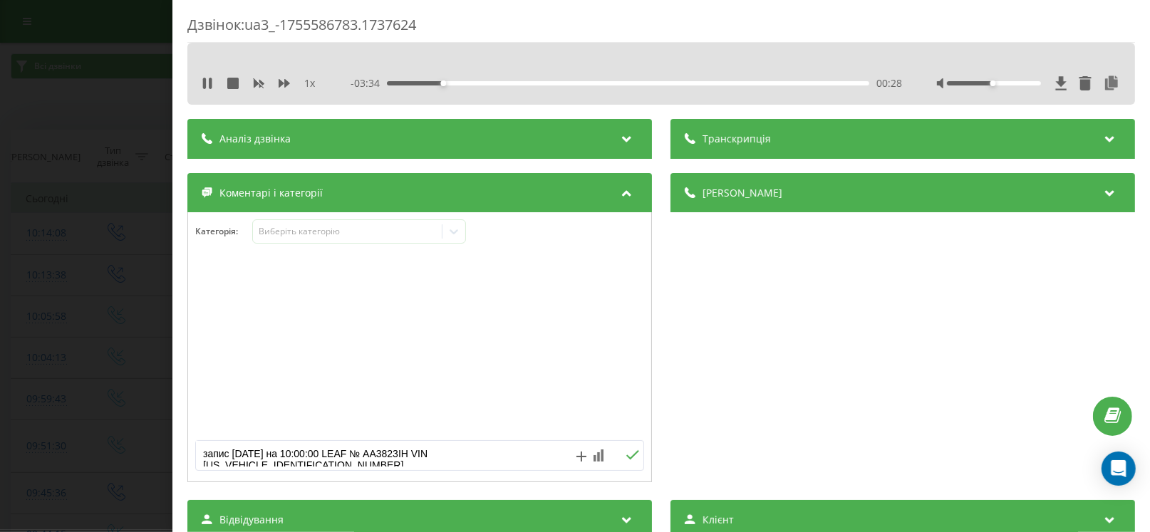
scroll to position [4, 0]
paste textarea "з'явилась проблема з зарядкою + коли вмикає дальнє світло - гасне дисплей"
type textarea "запис 22.08.2025 на 10:00:00 LEAF № АА3823IH VIN 1N4AZ0CP7EC340082 з'явилась пр…"
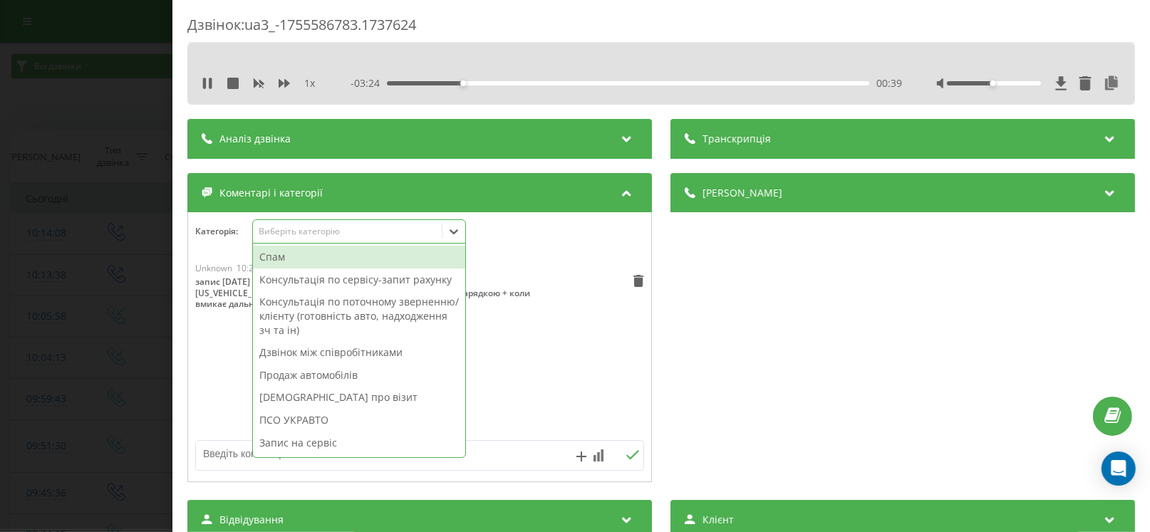
click at [309, 229] on div "Виберіть категорію" at bounding box center [348, 231] width 178 height 11
click at [321, 443] on div "Запис на сервіс" at bounding box center [359, 443] width 212 height 23
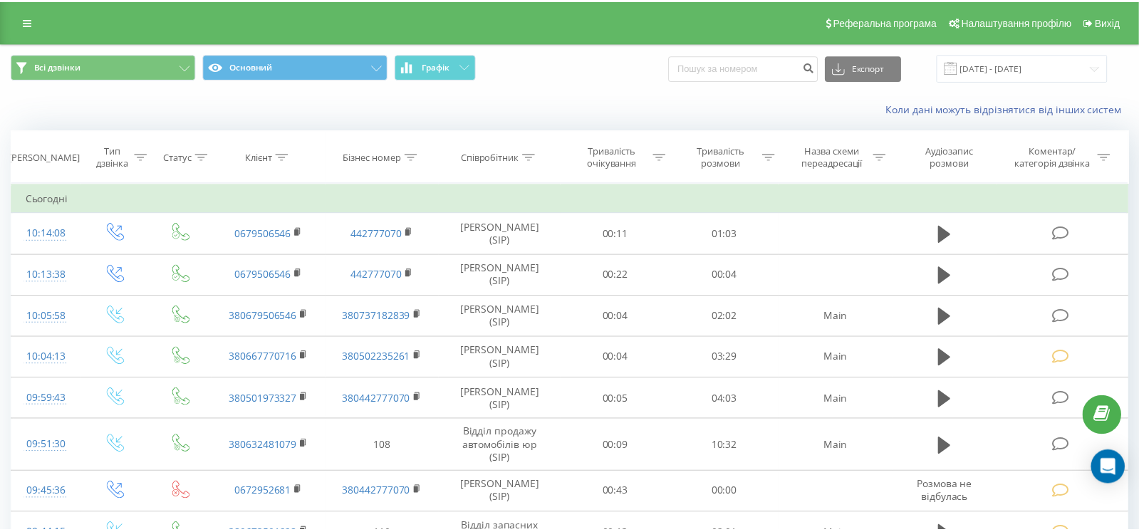
scroll to position [71, 0]
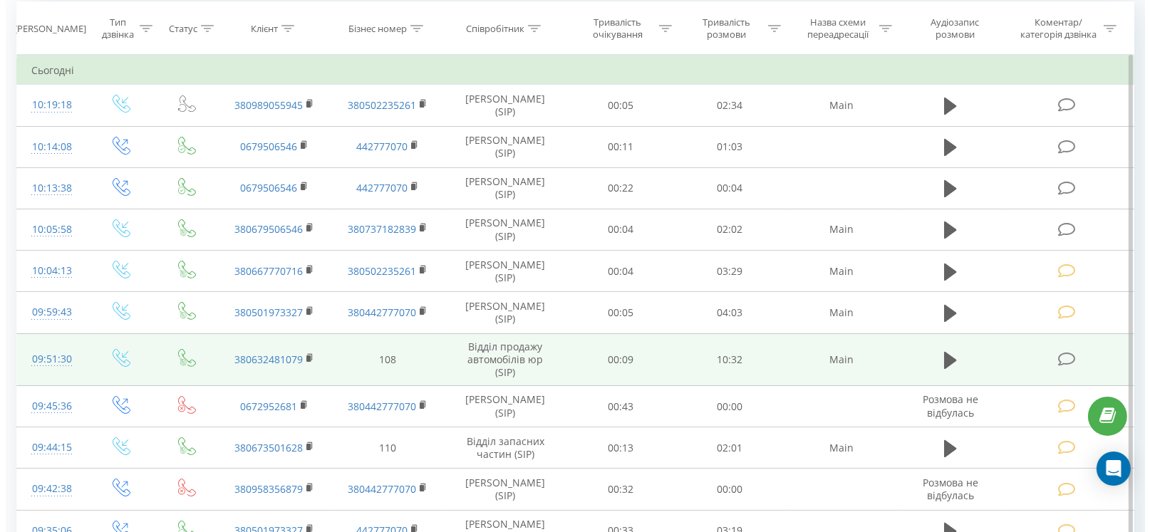
scroll to position [142, 0]
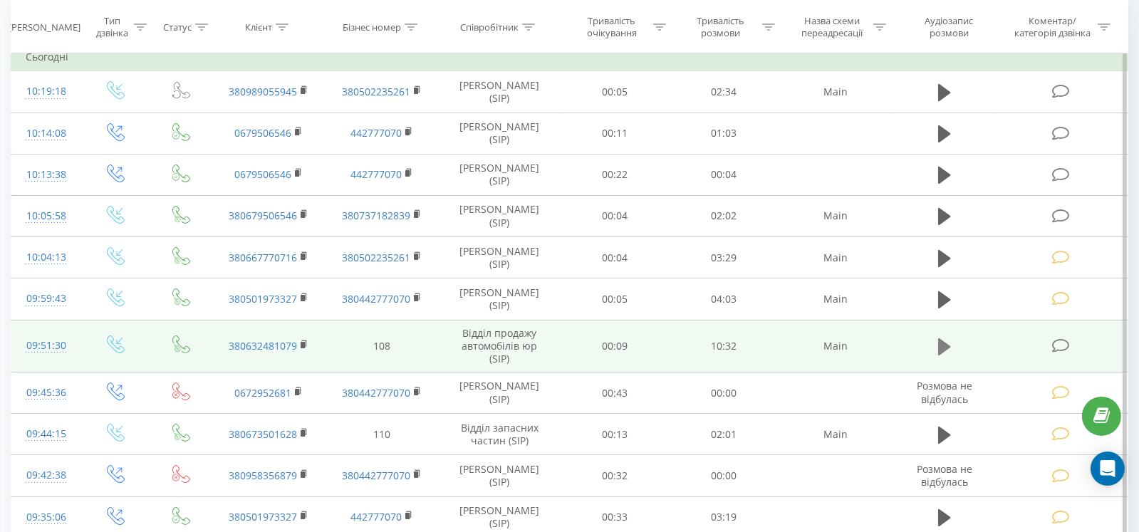
click at [946, 346] on icon at bounding box center [944, 346] width 13 height 17
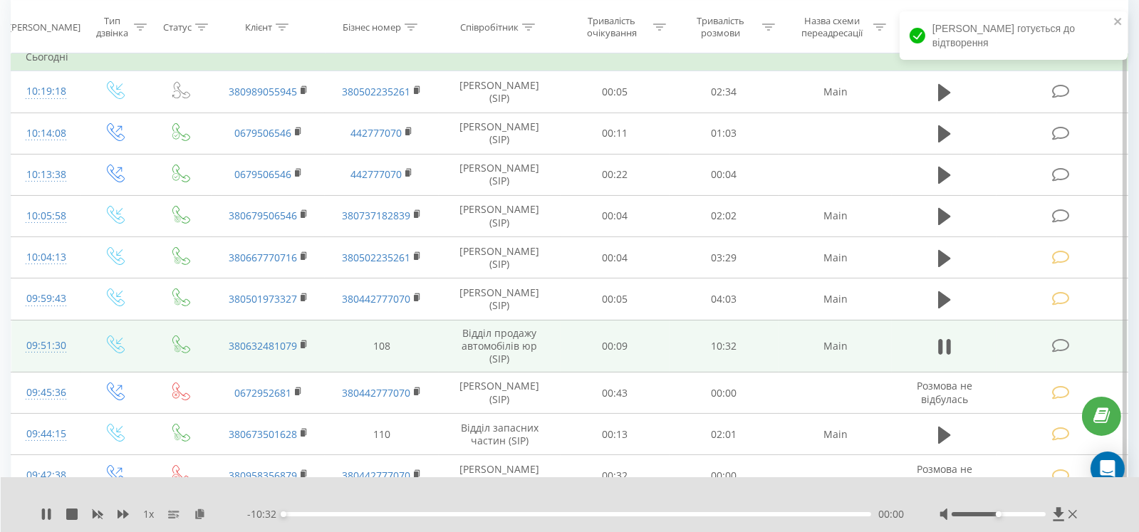
click at [1059, 341] on icon at bounding box center [1062, 345] width 18 height 15
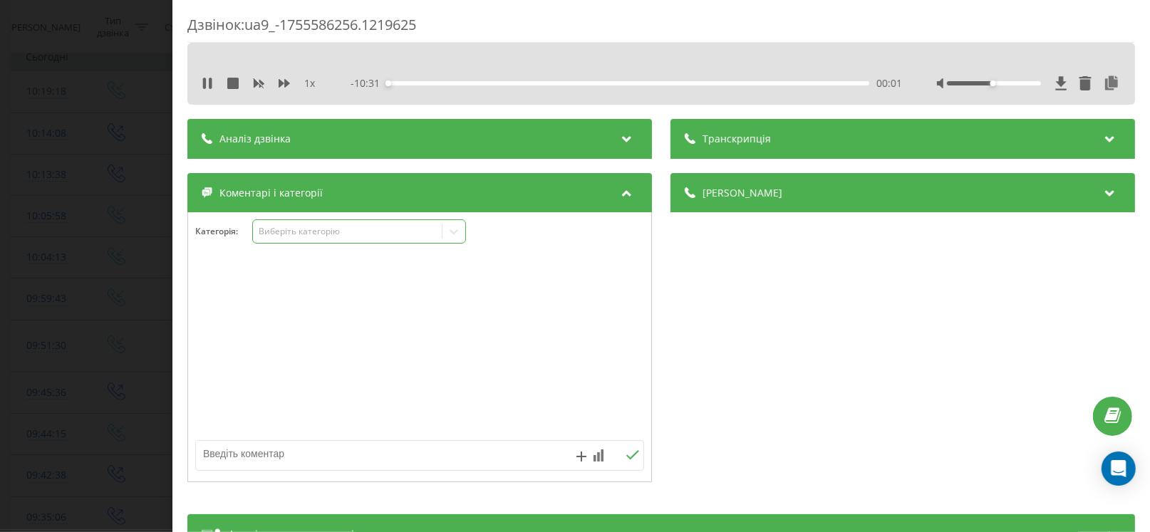
click at [321, 233] on div "Виберіть категорію" at bounding box center [348, 231] width 178 height 11
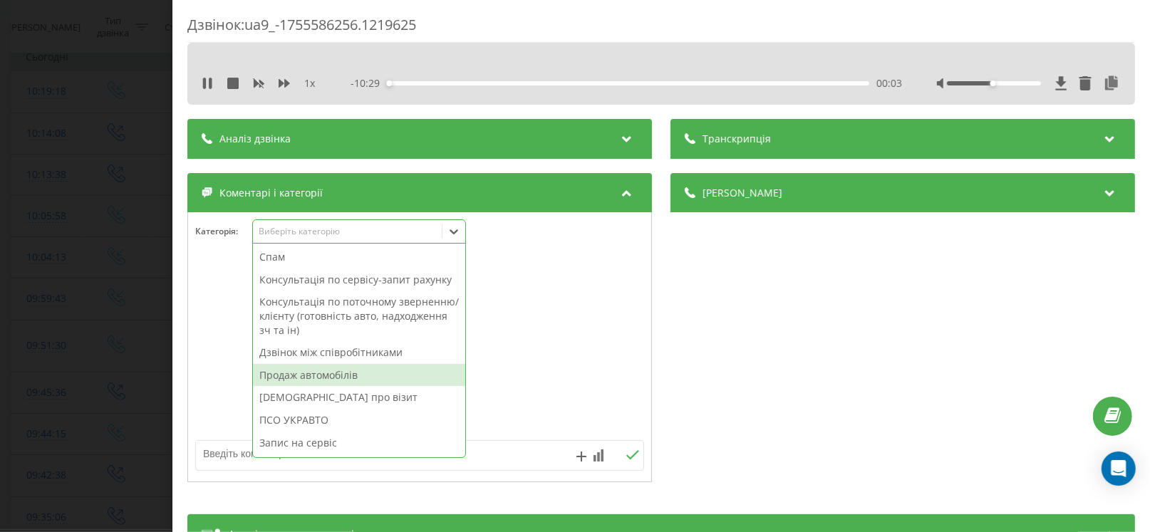
click at [327, 376] on div "Продаж автомобілів" at bounding box center [359, 375] width 212 height 23
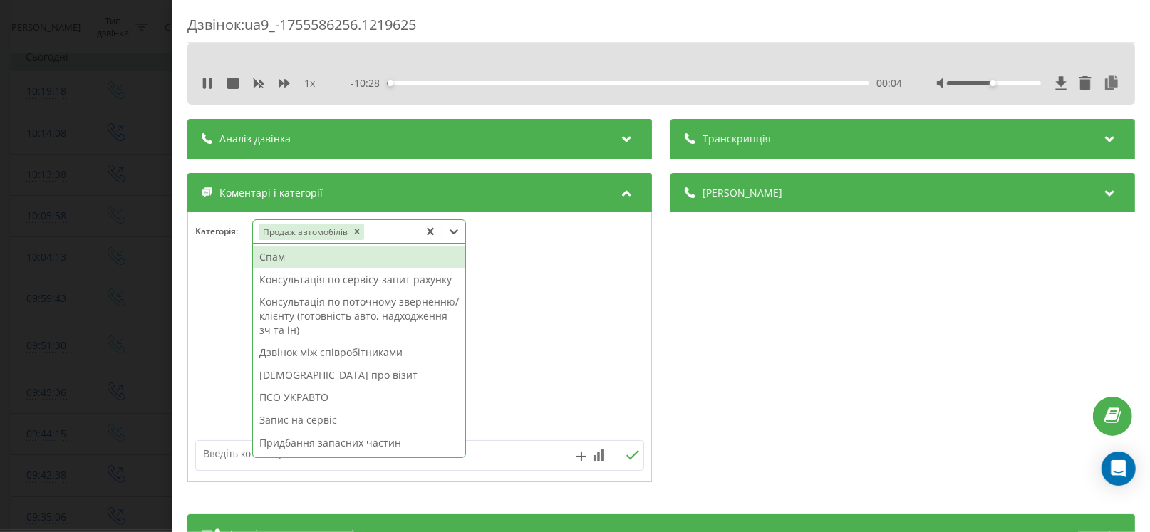
click at [219, 455] on textarea at bounding box center [375, 454] width 358 height 26
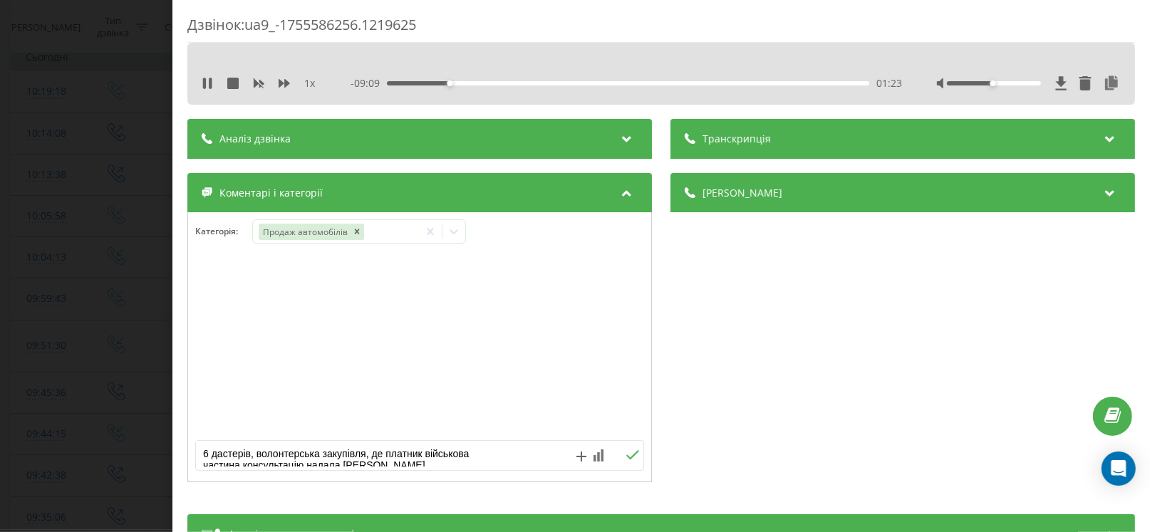
click at [250, 455] on textarea "6 дастерів, волонтерська закупівля, де платник військова частина.консультацію н…" at bounding box center [375, 454] width 358 height 26
click at [240, 455] on textarea "6 дастерів, волонтерська закупівля, де платник військова частина.консультацію н…" at bounding box center [375, 454] width 358 height 26
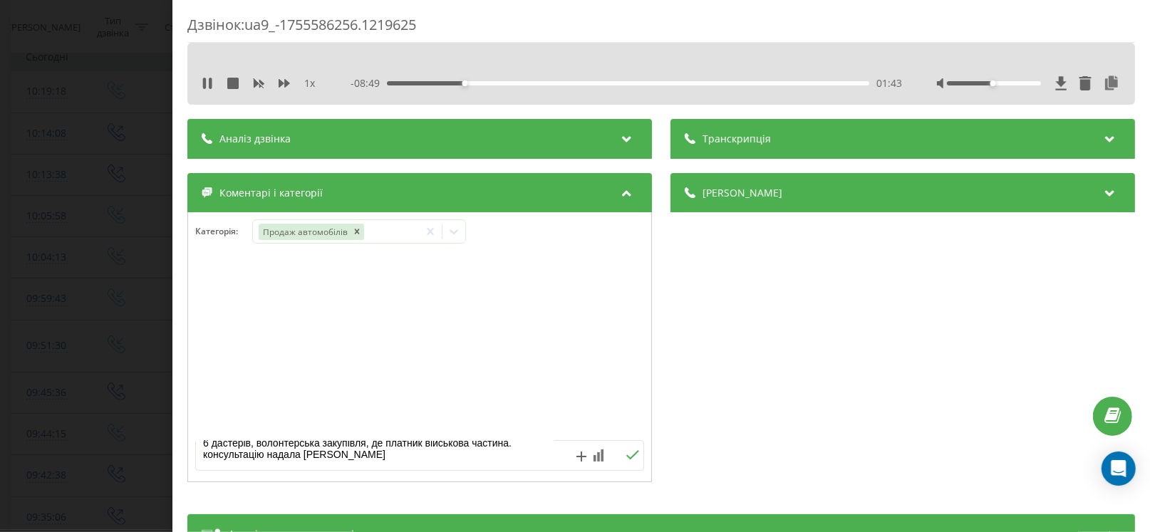
scroll to position [6, 0]
click at [250, 447] on textarea "6 дастерів, волонтерська закупівля, де платник військова частина. консультацію …" at bounding box center [375, 454] width 358 height 26
click at [521, 443] on textarea "6 дастерів, волонтерська закупівля, де платник військова частина. консультацію …" at bounding box center [375, 454] width 358 height 26
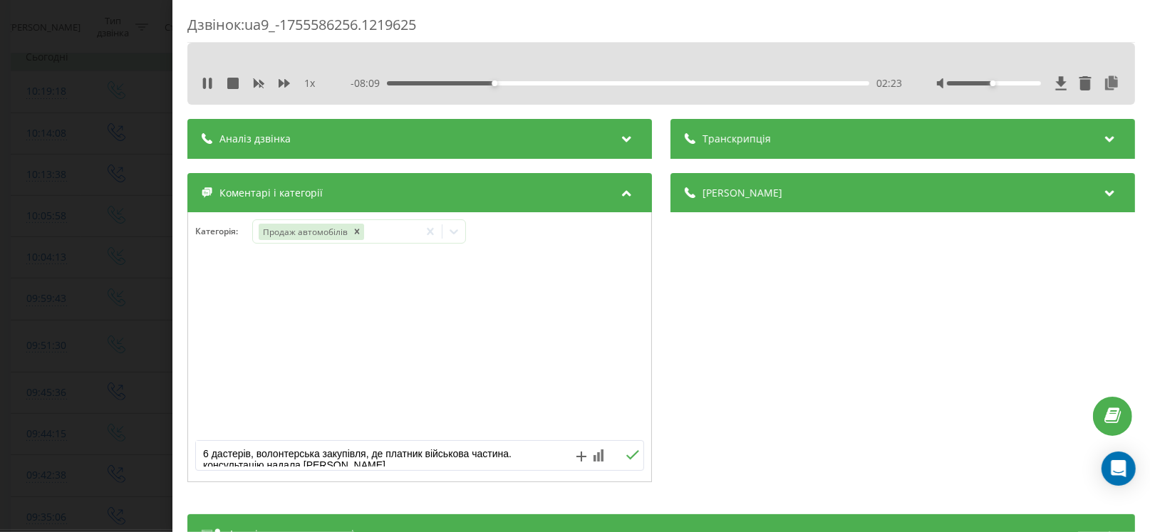
type textarea "6 дастерів, волонтерська закупівля, де платник військова частина. консультацію …"
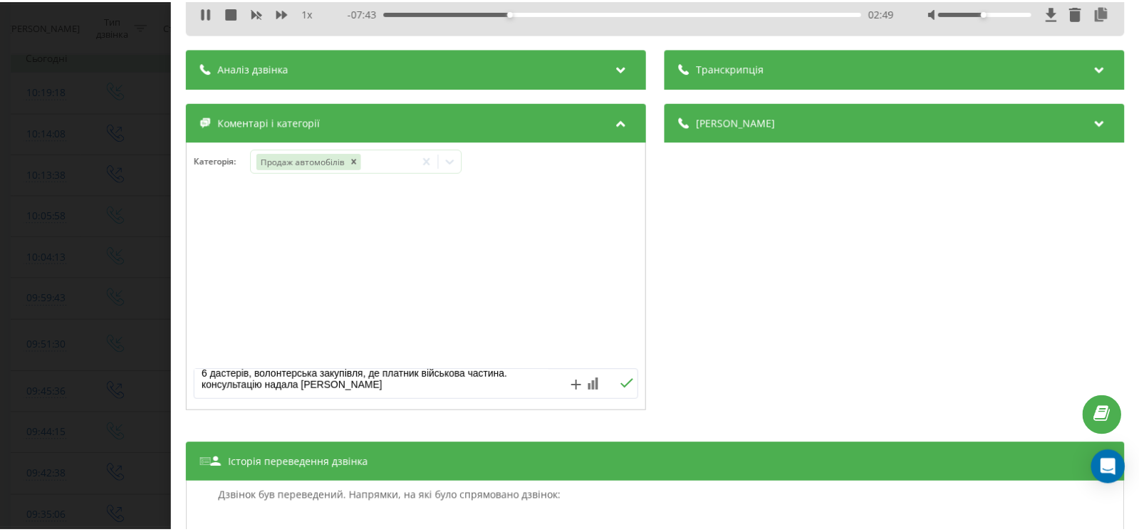
scroll to position [11, 0]
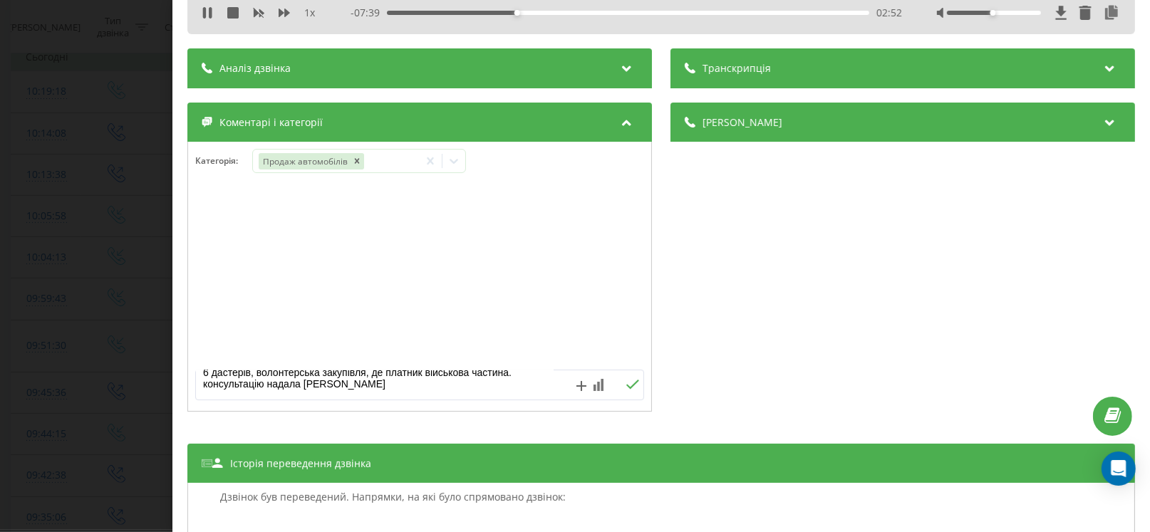
click at [628, 383] on icon at bounding box center [632, 384] width 13 height 9
